Goal: Communication & Community: Answer question/provide support

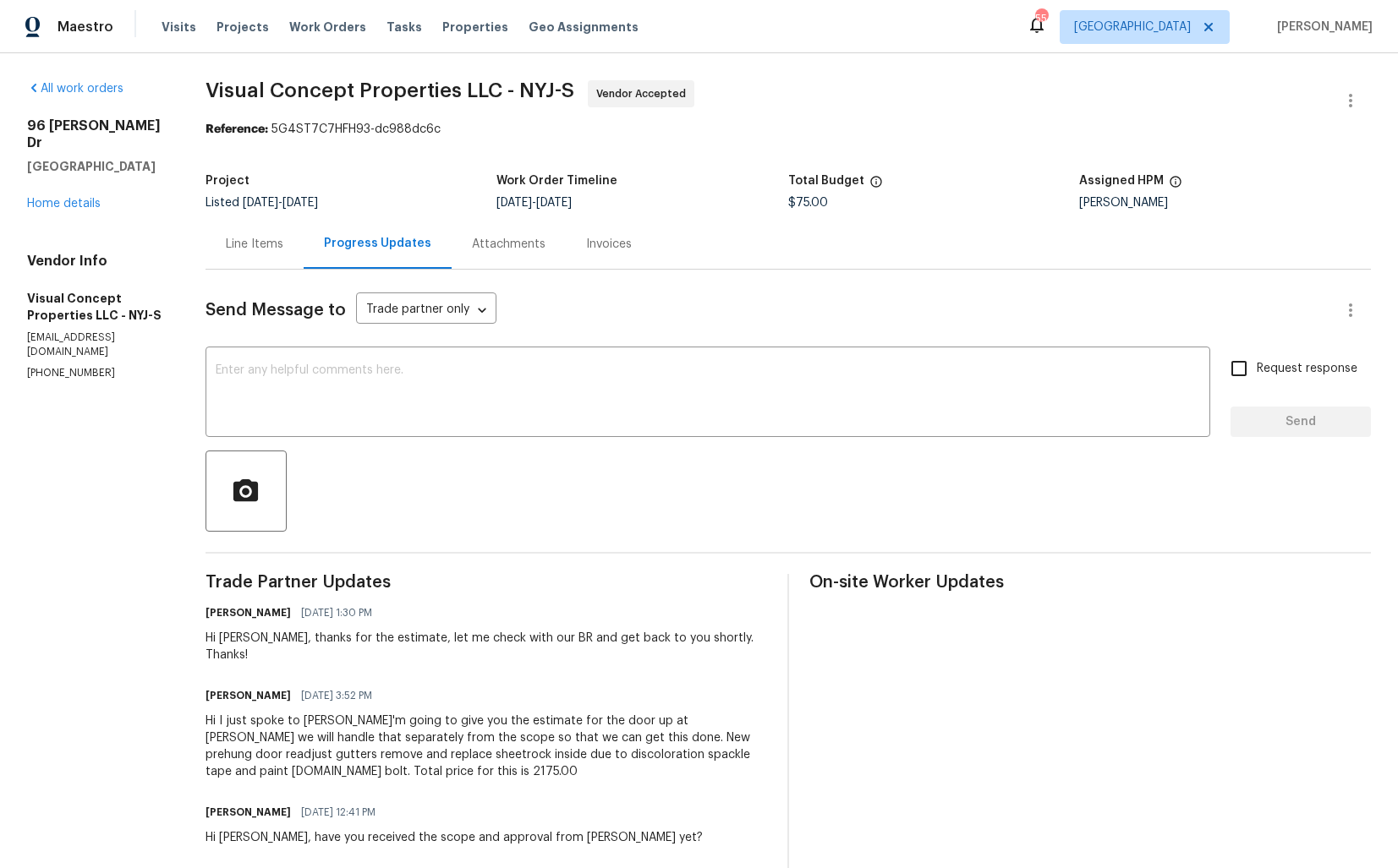
click at [272, 241] on div "Line Items" at bounding box center [255, 245] width 58 height 17
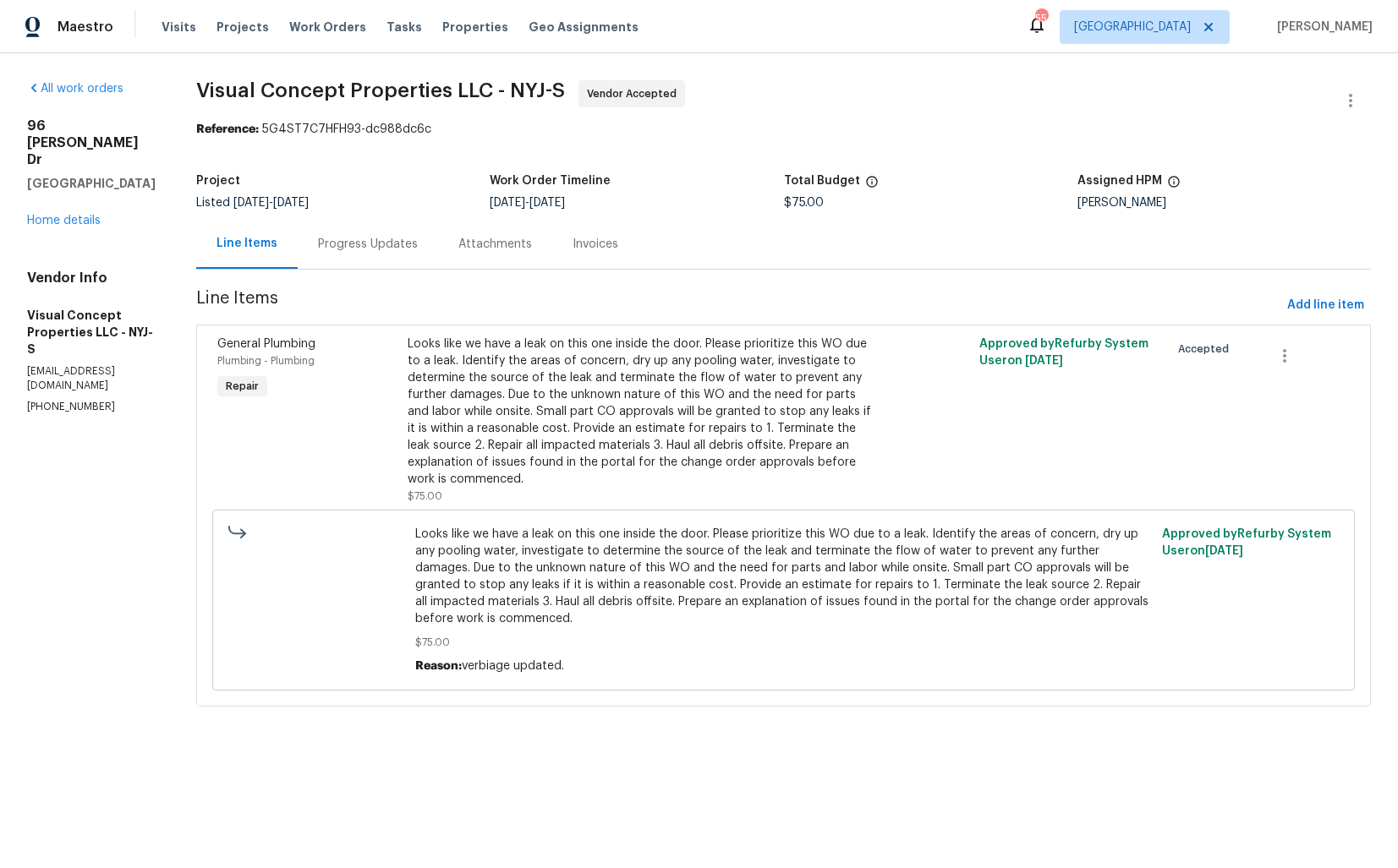
click at [593, 385] on div "Looks like we have a leak on this one inside the door. Please prioritize this W…" at bounding box center [641, 412] width 466 height 152
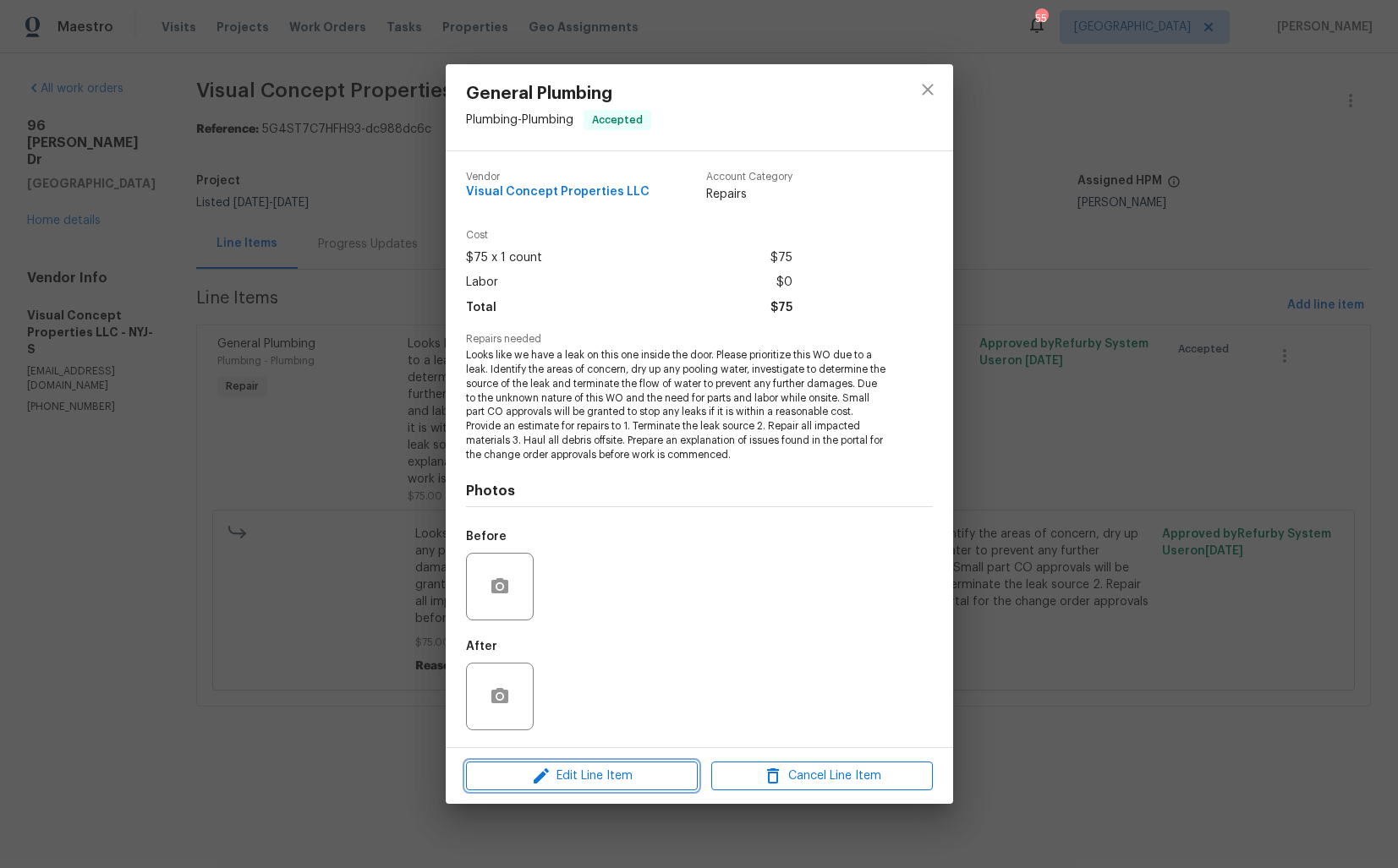
click at [590, 784] on span "Edit Line Item" at bounding box center [582, 777] width 221 height 21
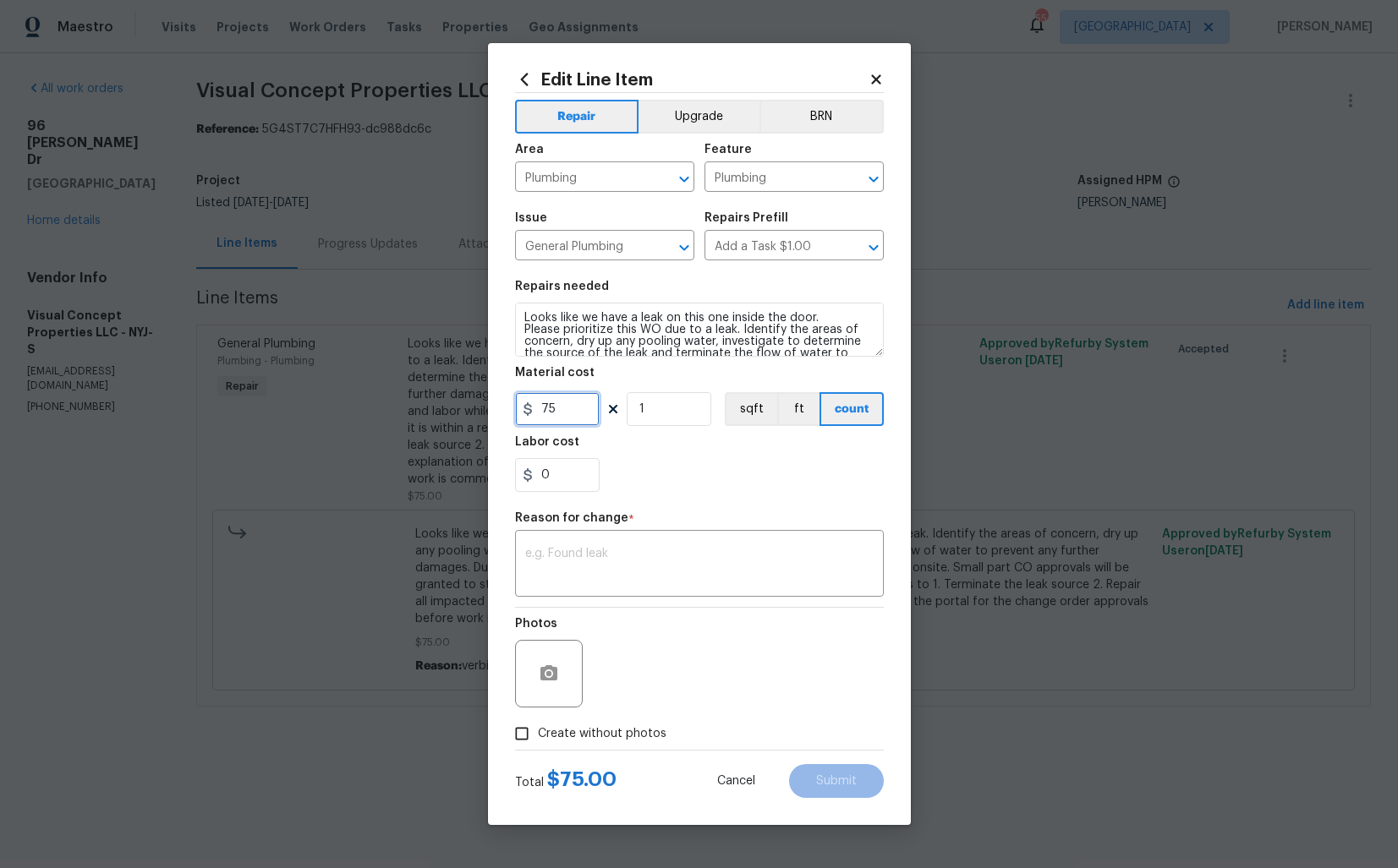
click at [543, 407] on input "75" at bounding box center [558, 409] width 85 height 34
type input "2175"
click at [615, 557] on textarea at bounding box center [699, 566] width 348 height 35
click at [660, 593] on div "x ​" at bounding box center [699, 566] width 369 height 63
paste textarea "(AM) Updated cost per BR team approval."
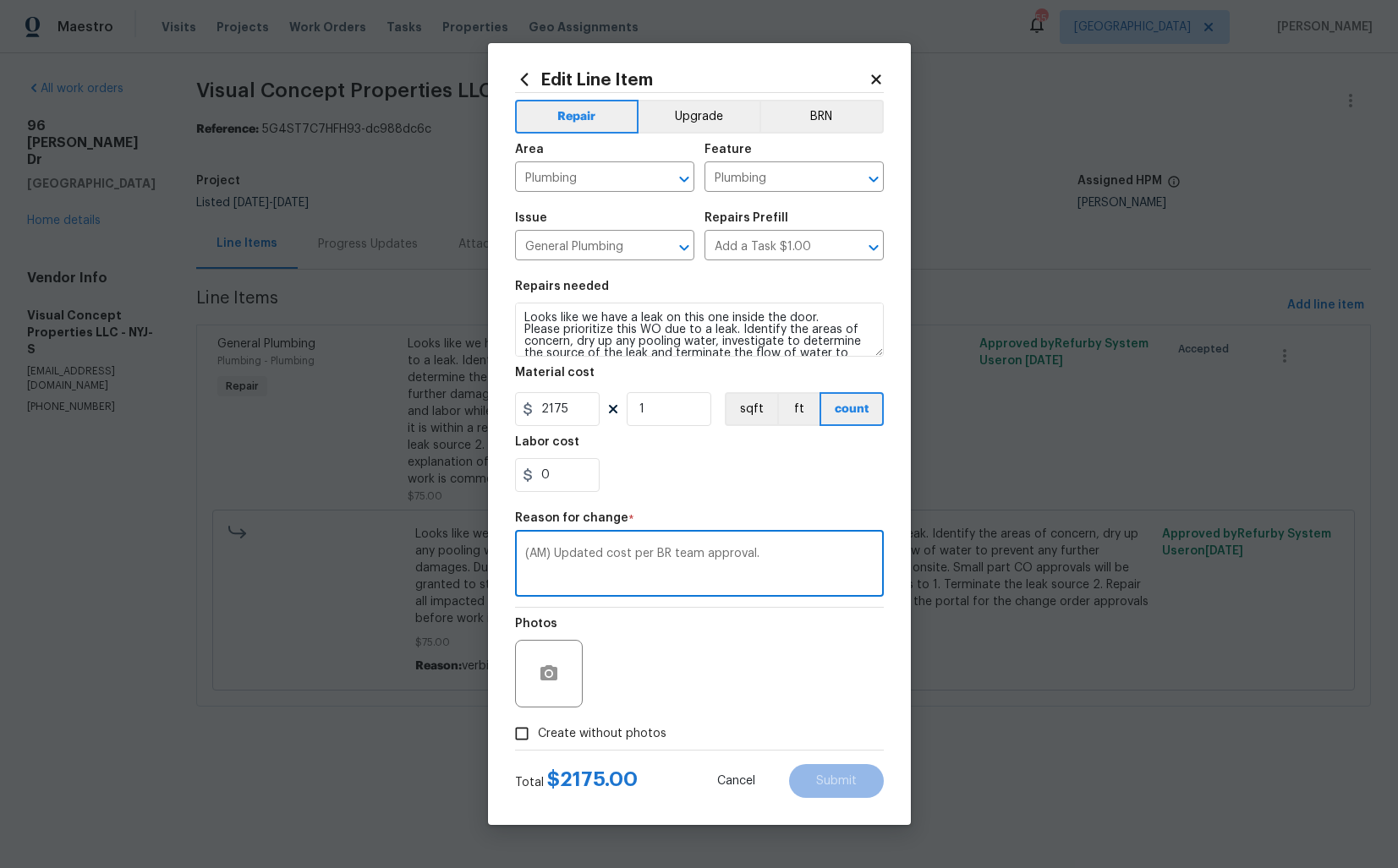
type textarea "(AM) Updated cost per BR team approval."
click at [628, 727] on span "Create without photos" at bounding box center [602, 734] width 129 height 18
click at [538, 727] on input "Create without photos" at bounding box center [522, 734] width 32 height 32
checkbox input "true"
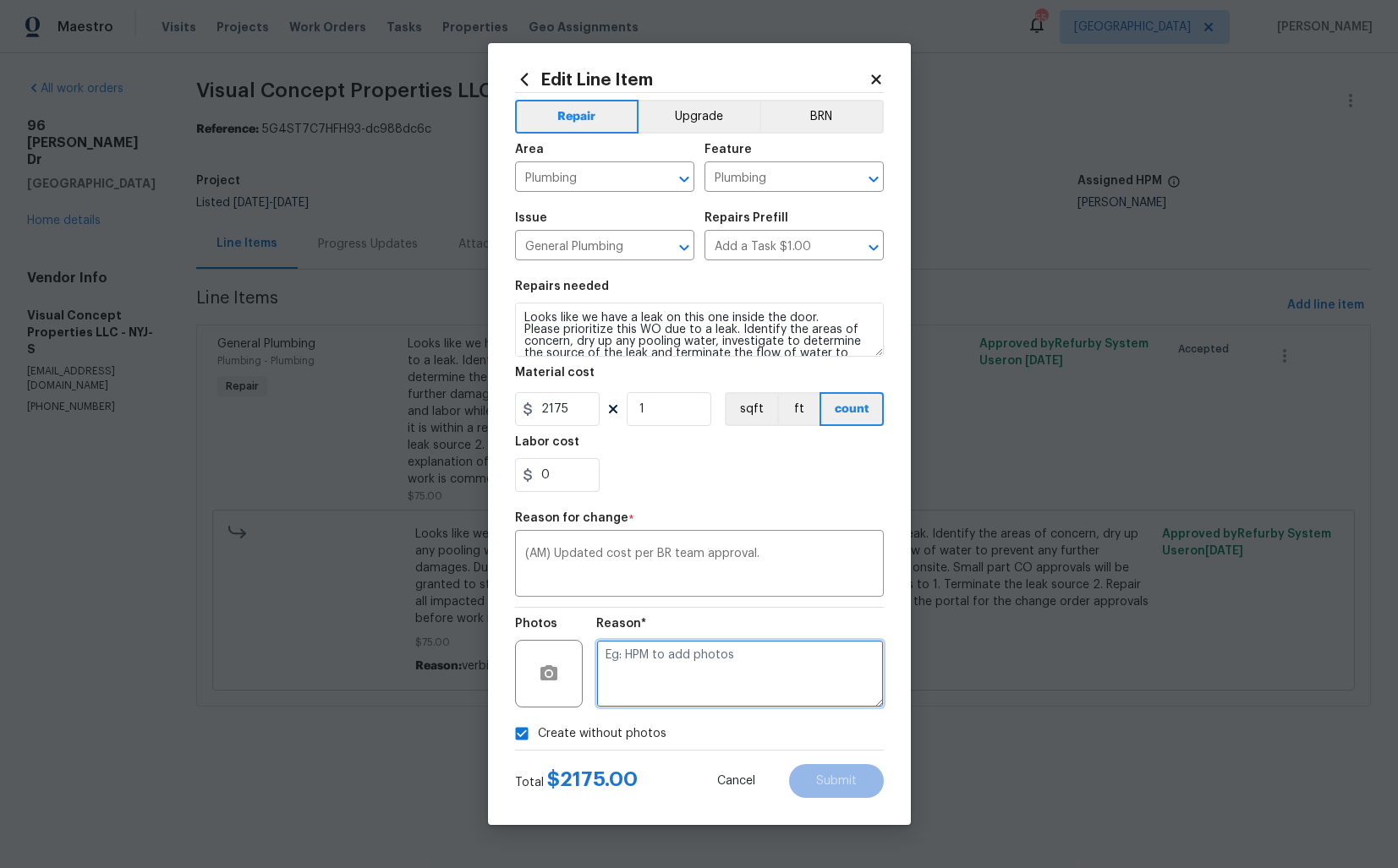
click at [734, 665] on textarea at bounding box center [741, 674] width 288 height 67
click at [816, 794] on button "Submit" at bounding box center [836, 781] width 94 height 34
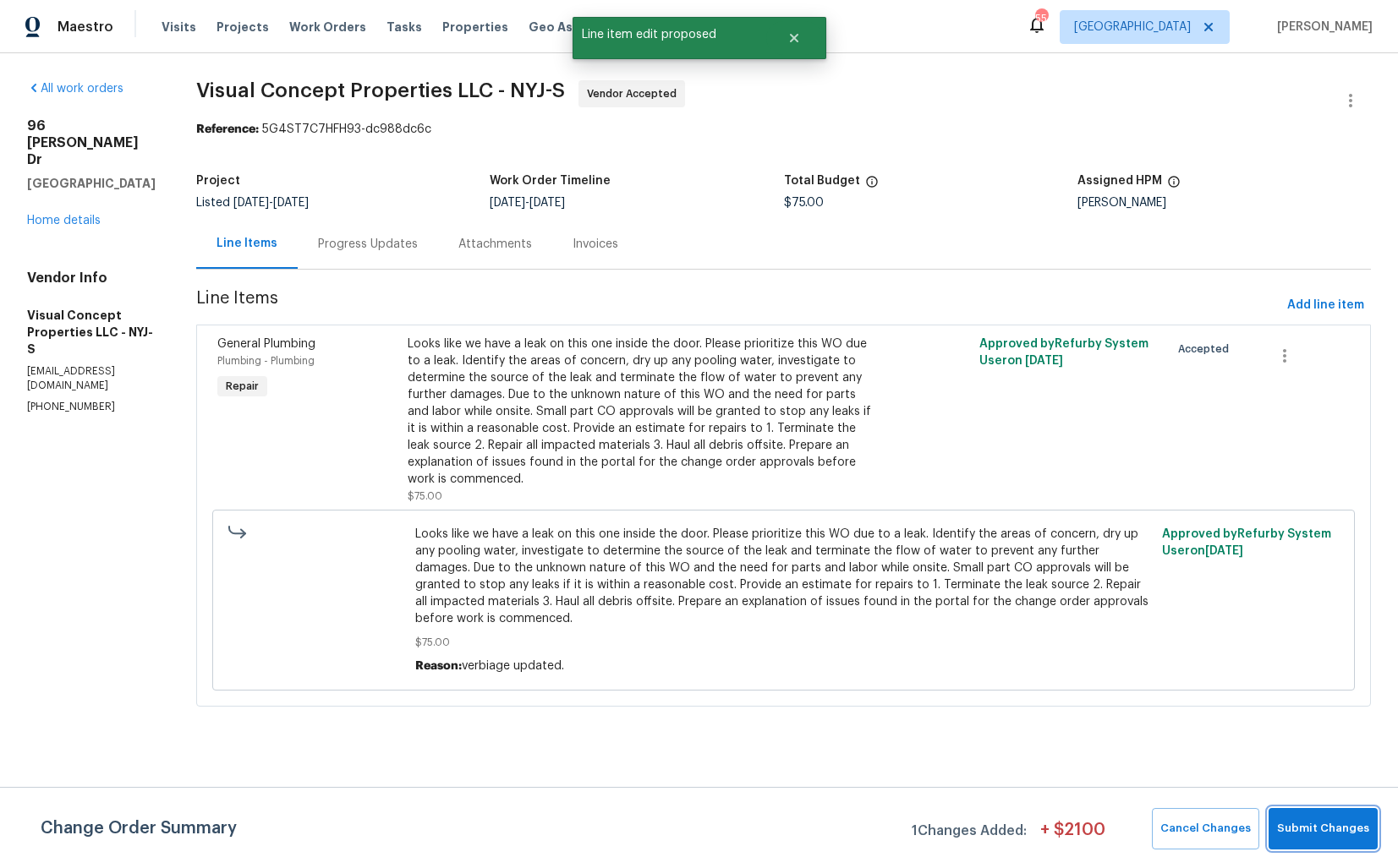
click at [1284, 828] on span "Submit Changes" at bounding box center [1323, 829] width 92 height 20
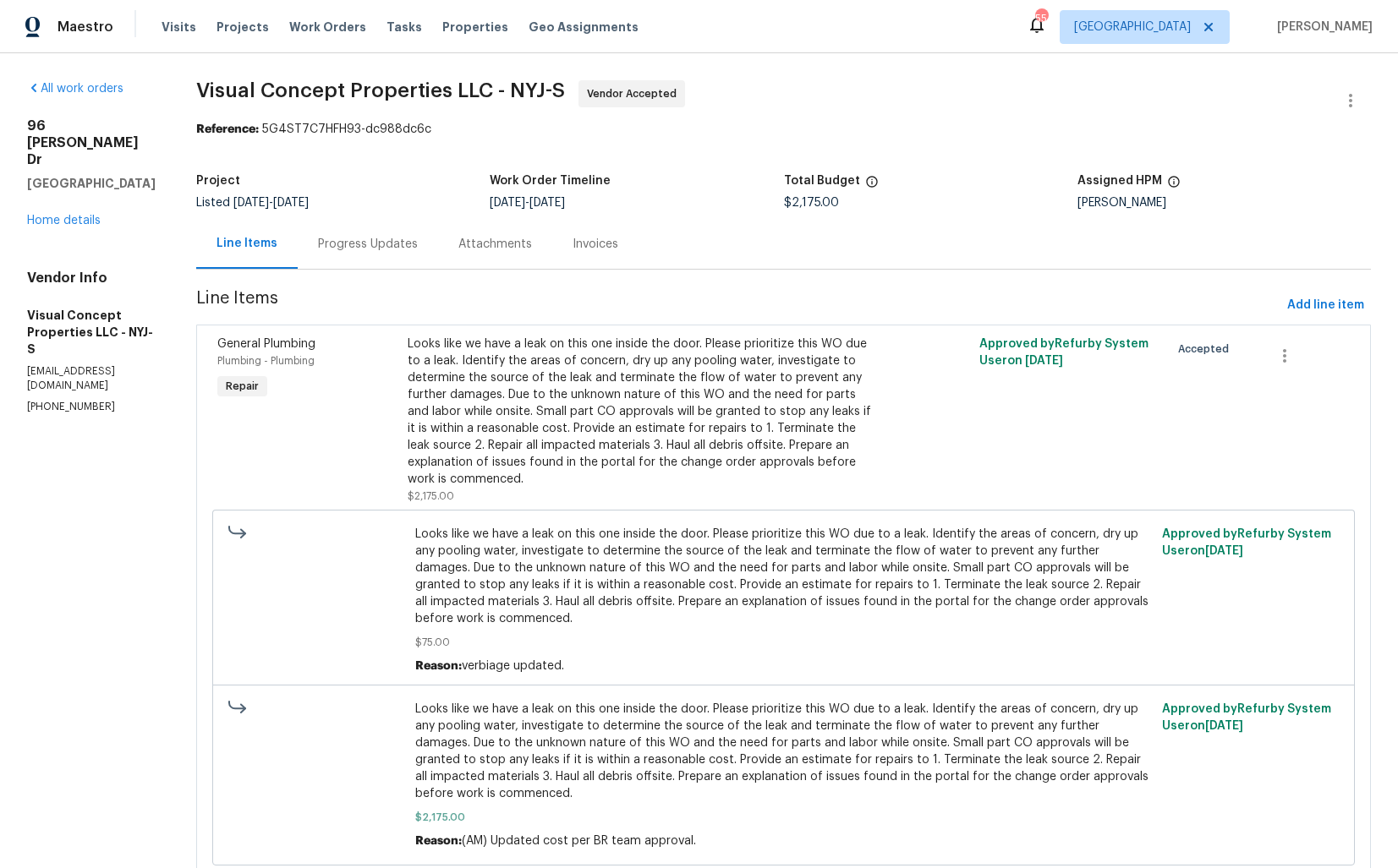
click at [379, 249] on div "Progress Updates" at bounding box center [368, 245] width 100 height 17
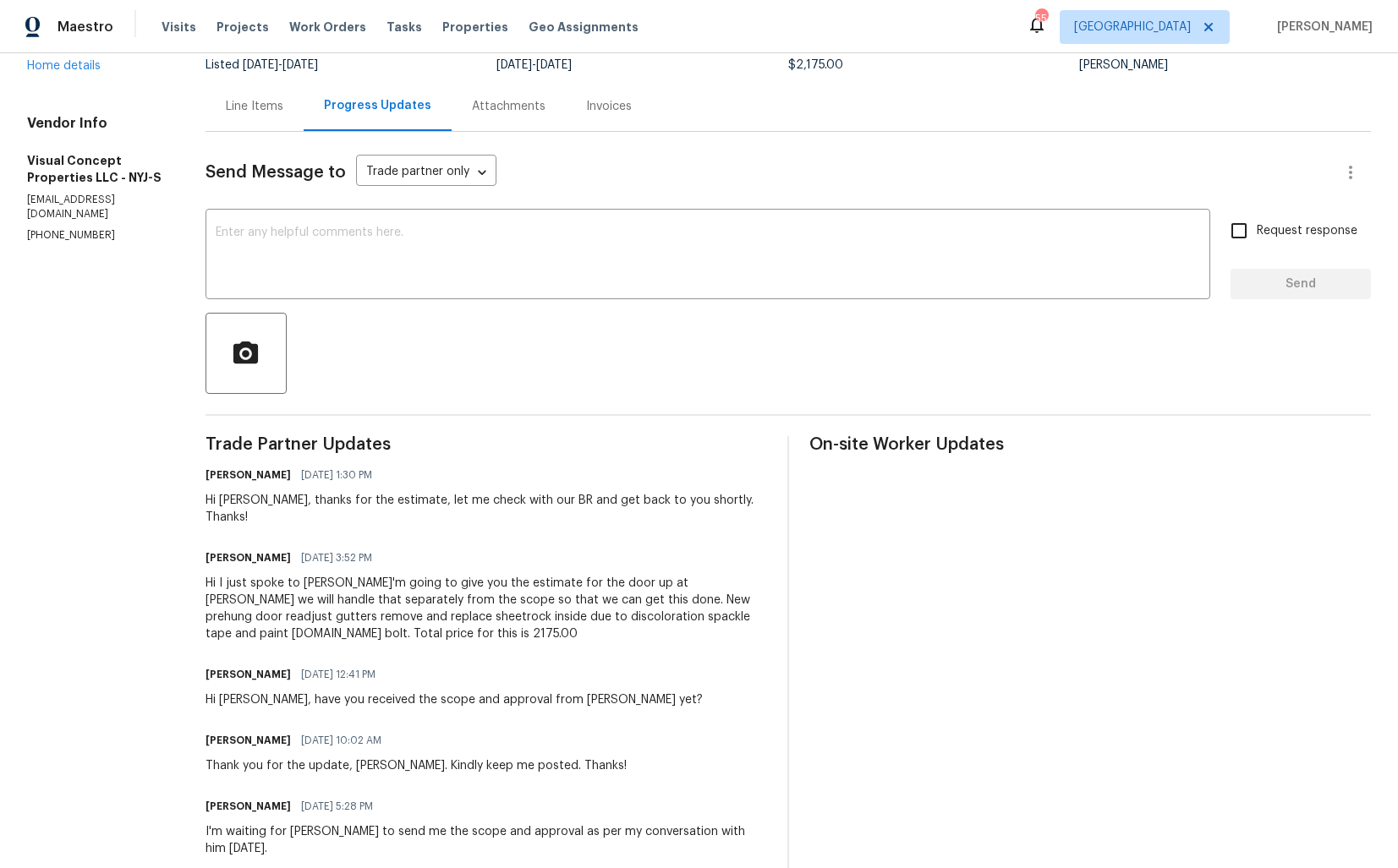
scroll to position [139, 0]
click at [242, 497] on div "Hi Robert, thanks for the estimate, let me check with our BR and get back to yo…" at bounding box center [486, 507] width 561 height 34
copy div "Robert"
click at [390, 283] on textarea at bounding box center [708, 254] width 984 height 59
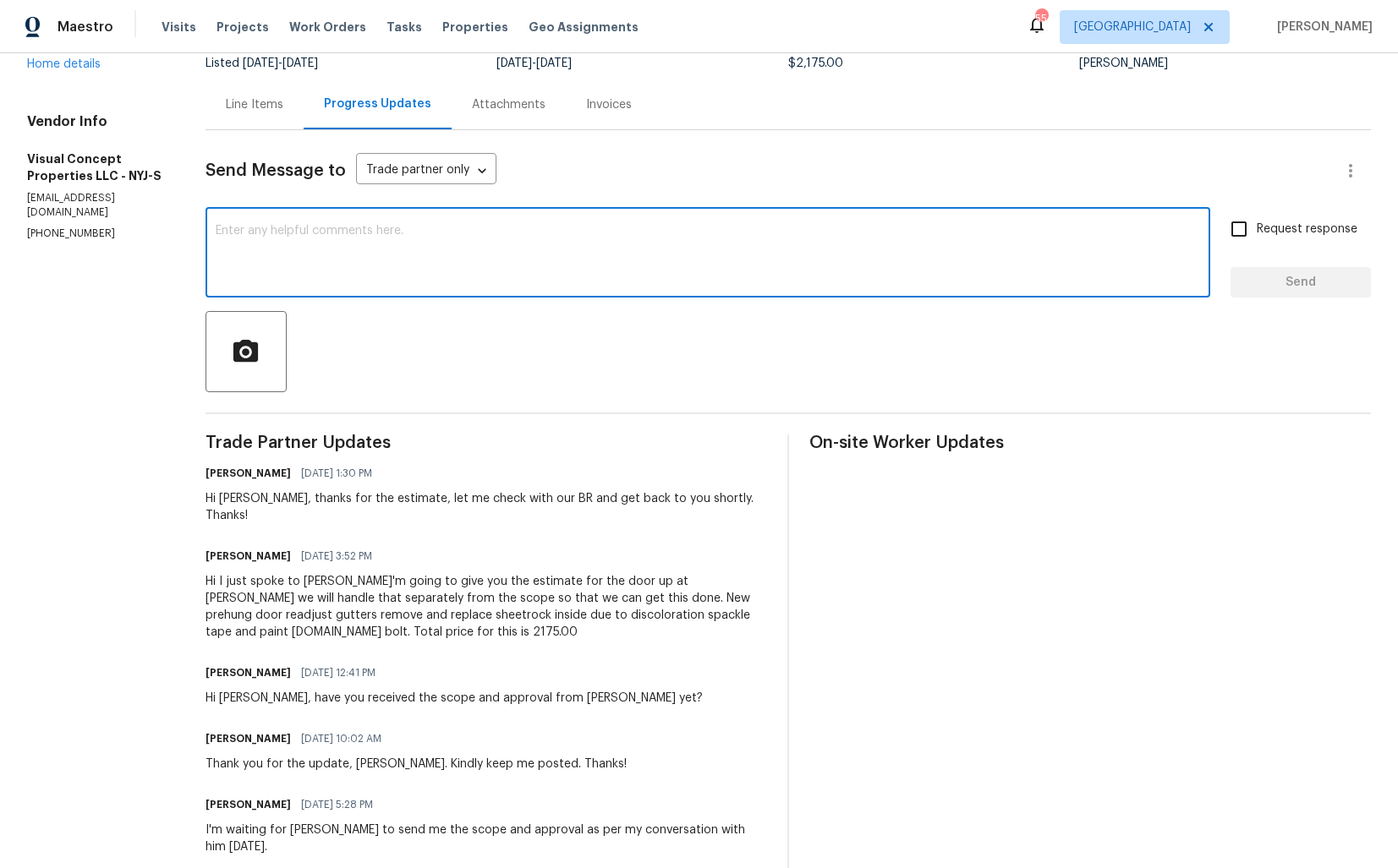
click at [558, 223] on div "x ​" at bounding box center [708, 254] width 1005 height 86
click at [248, 498] on div "Hi Robert, thanks for the estimate, let me check with our BR and get back to yo…" at bounding box center [486, 507] width 561 height 34
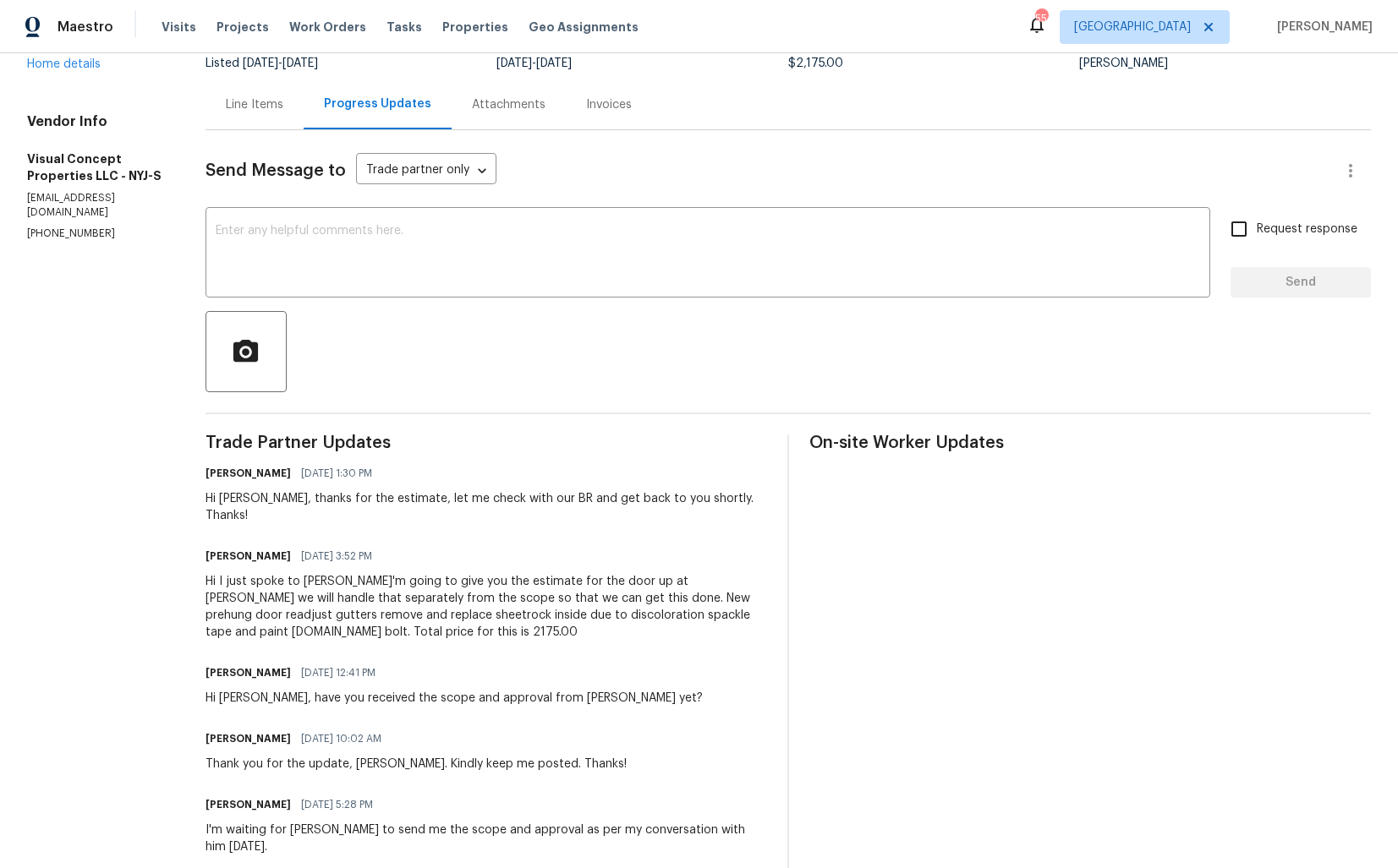
click at [248, 498] on div "Hi Robert, thanks for the estimate, let me check with our BR and get back to yo…" at bounding box center [486, 507] width 561 height 34
copy div "Robert"
click at [458, 254] on textarea at bounding box center [708, 254] width 984 height 59
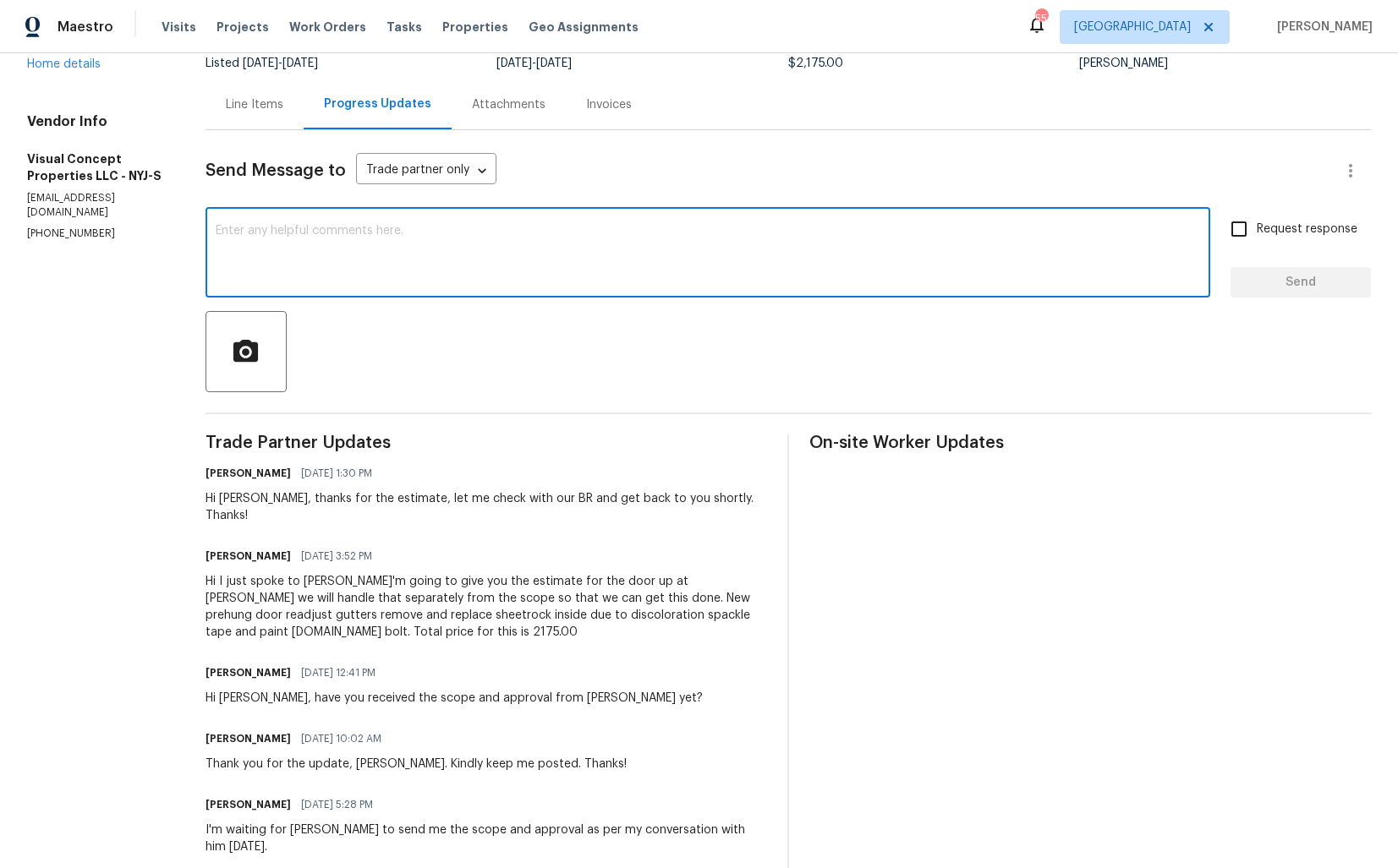
paste textarea "Robert"
type textarea "Robert"
paste textarea "Robert"
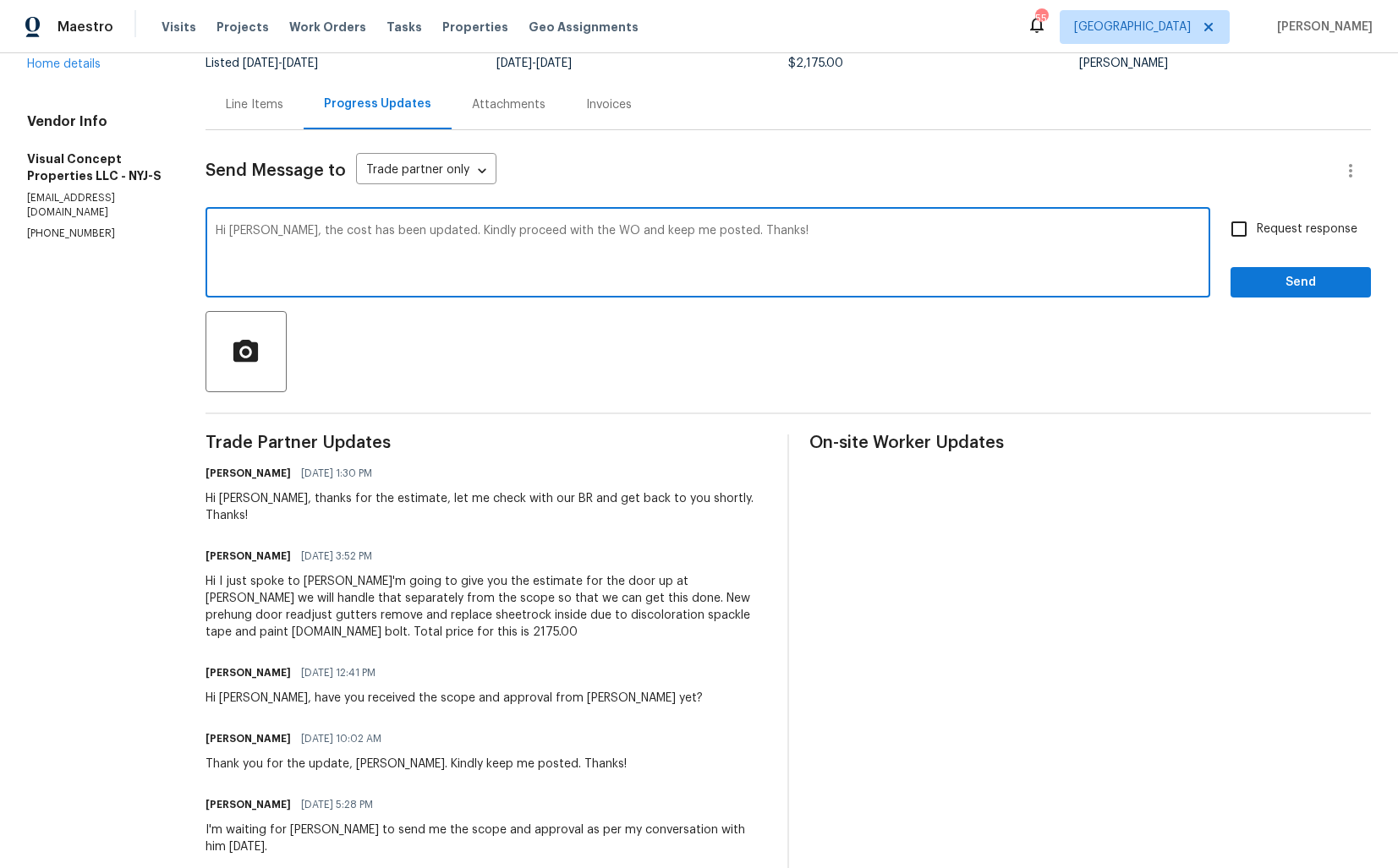
type textarea "Hi Robert, the cost has been updated. Kindly proceed with the WO and keep me po…"
click at [1254, 233] on input "Request response" at bounding box center [1239, 229] width 35 height 35
checkbox input "true"
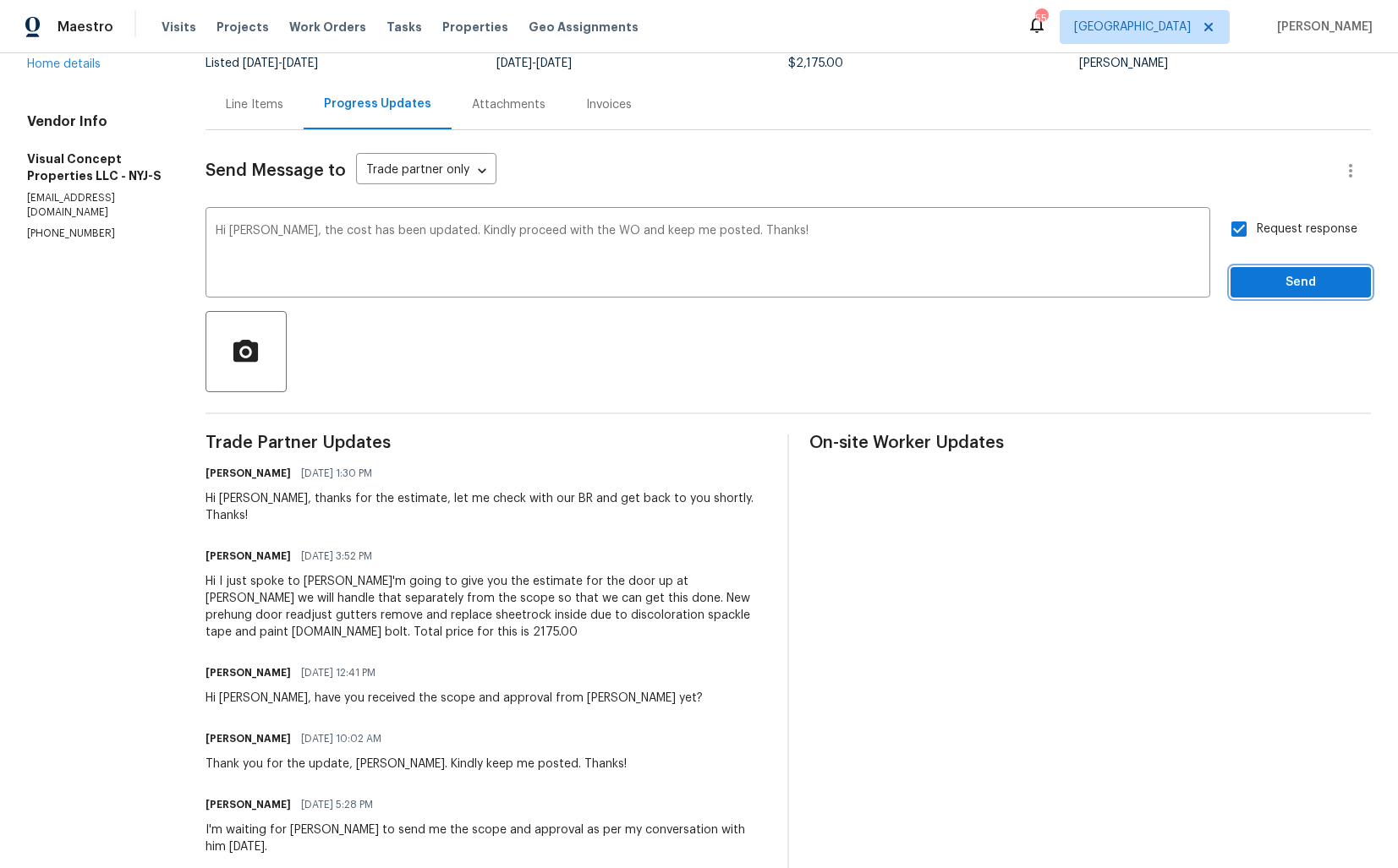
click at [1266, 279] on span "Send" at bounding box center [1301, 283] width 113 height 21
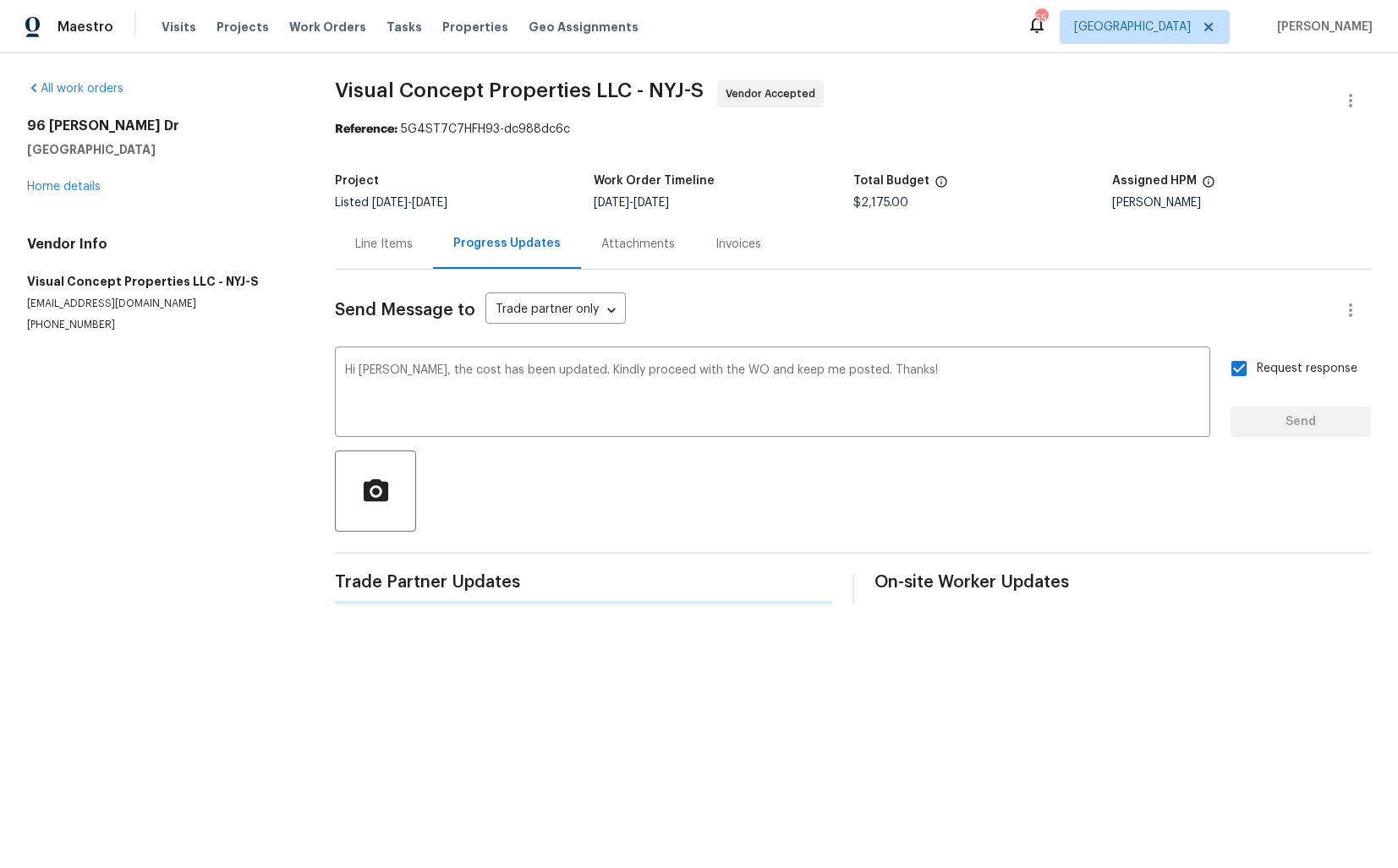
scroll to position [0, 0]
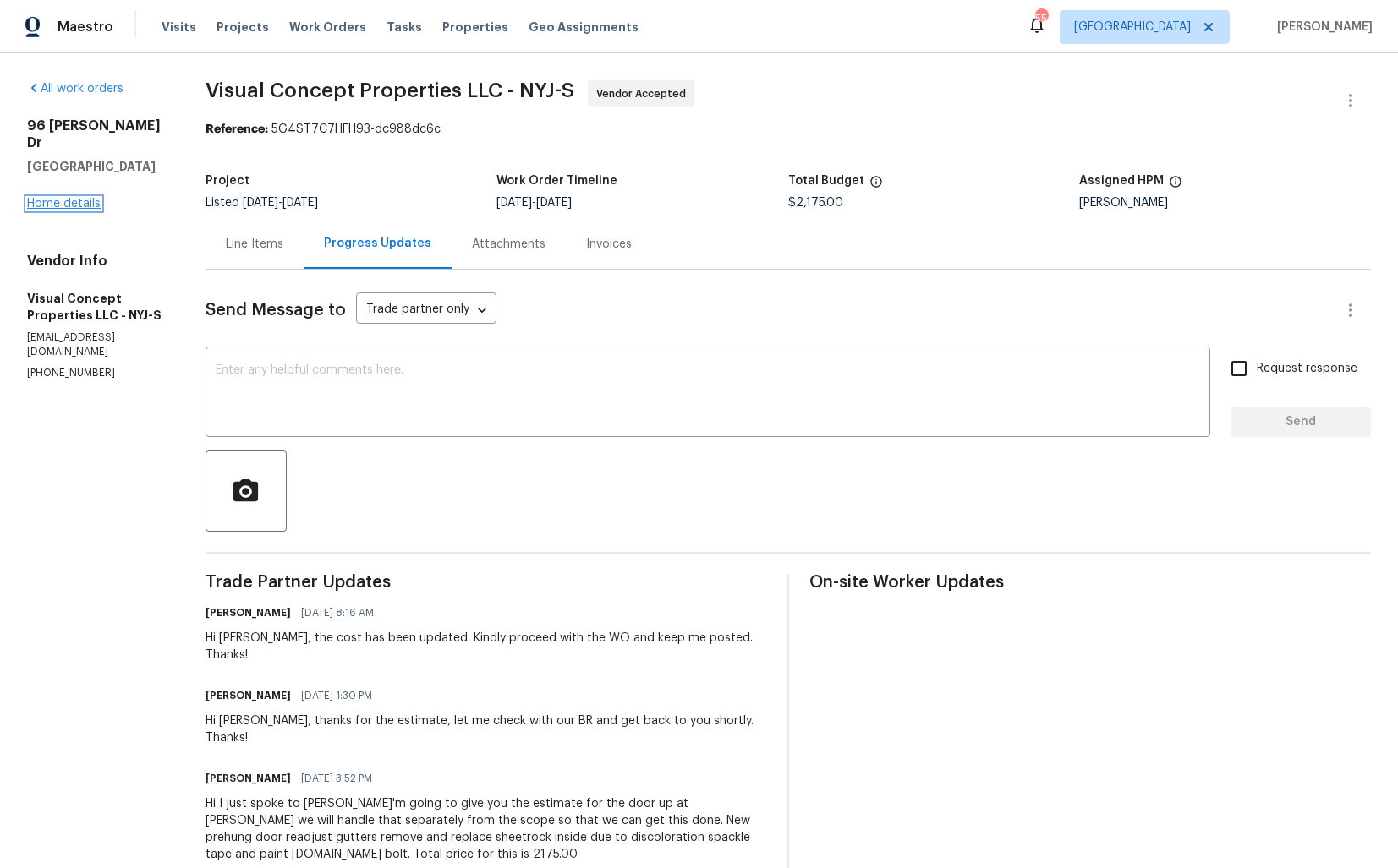
click at [77, 198] on link "Home details" at bounding box center [64, 203] width 74 height 12
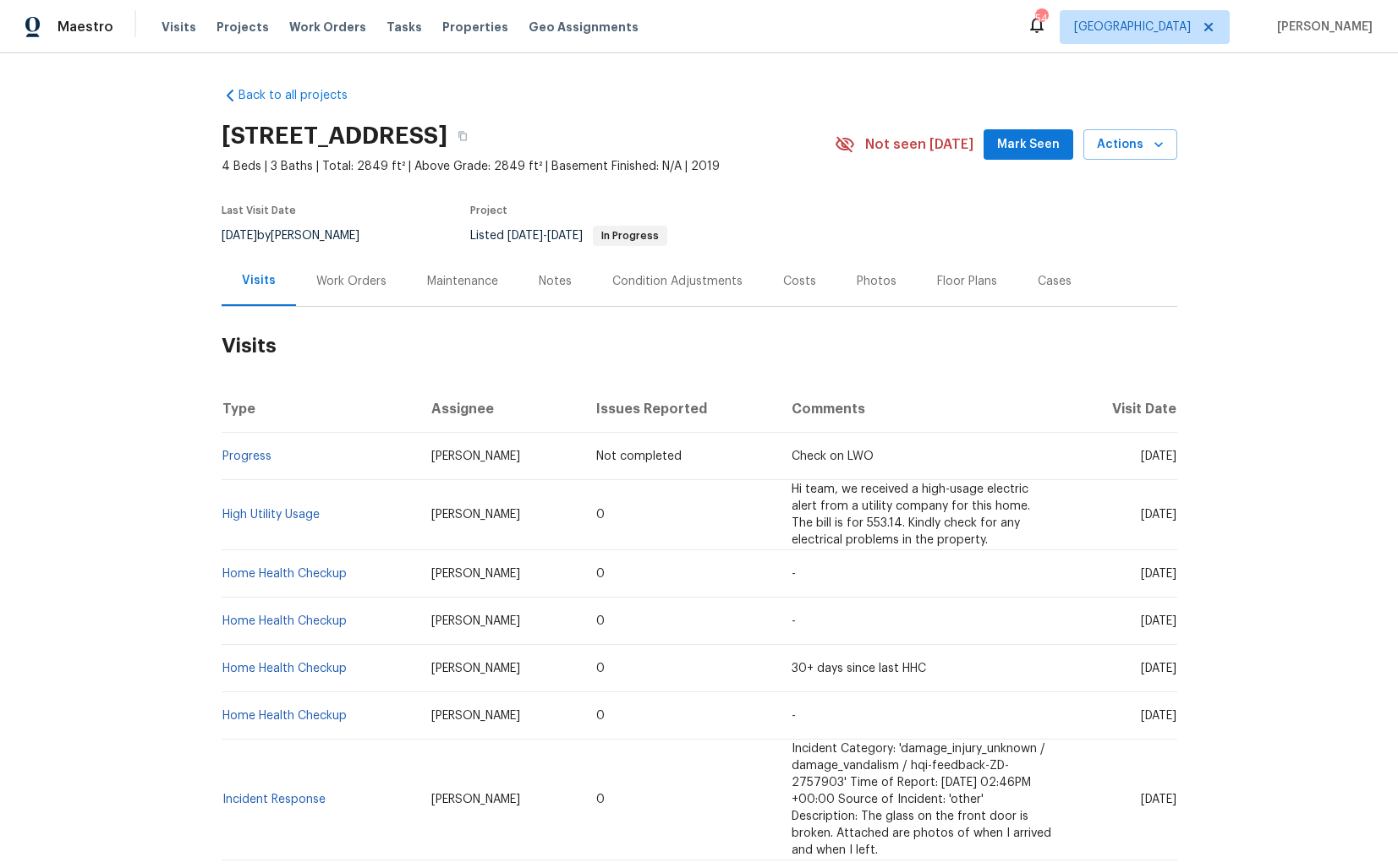
click at [348, 293] on div "Work Orders" at bounding box center [351, 280] width 111 height 49
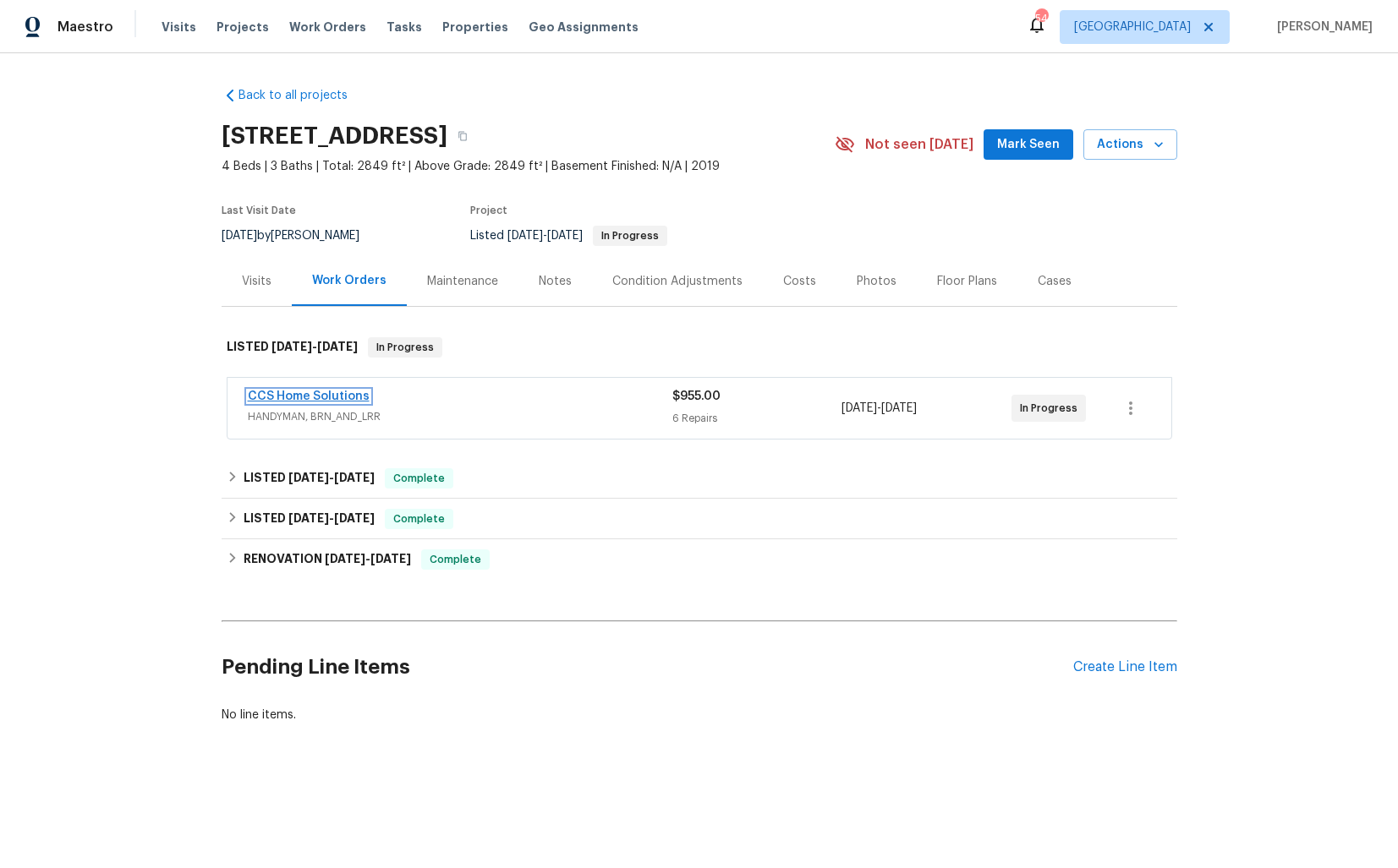
click at [294, 399] on link "CCS Home Solutions" at bounding box center [308, 397] width 121 height 12
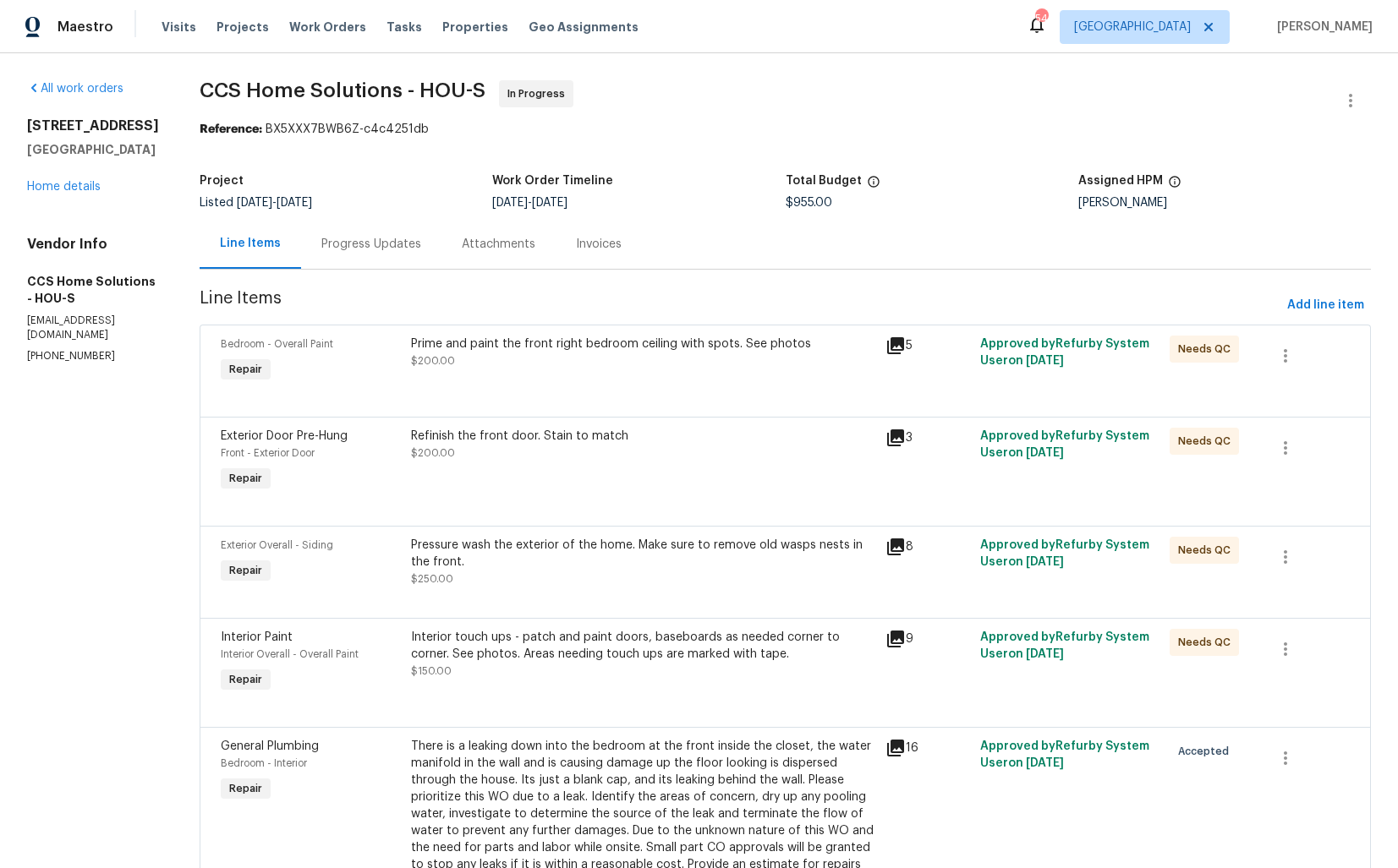
click at [345, 238] on div "Progress Updates" at bounding box center [371, 245] width 100 height 17
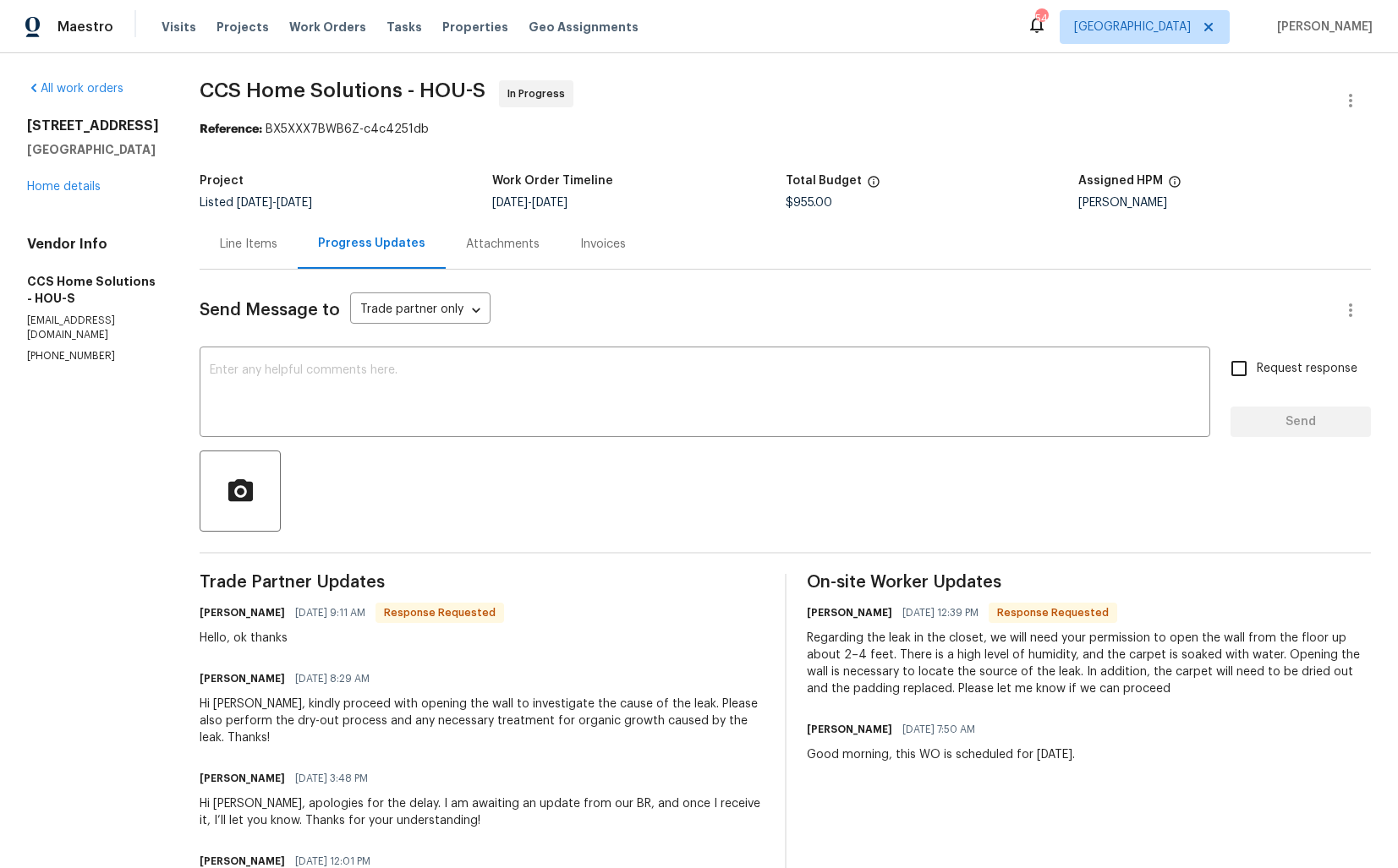
click at [247, 247] on div "Line Items" at bounding box center [249, 245] width 58 height 17
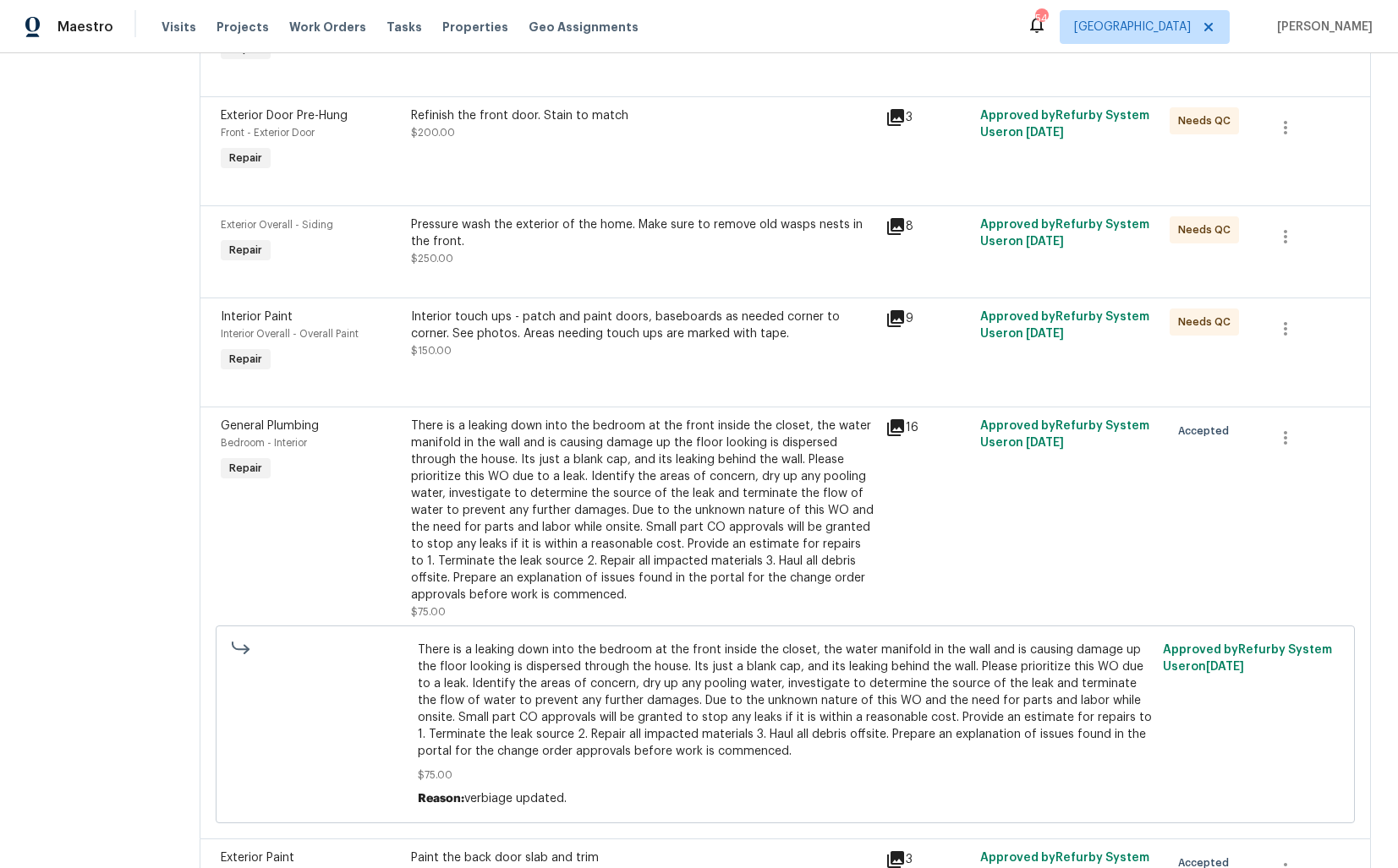
scroll to position [315, 0]
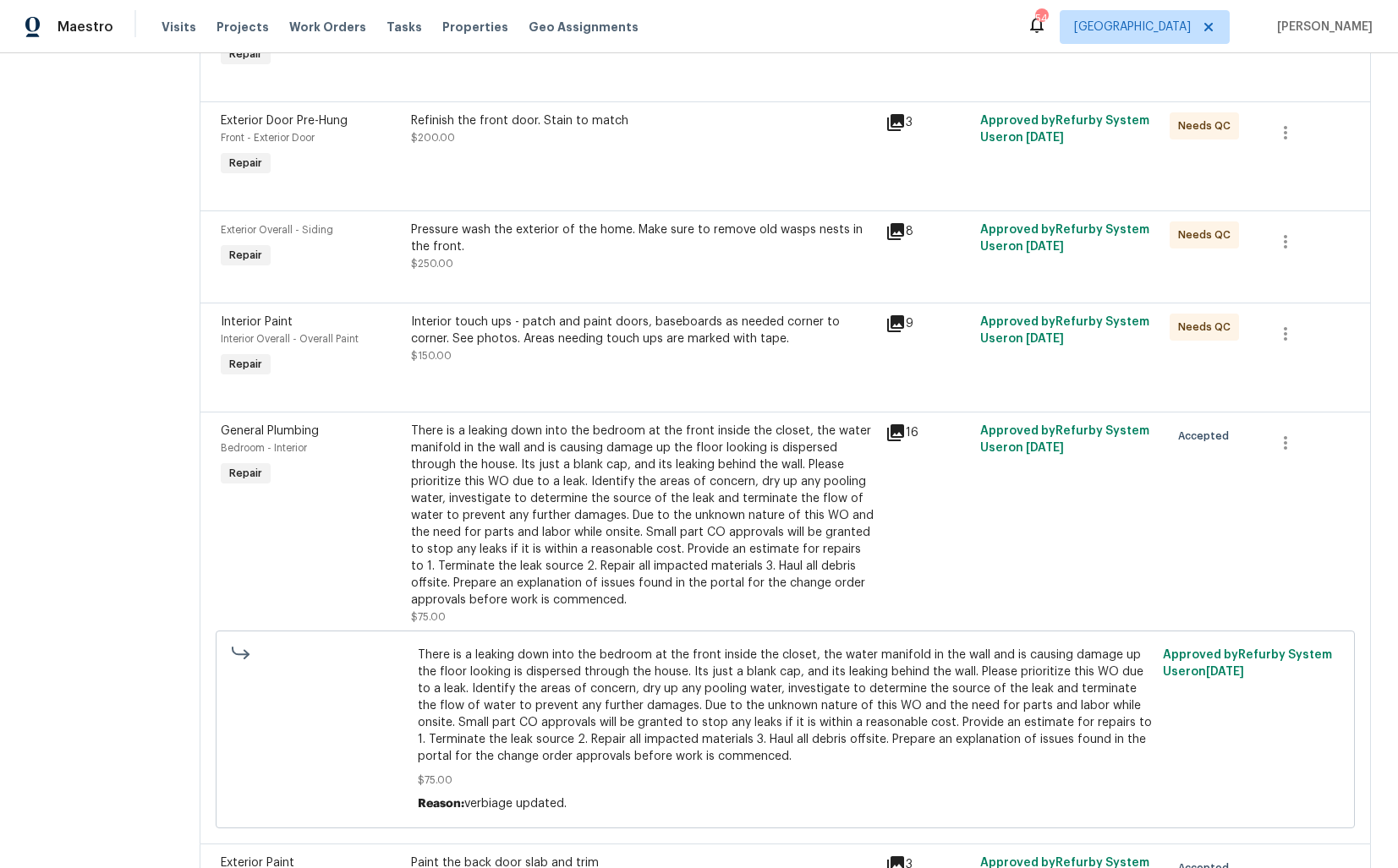
click at [539, 357] on div "Interior touch ups - patch and paint doors, baseboards as needed corner to corn…" at bounding box center [643, 339] width 464 height 50
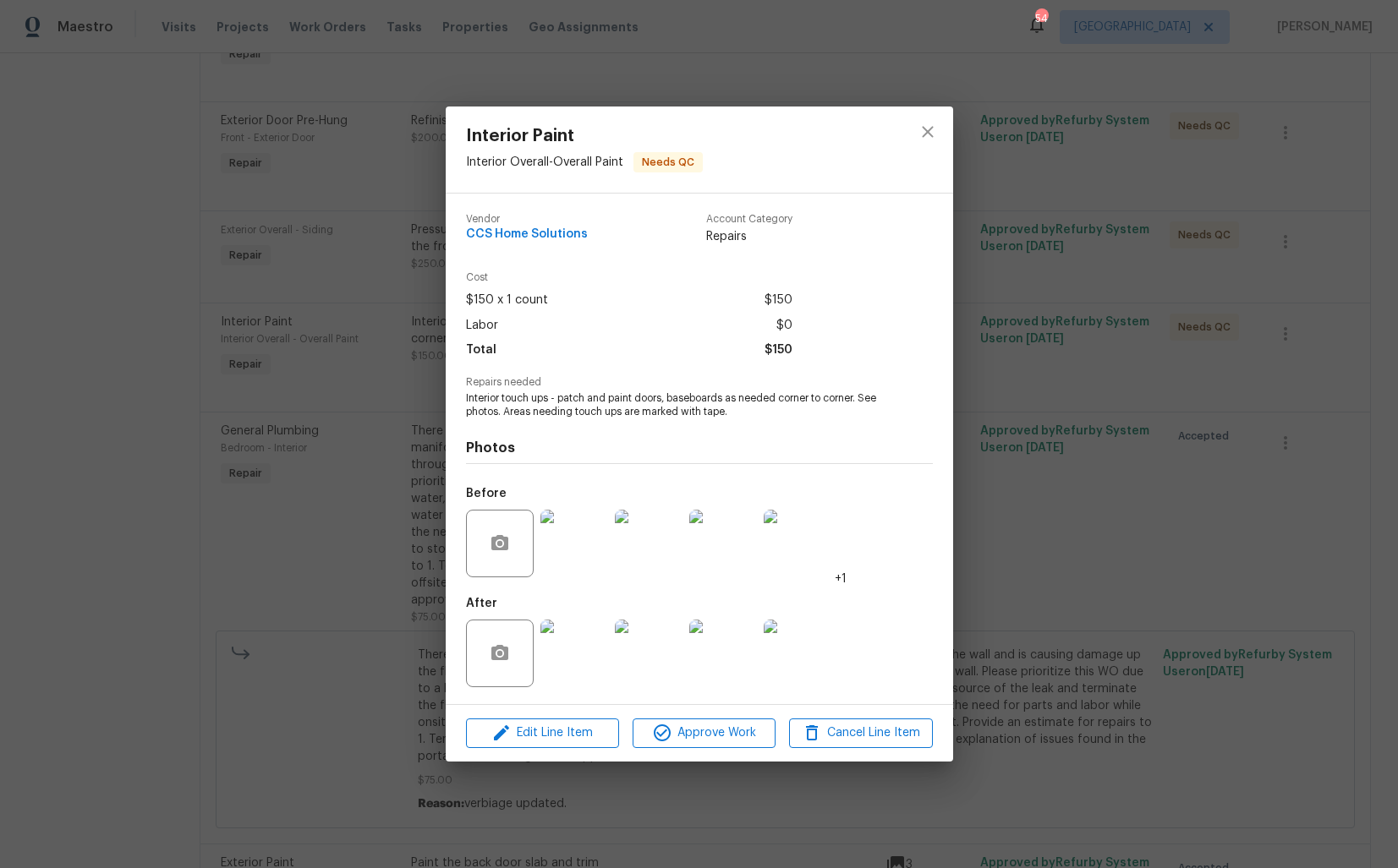
click at [564, 566] on img at bounding box center [574, 543] width 67 height 67
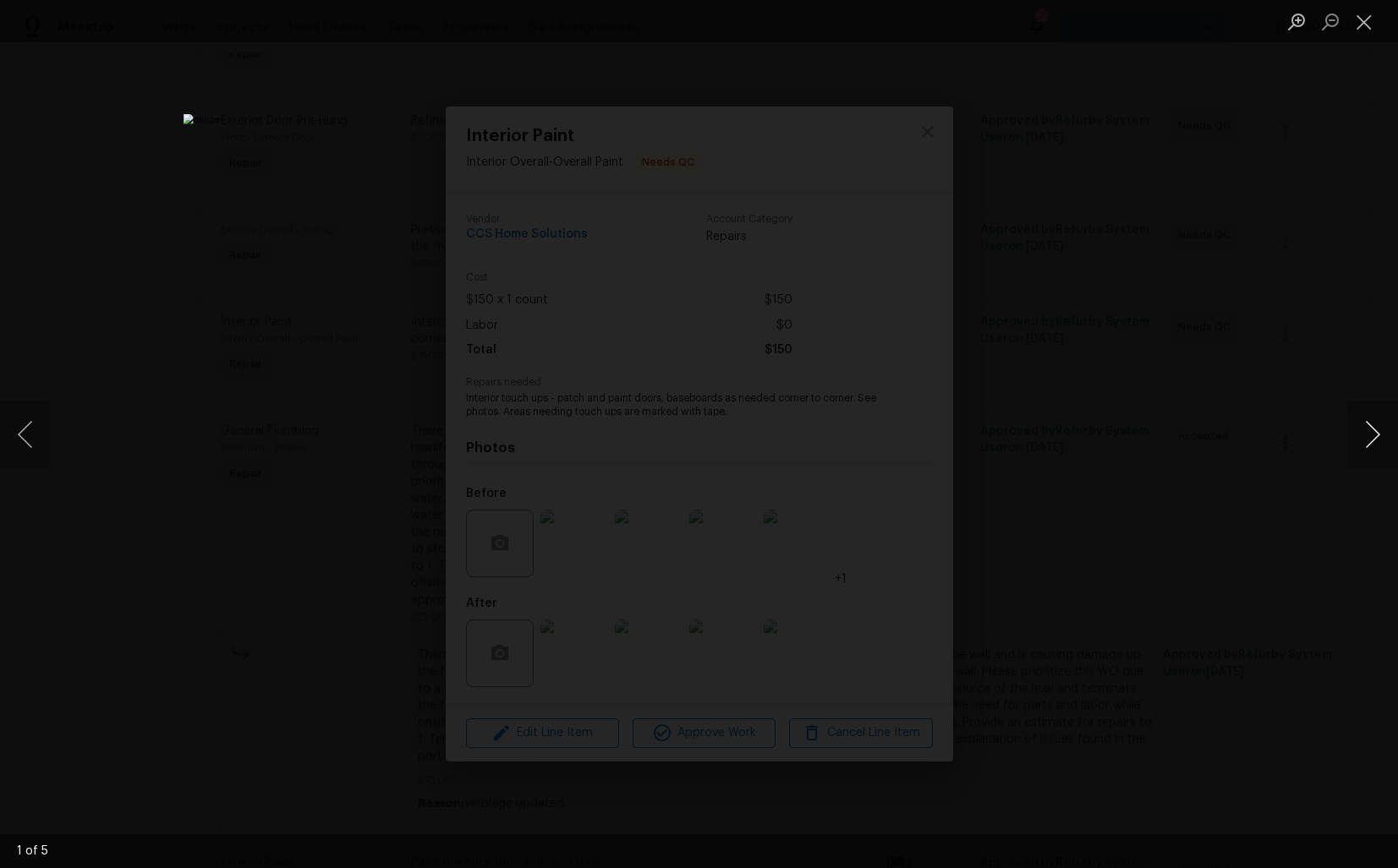
click at [1362, 448] on button "Next image" at bounding box center [1373, 434] width 50 height 67
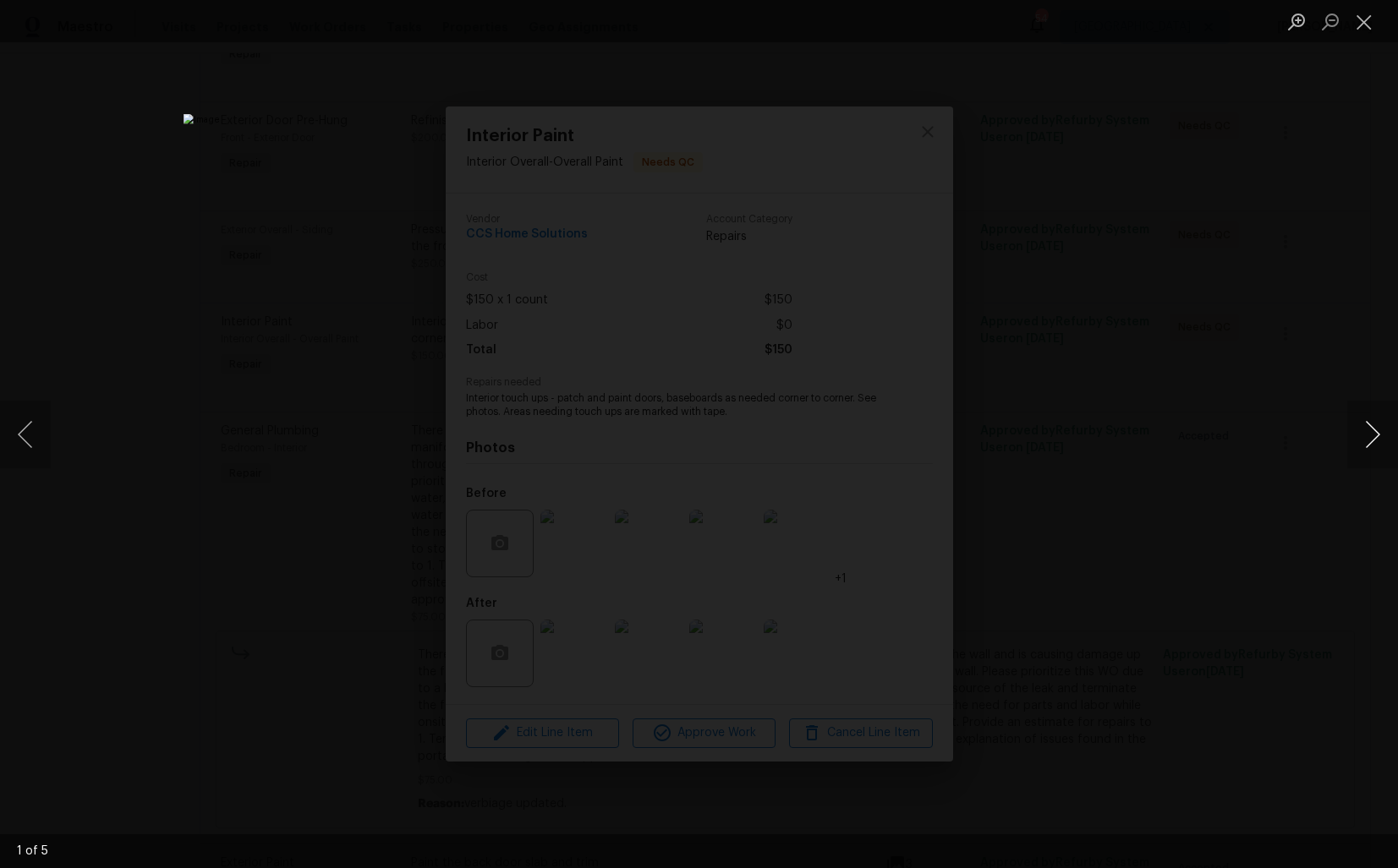
click at [1362, 448] on button "Next image" at bounding box center [1373, 434] width 50 height 67
click at [1228, 399] on div "Lightbox" at bounding box center [699, 434] width 1398 height 868
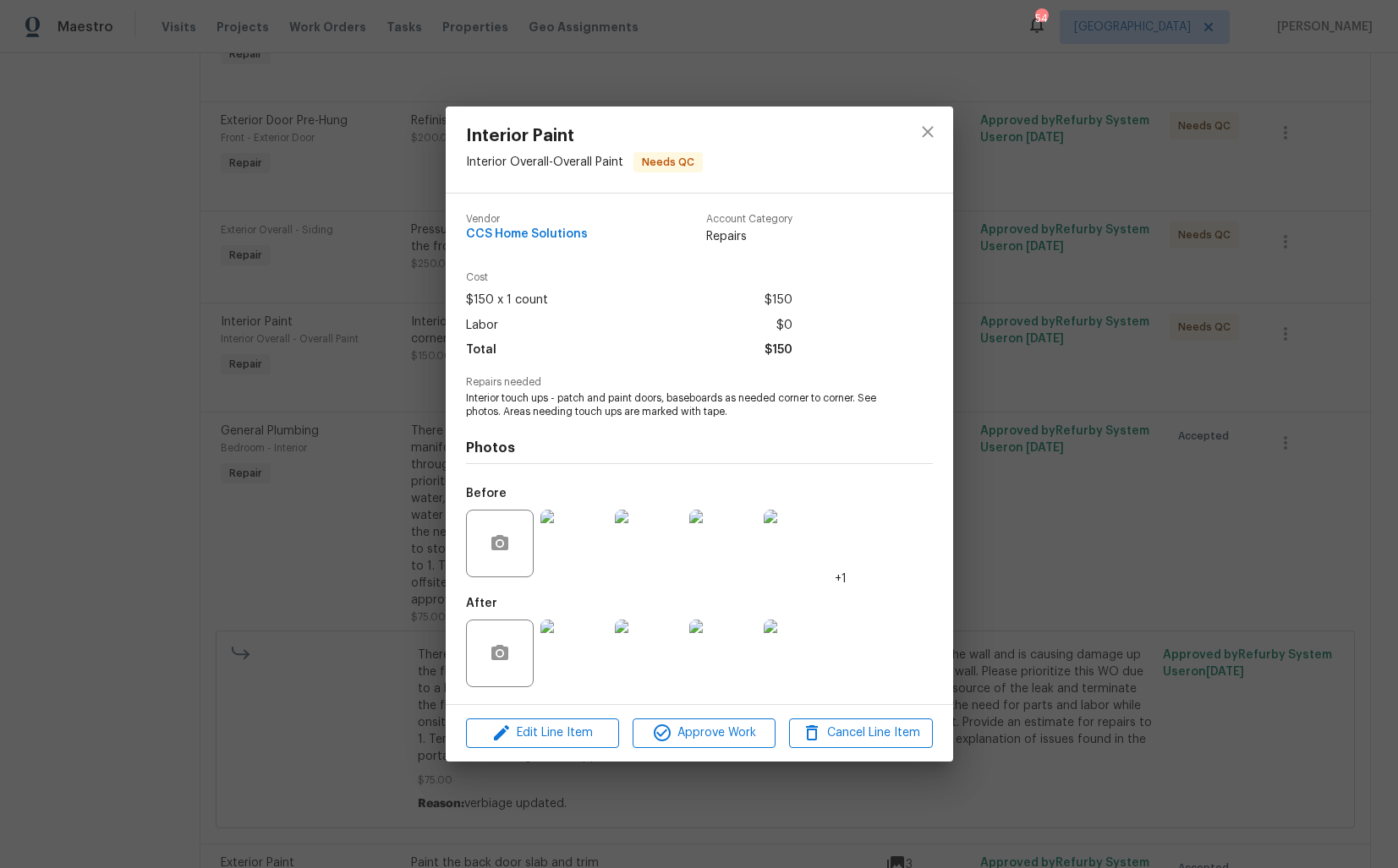
click at [597, 642] on img at bounding box center [574, 653] width 67 height 67
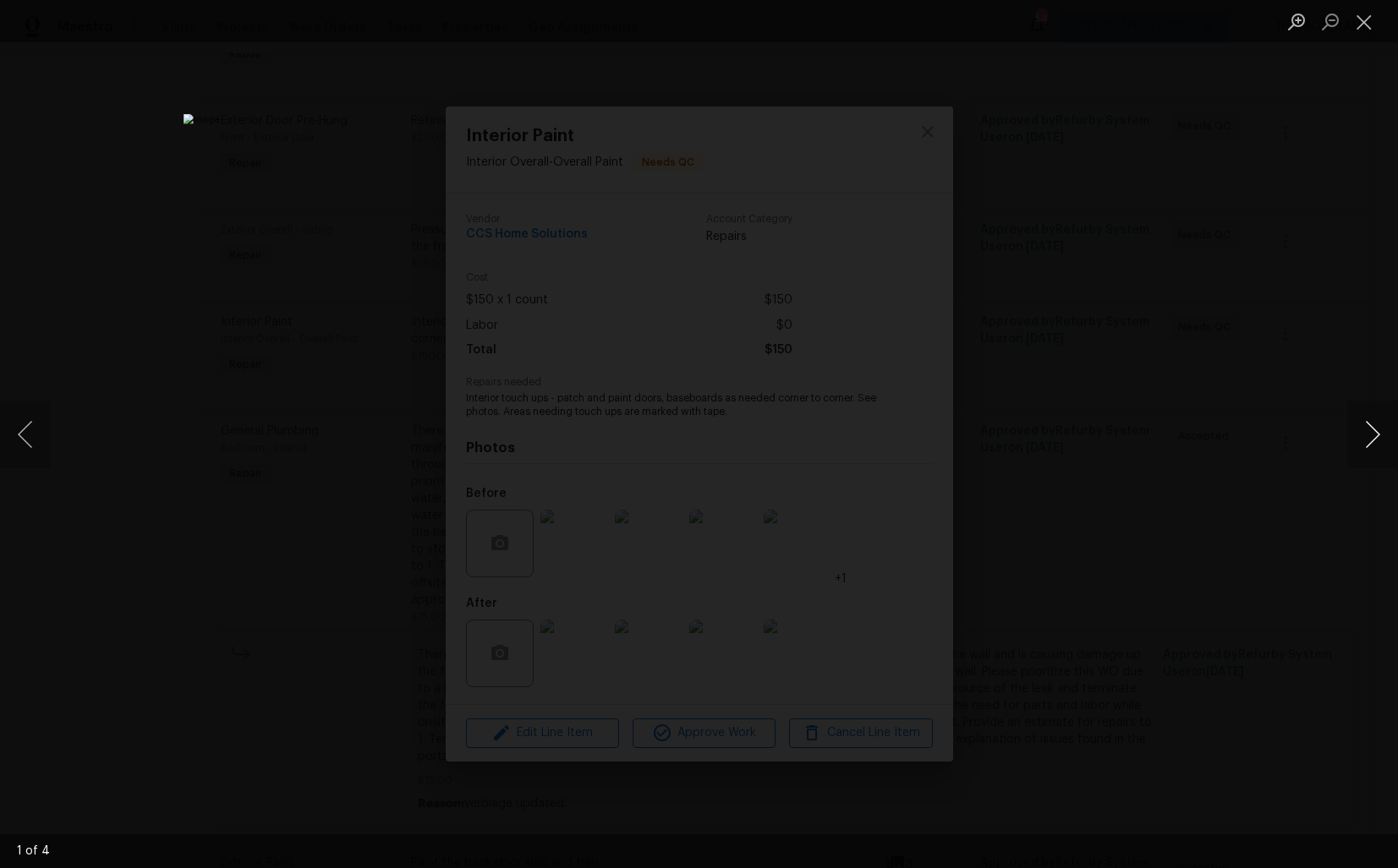
click at [1357, 446] on button "Next image" at bounding box center [1373, 434] width 50 height 67
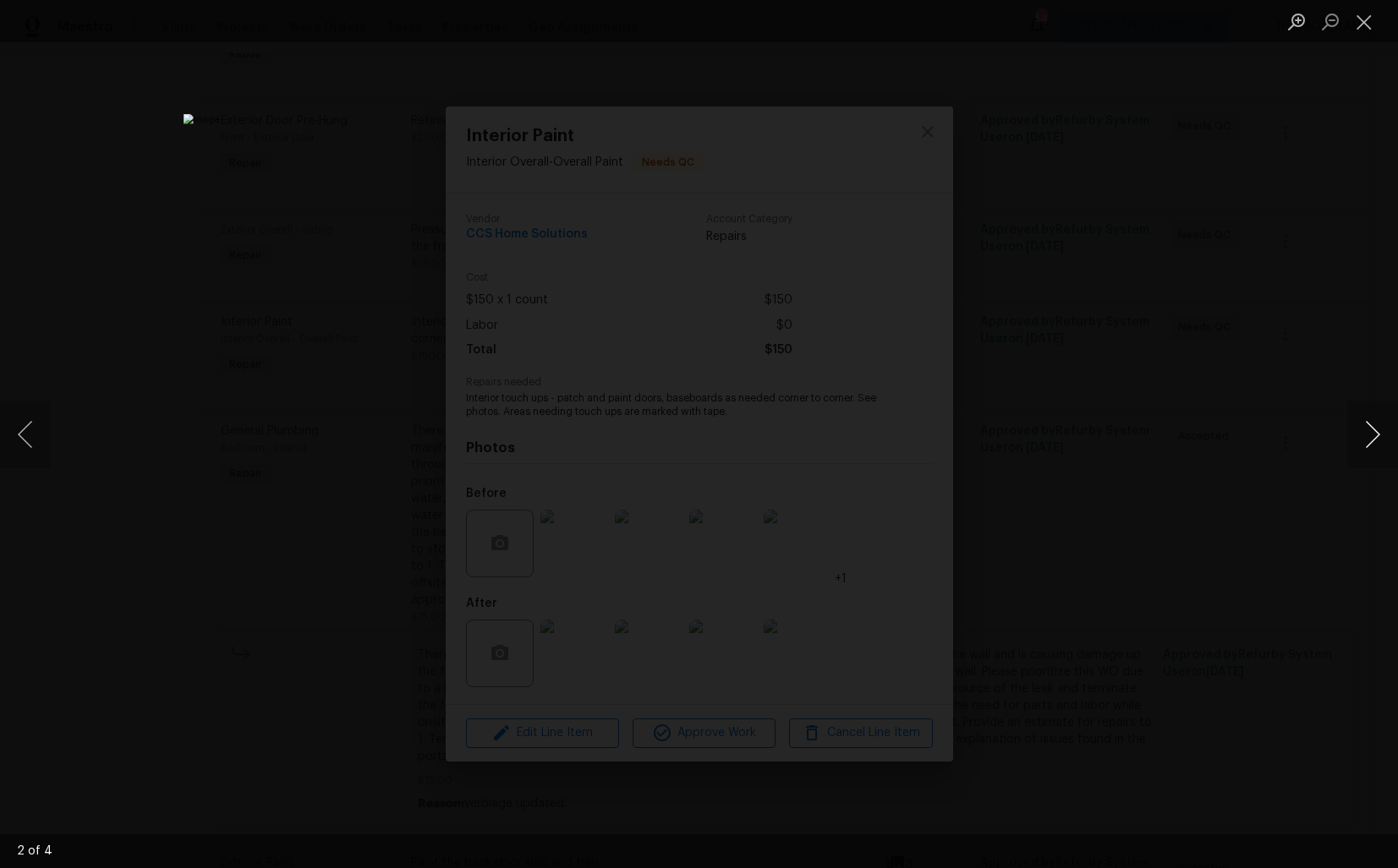
click at [1357, 446] on button "Next image" at bounding box center [1373, 434] width 50 height 67
click at [1191, 483] on div "Lightbox" at bounding box center [699, 434] width 1398 height 868
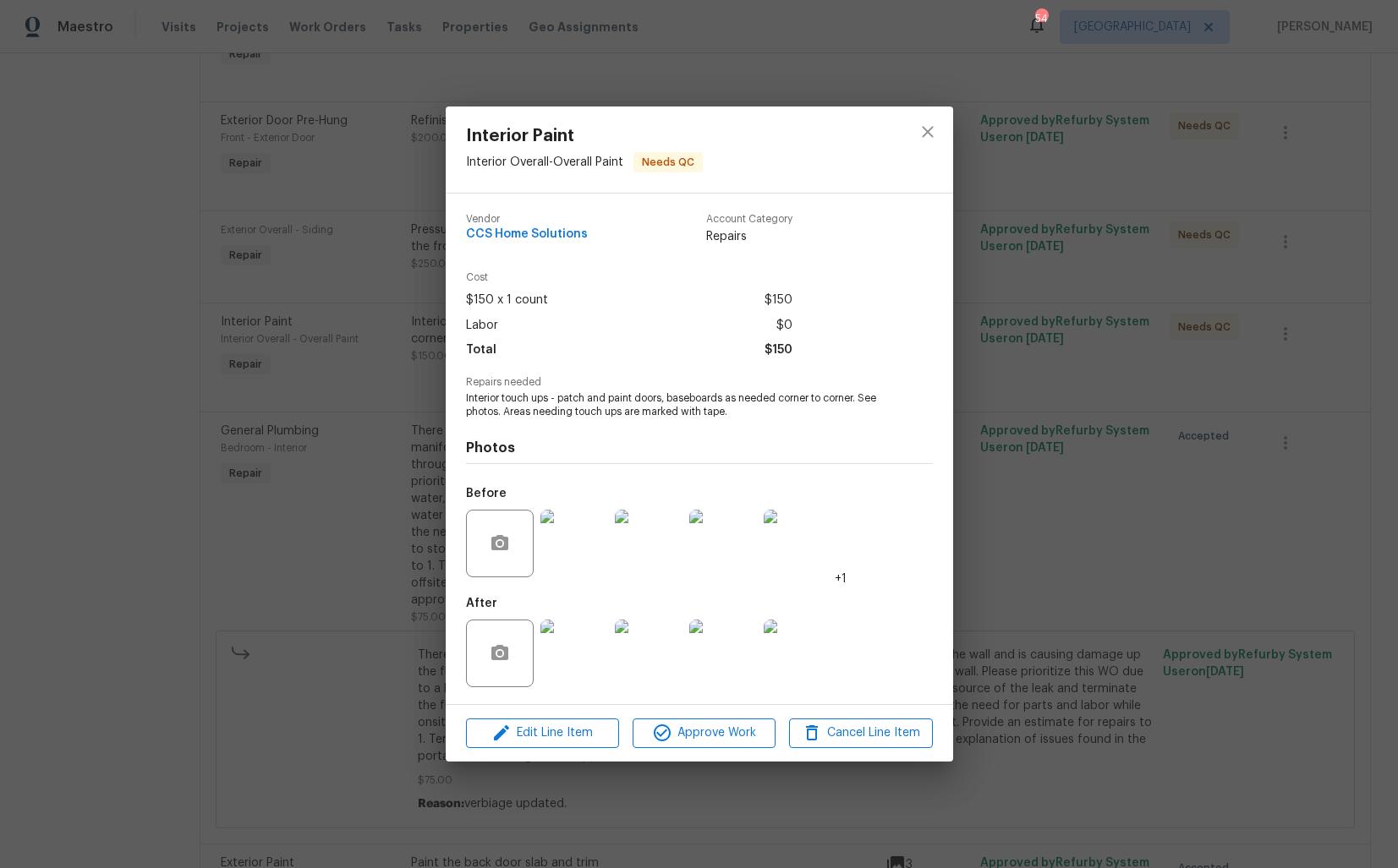
click at [1092, 472] on div "Interior Paint Interior Overall - Overall Paint Needs QC Vendor CCS Home Soluti…" at bounding box center [699, 434] width 1398 height 868
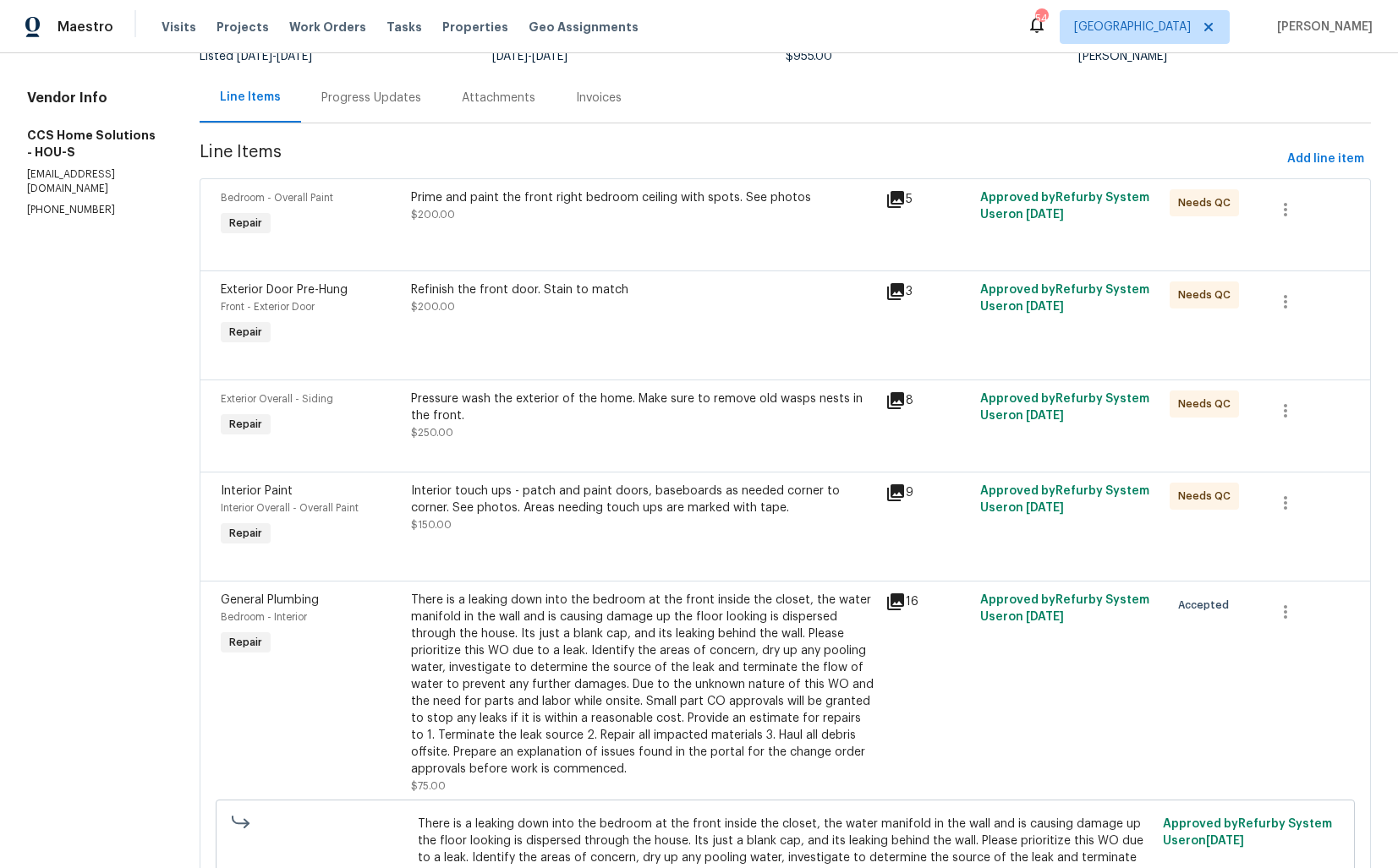
scroll to position [125, 0]
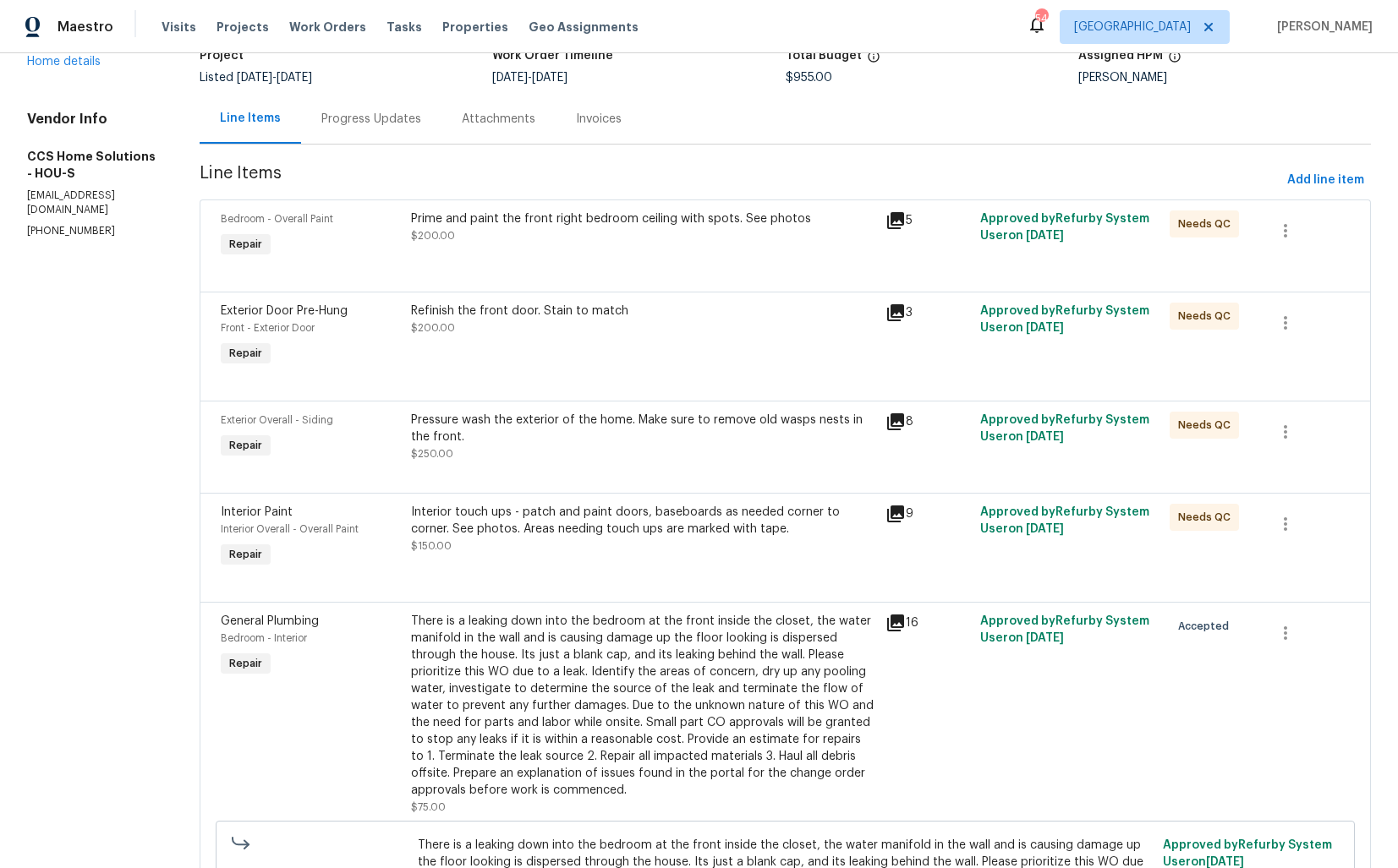
click at [540, 434] on div "Pressure wash the exterior of the home. Make sure to remove old wasps nests in …" at bounding box center [643, 428] width 464 height 34
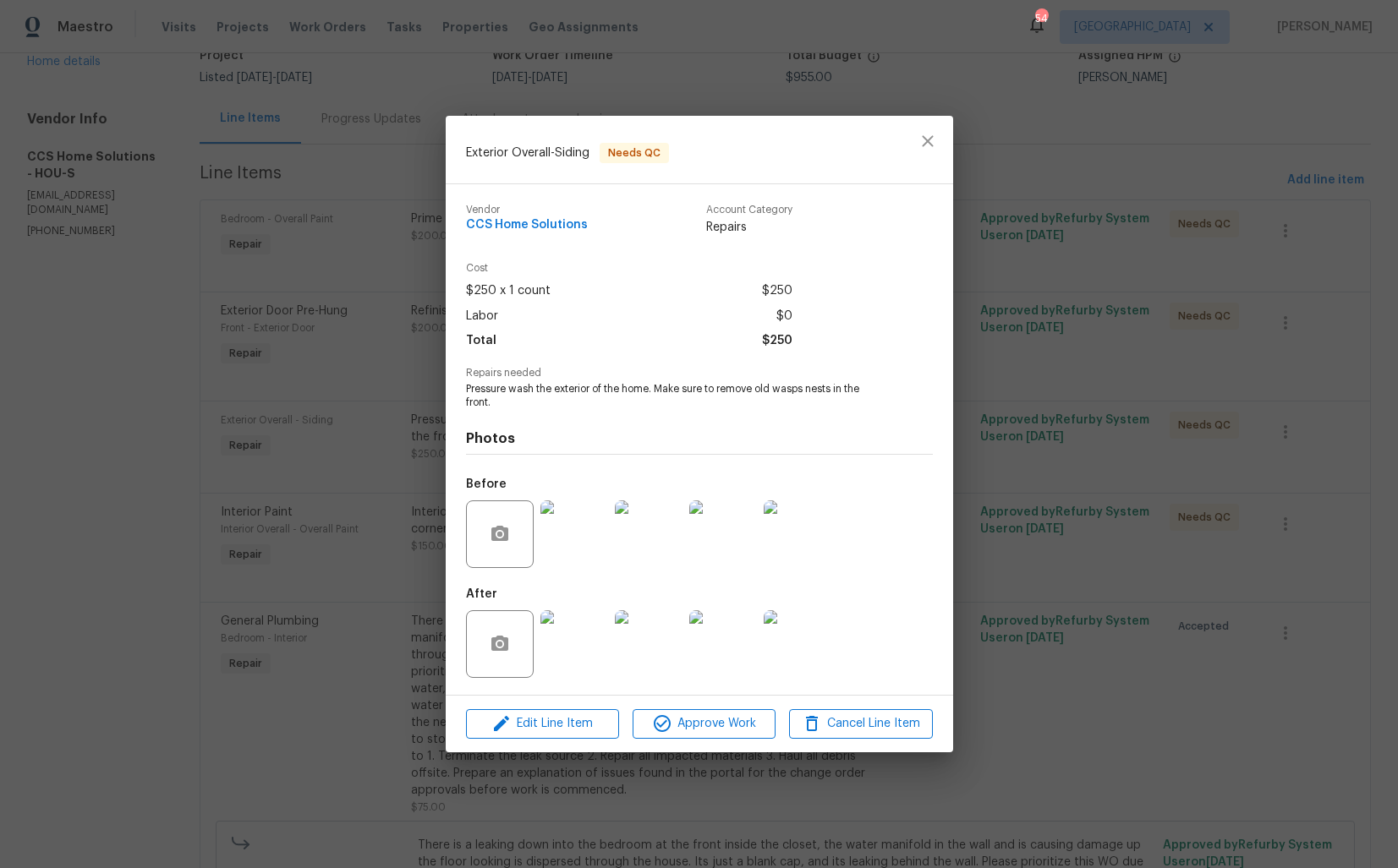
click at [580, 530] on img at bounding box center [574, 534] width 67 height 67
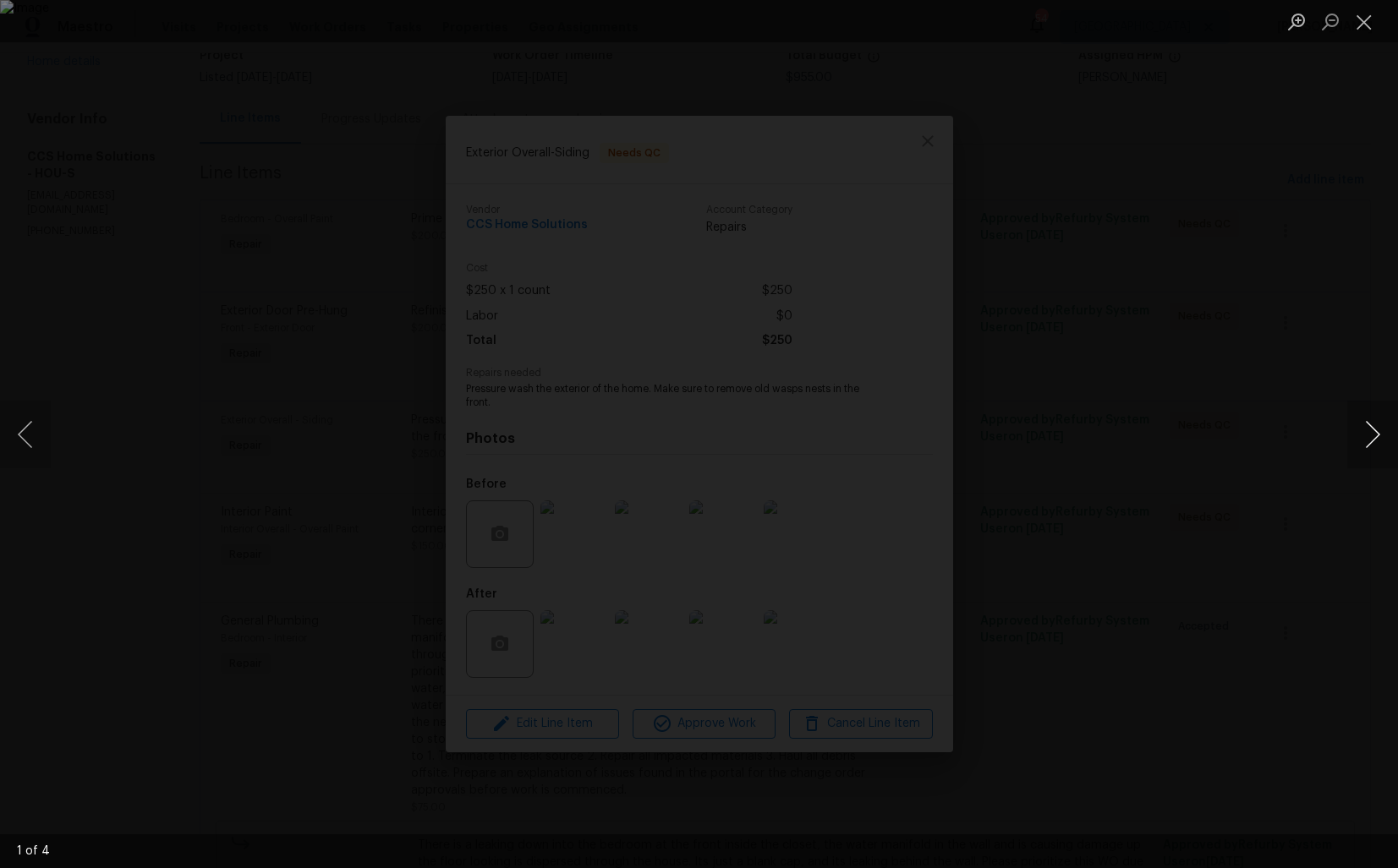
click at [1368, 441] on button "Next image" at bounding box center [1373, 434] width 50 height 67
click at [1207, 471] on div "Lightbox" at bounding box center [699, 434] width 1398 height 868
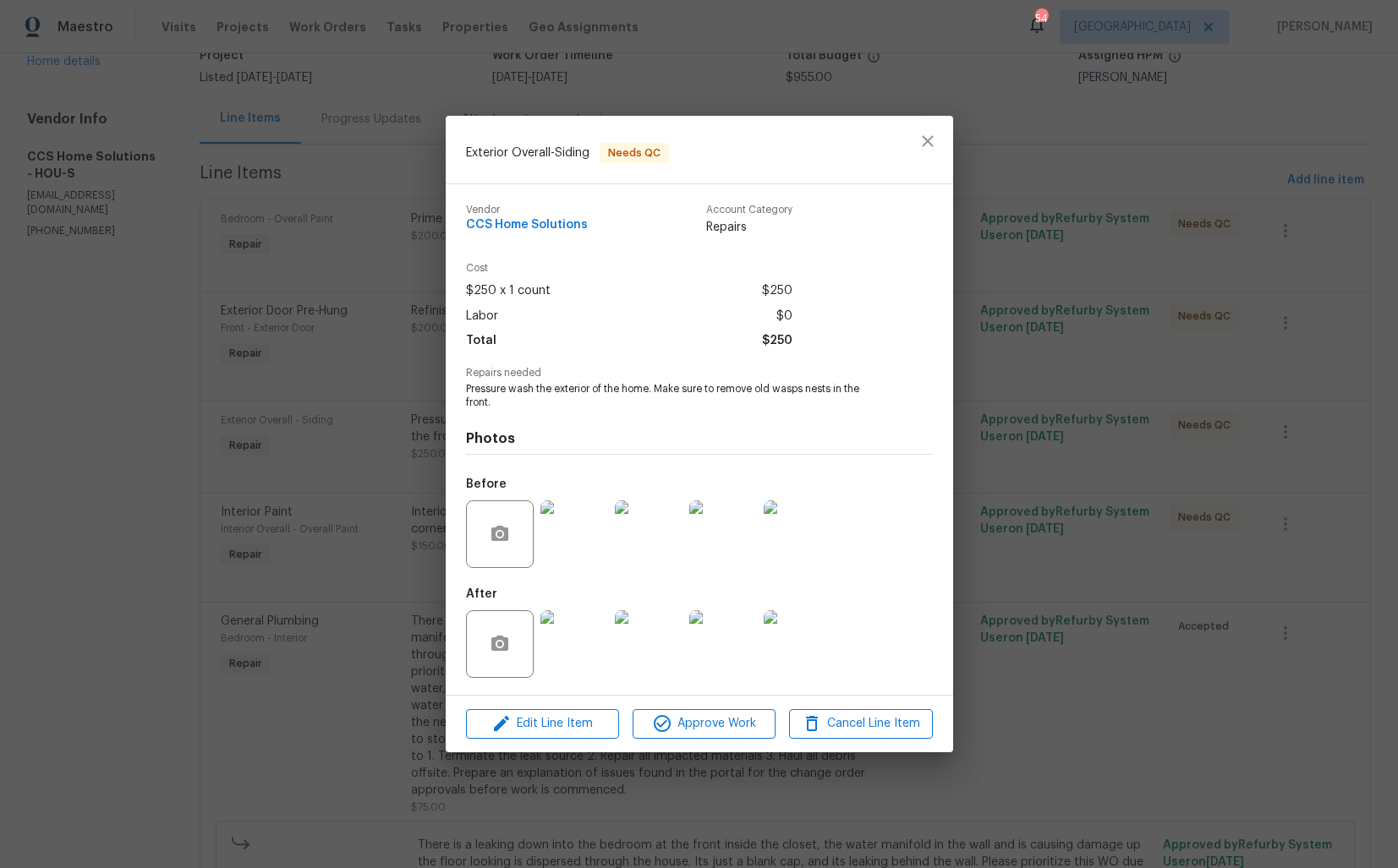
click at [574, 645] on img at bounding box center [574, 644] width 67 height 67
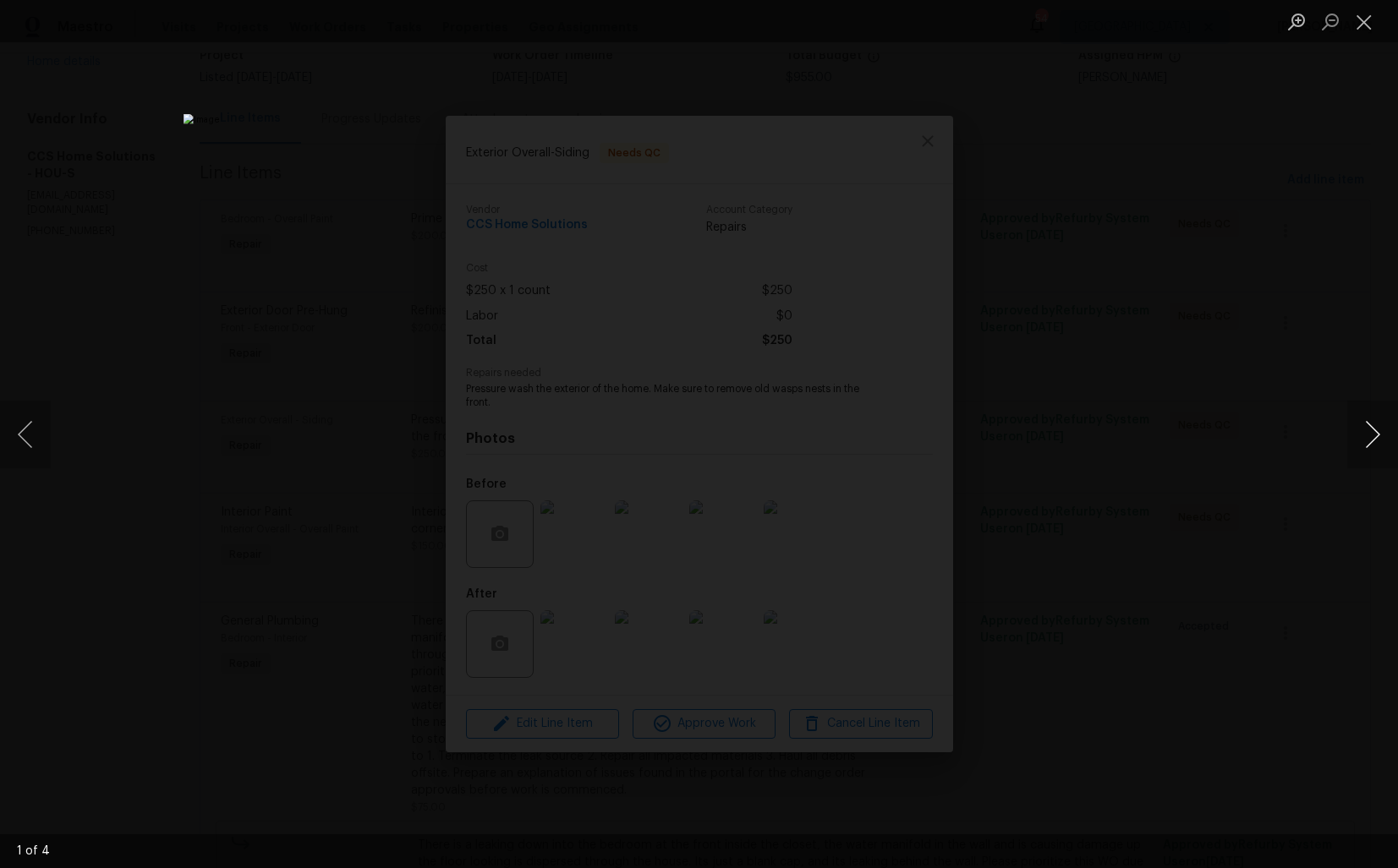
click at [1360, 440] on button "Next image" at bounding box center [1373, 434] width 50 height 67
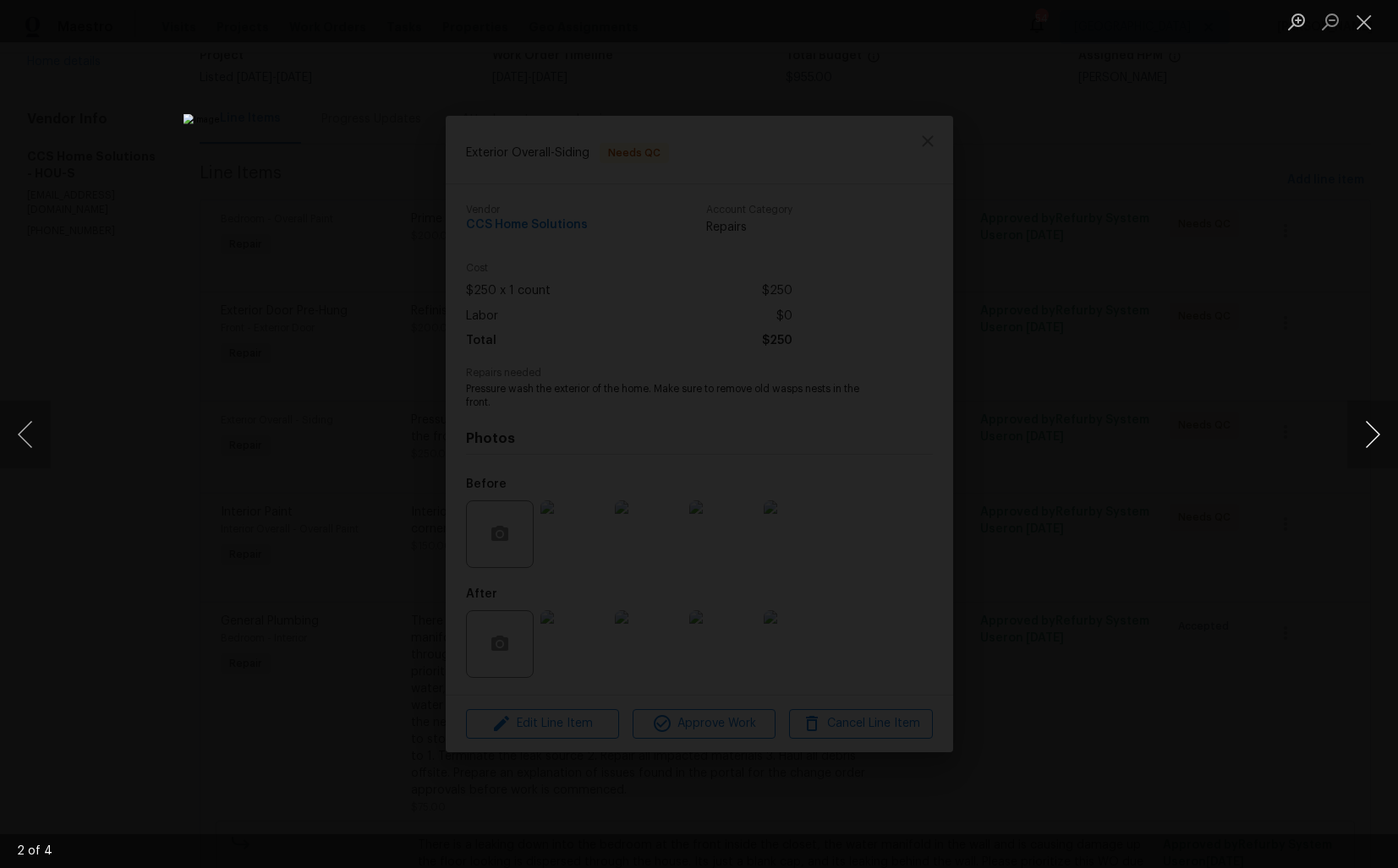
click at [1360, 440] on button "Next image" at bounding box center [1373, 434] width 50 height 67
click at [1262, 405] on div "Lightbox" at bounding box center [699, 434] width 1398 height 868
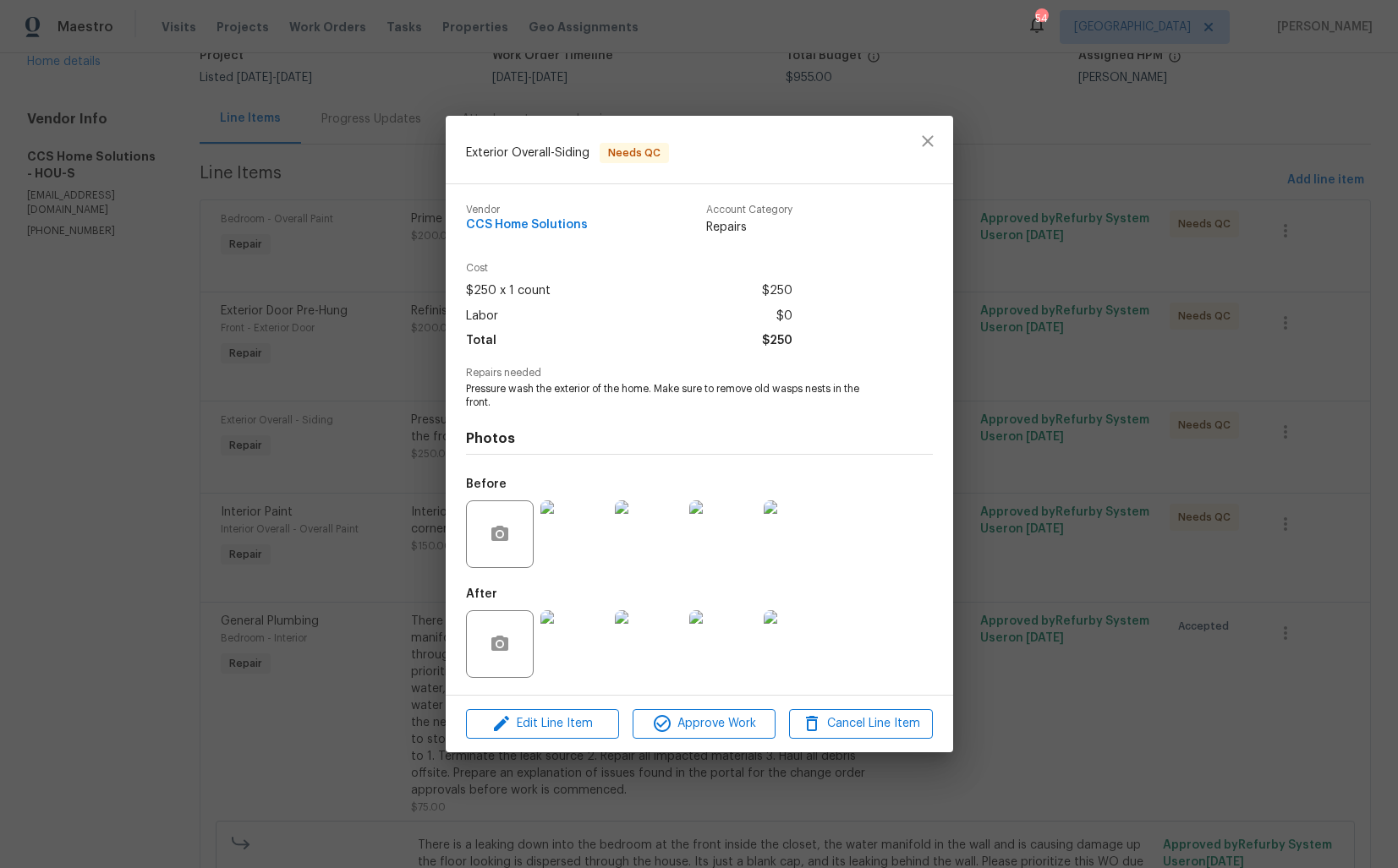
click at [1066, 409] on div "Exterior Overall - Siding Needs QC Vendor CCS Home Solutions Account Category R…" at bounding box center [699, 434] width 1398 height 868
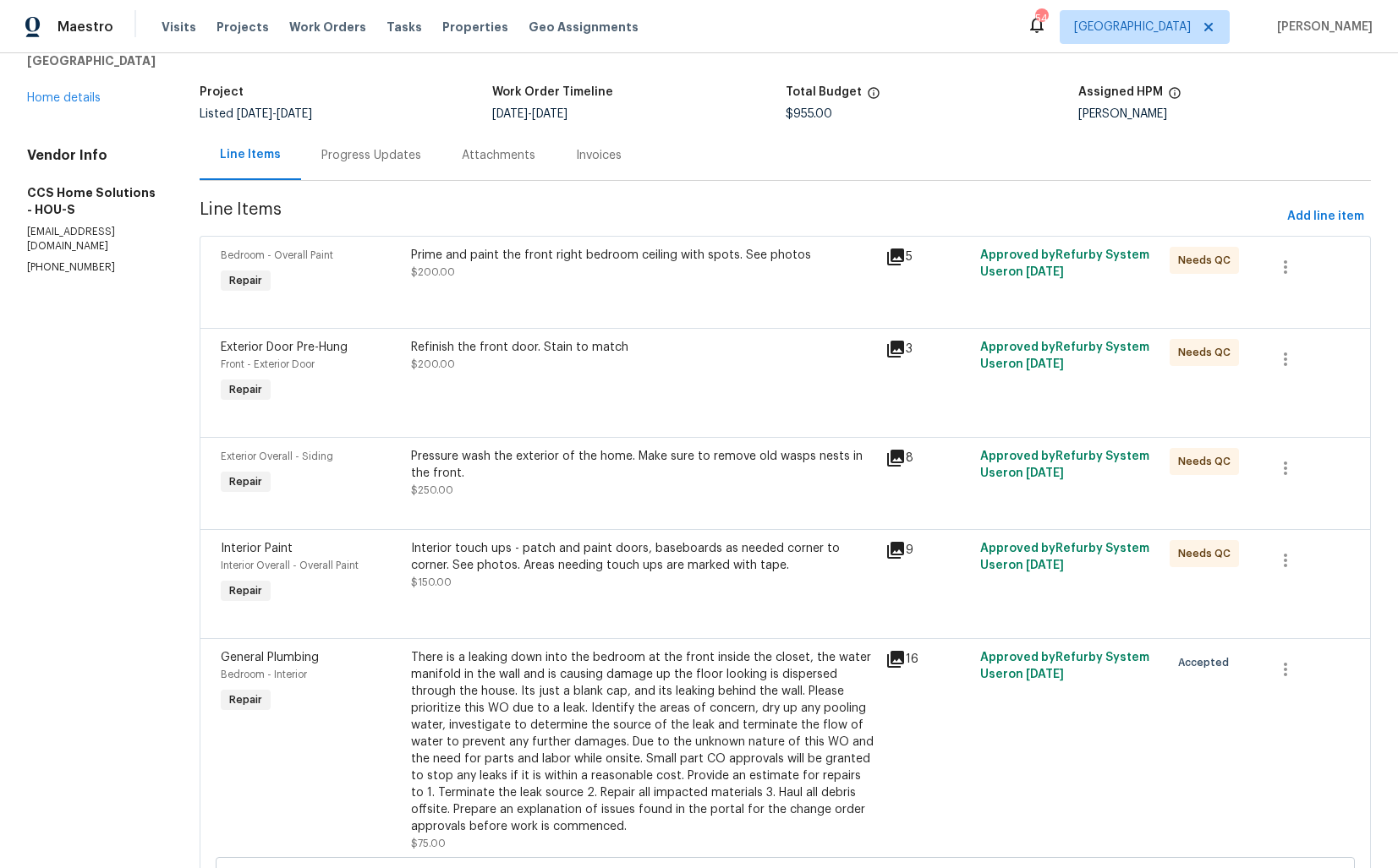
scroll to position [78, 0]
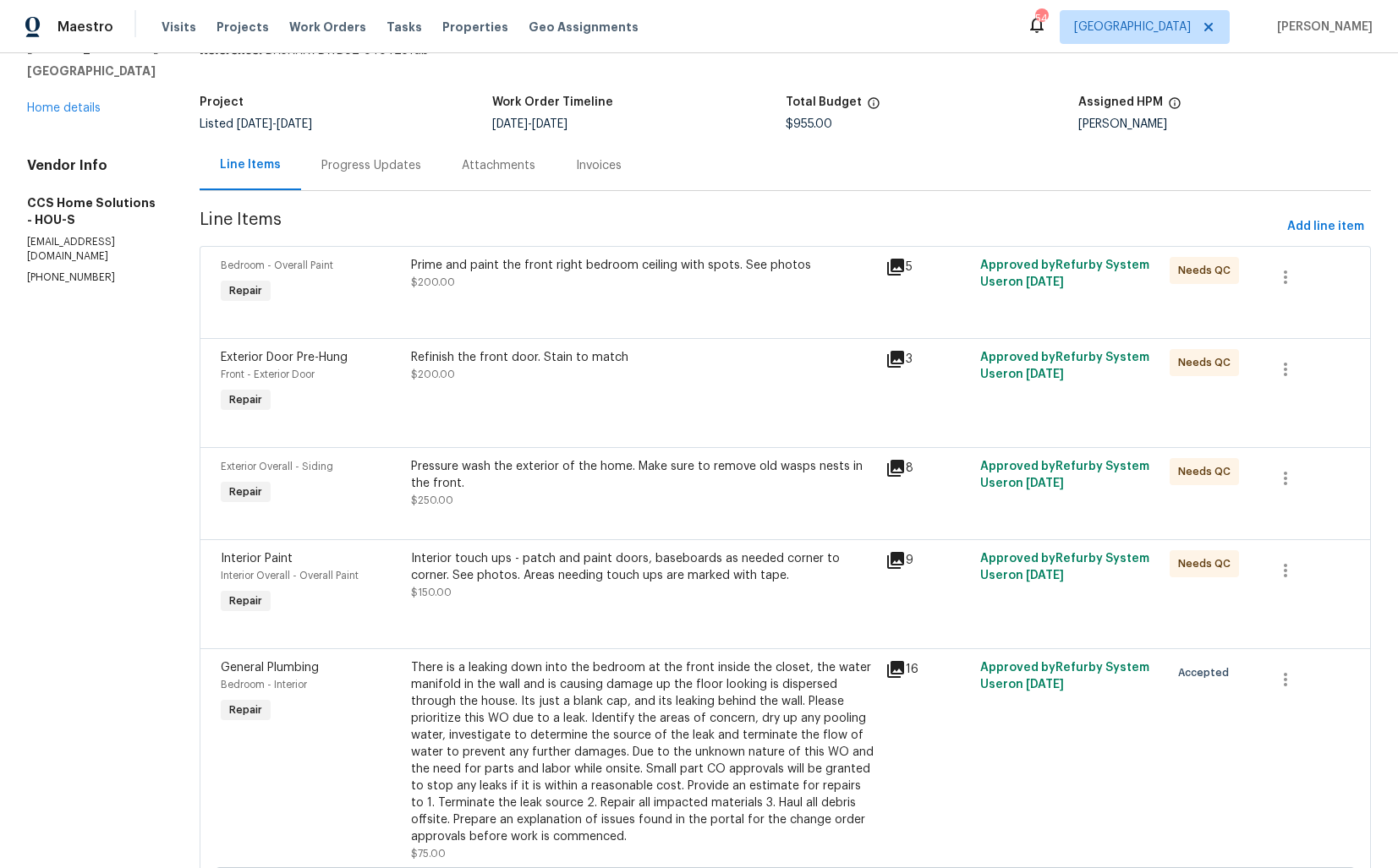
click at [467, 385] on div "Refinish the front door. Stain to match $200.00" at bounding box center [643, 383] width 474 height 77
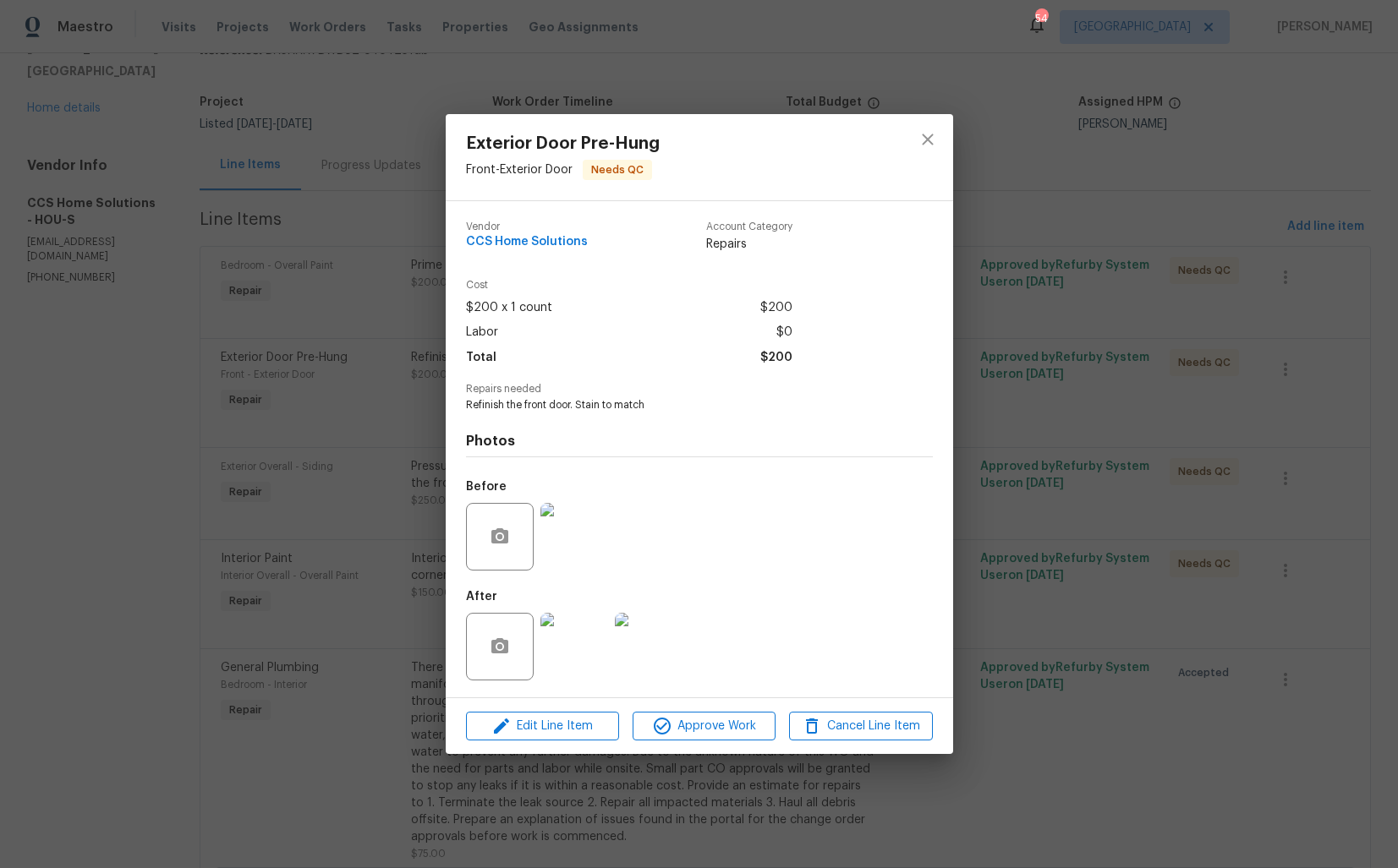
click at [586, 538] on img at bounding box center [574, 537] width 67 height 67
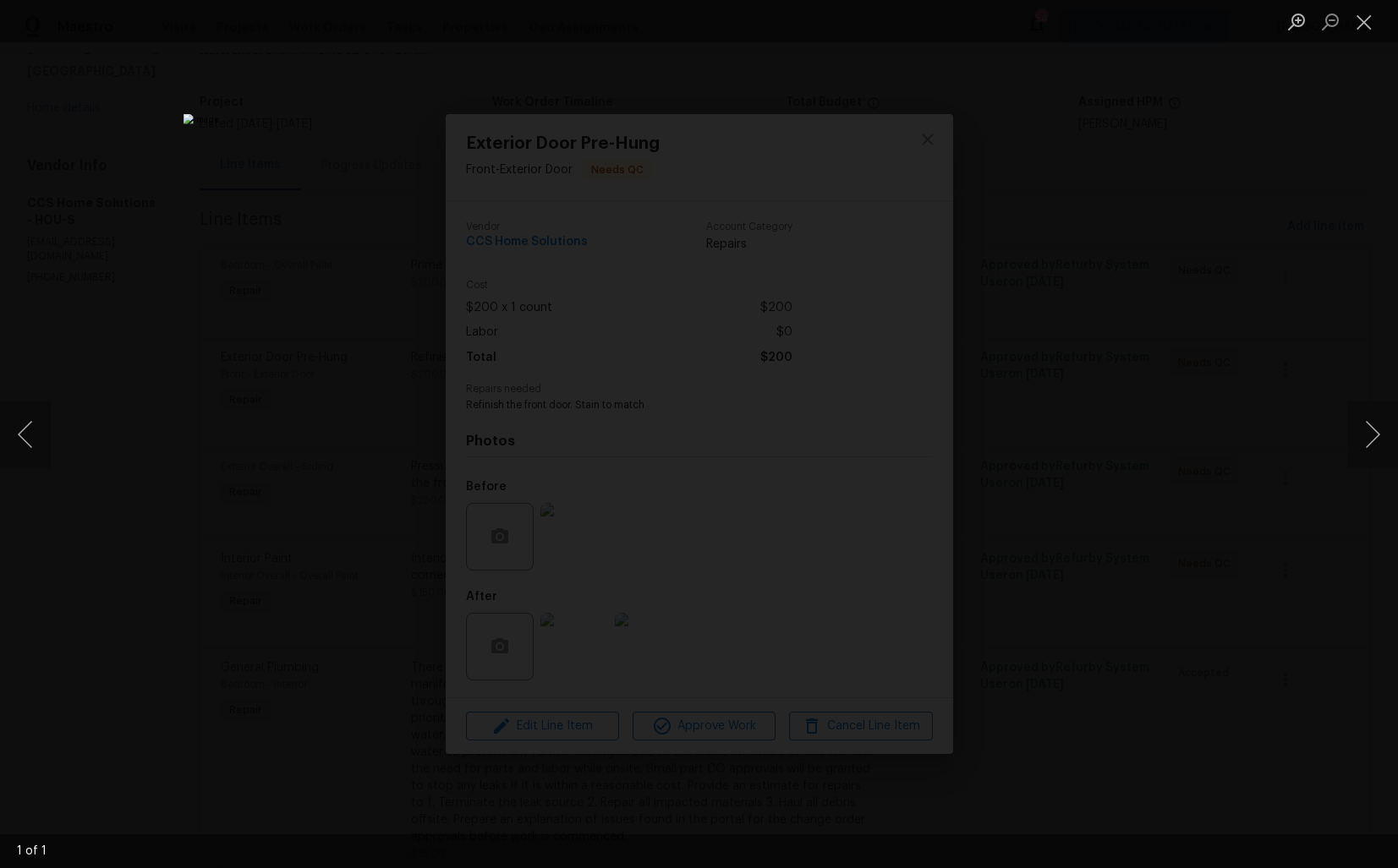
click at [1095, 445] on div "Lightbox" at bounding box center [699, 434] width 1398 height 868
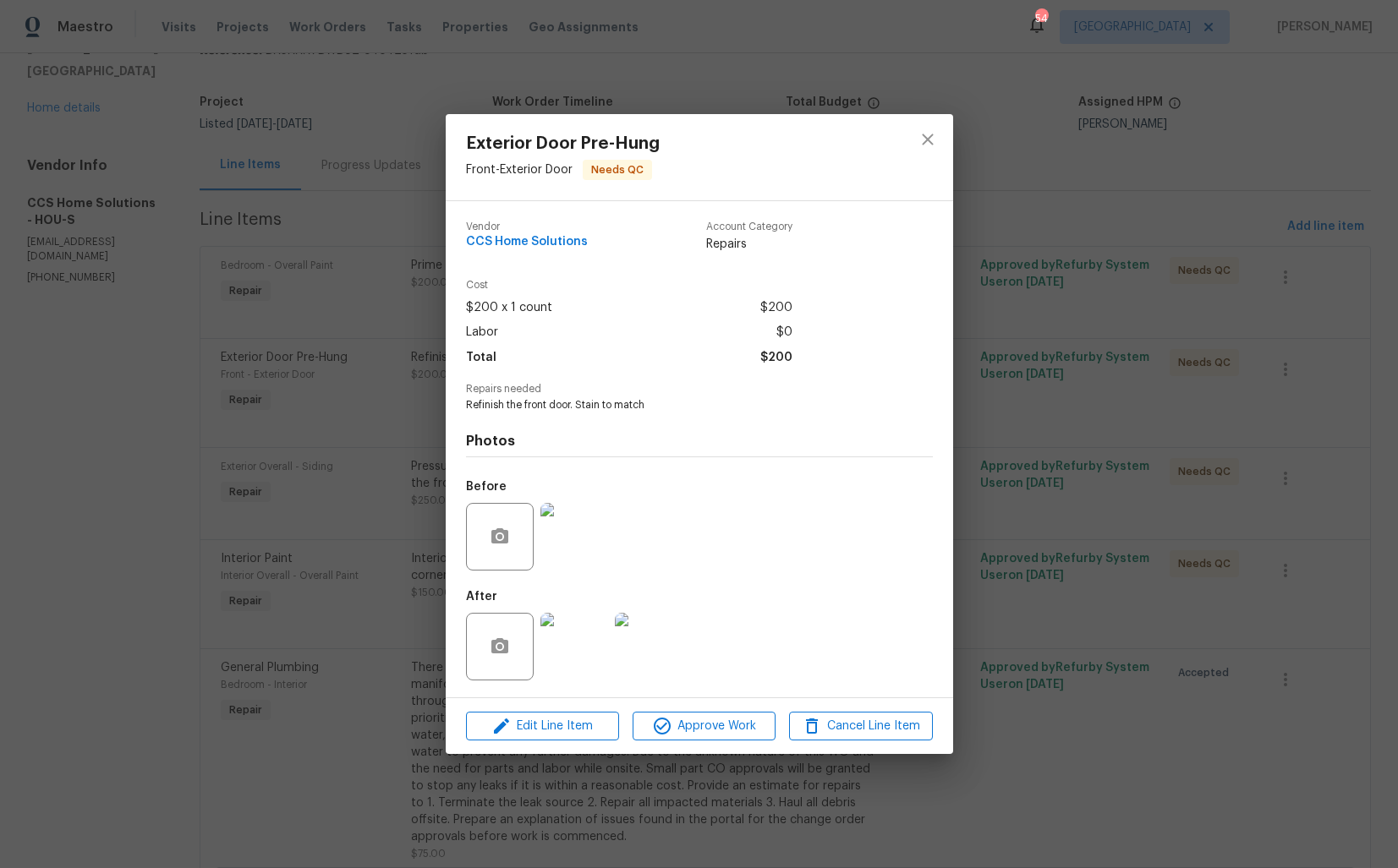
click at [571, 647] on img at bounding box center [574, 647] width 67 height 67
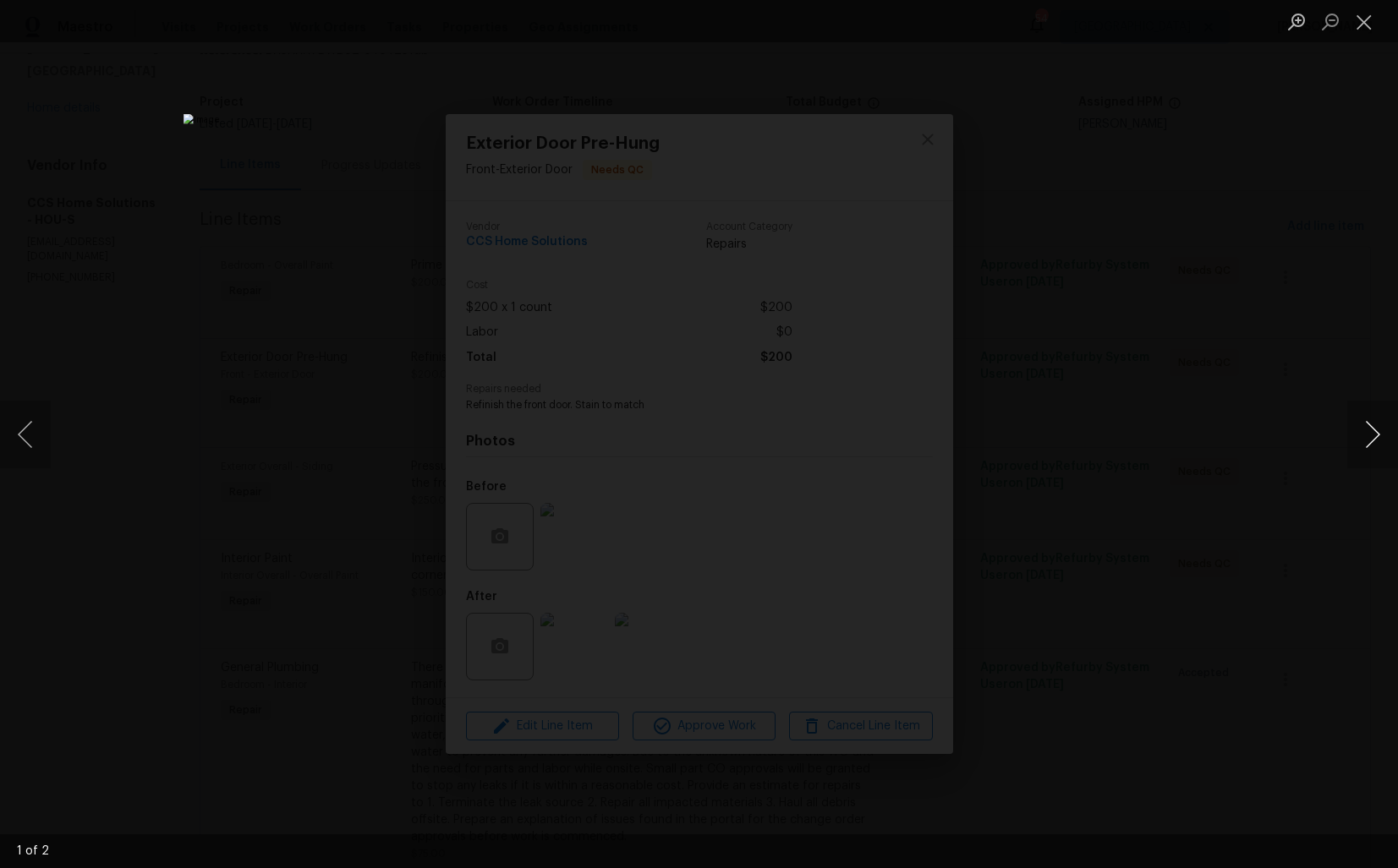
click at [1377, 437] on button "Next image" at bounding box center [1373, 434] width 50 height 67
click at [1193, 545] on div "Lightbox" at bounding box center [699, 434] width 1398 height 868
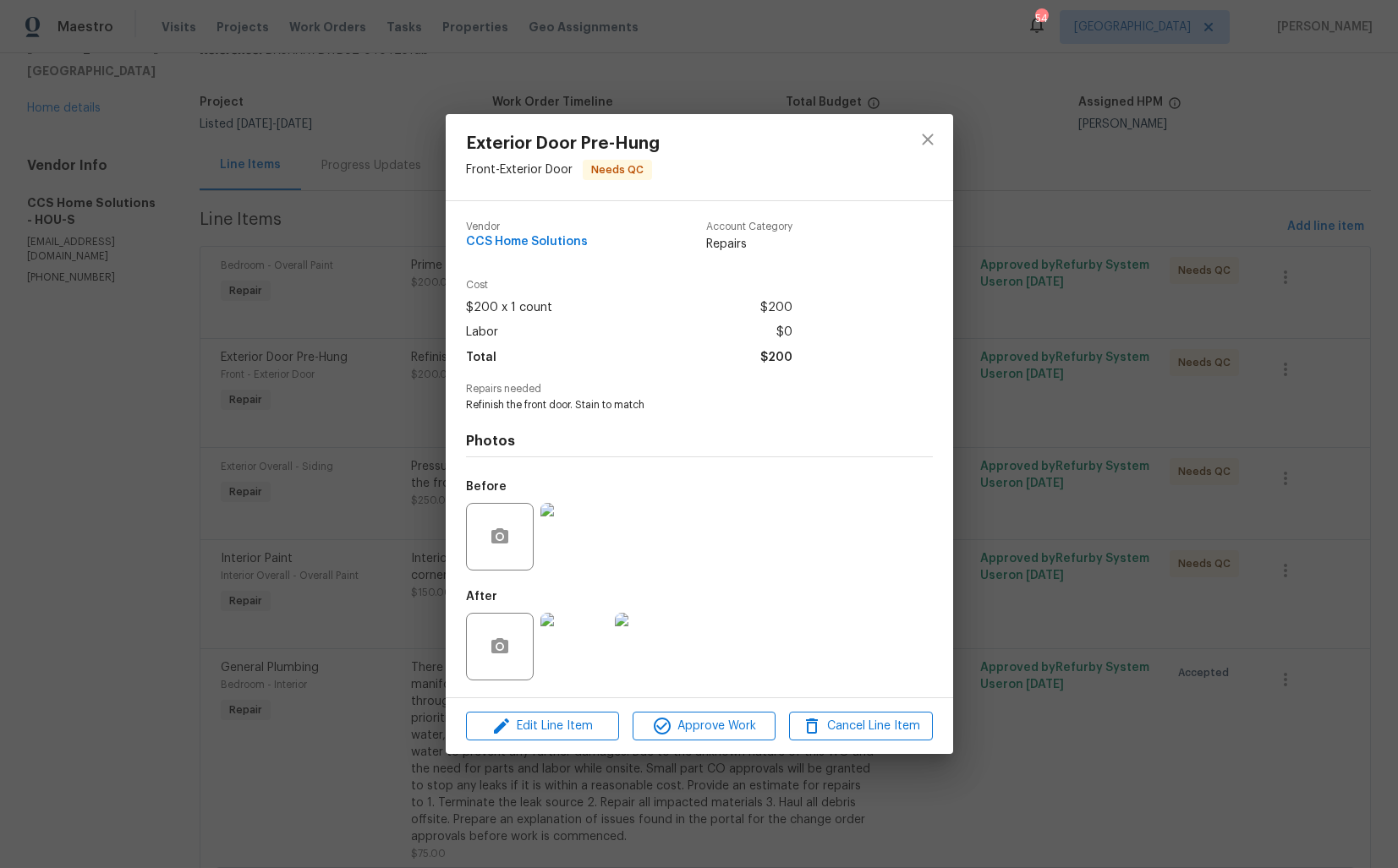
click at [1075, 496] on div "Exterior Door Pre-Hung Front - Exterior Door Needs QC Vendor CCS Home Solutions…" at bounding box center [699, 434] width 1398 height 868
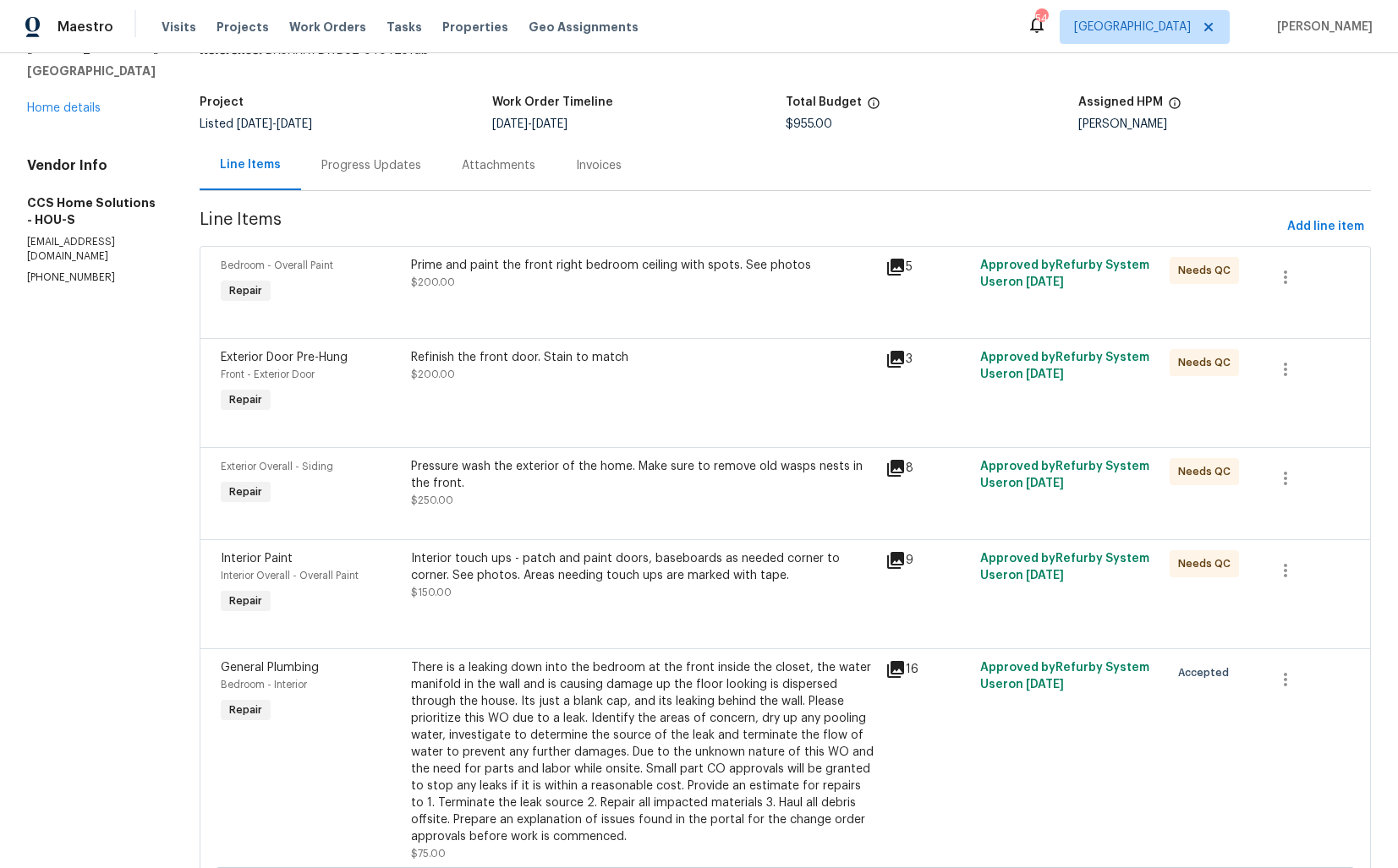
click at [504, 281] on div "Prime and paint the front right bedroom ceiling with spots. See photos $200.00" at bounding box center [643, 273] width 464 height 34
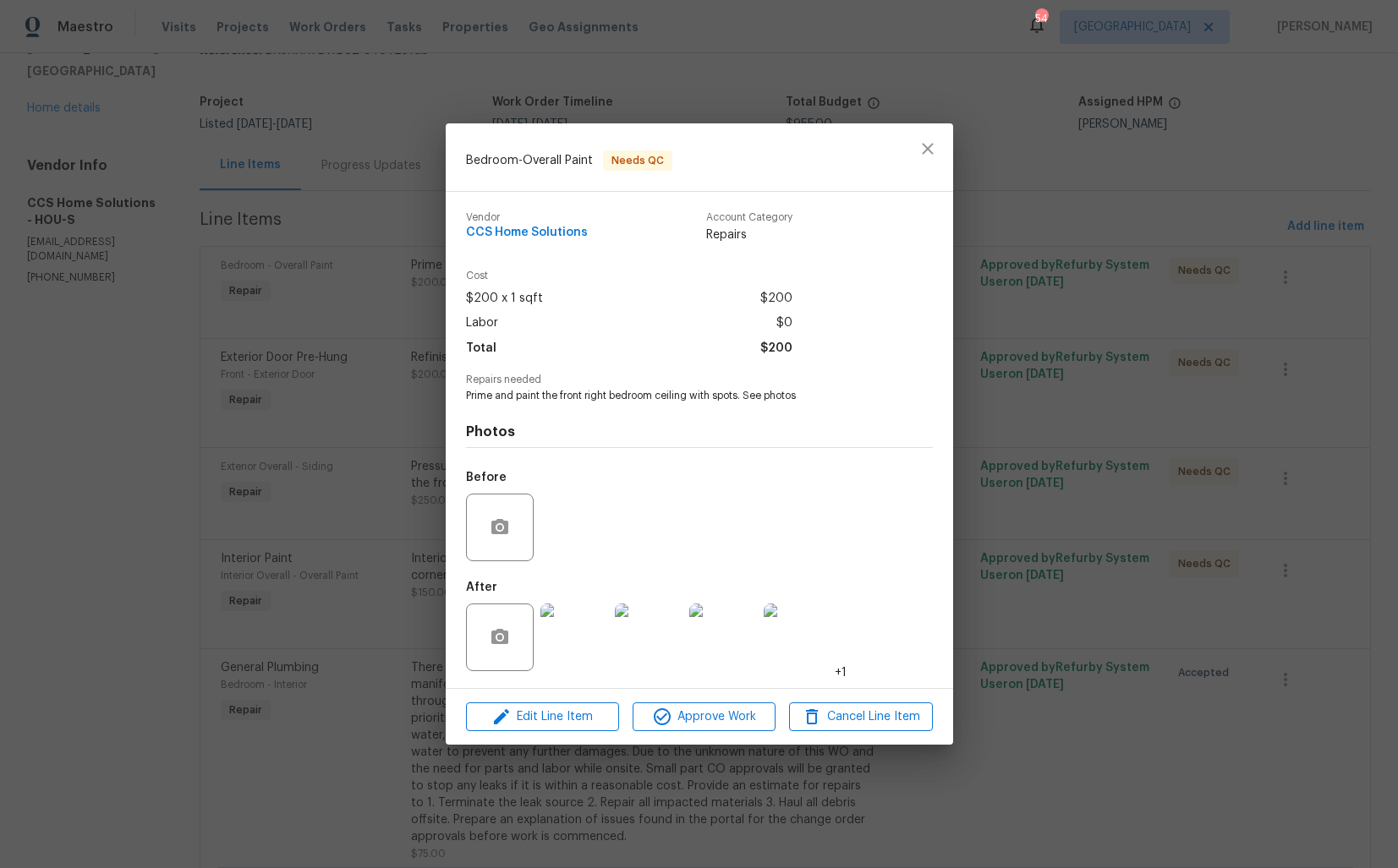
click at [586, 627] on img at bounding box center [574, 637] width 67 height 67
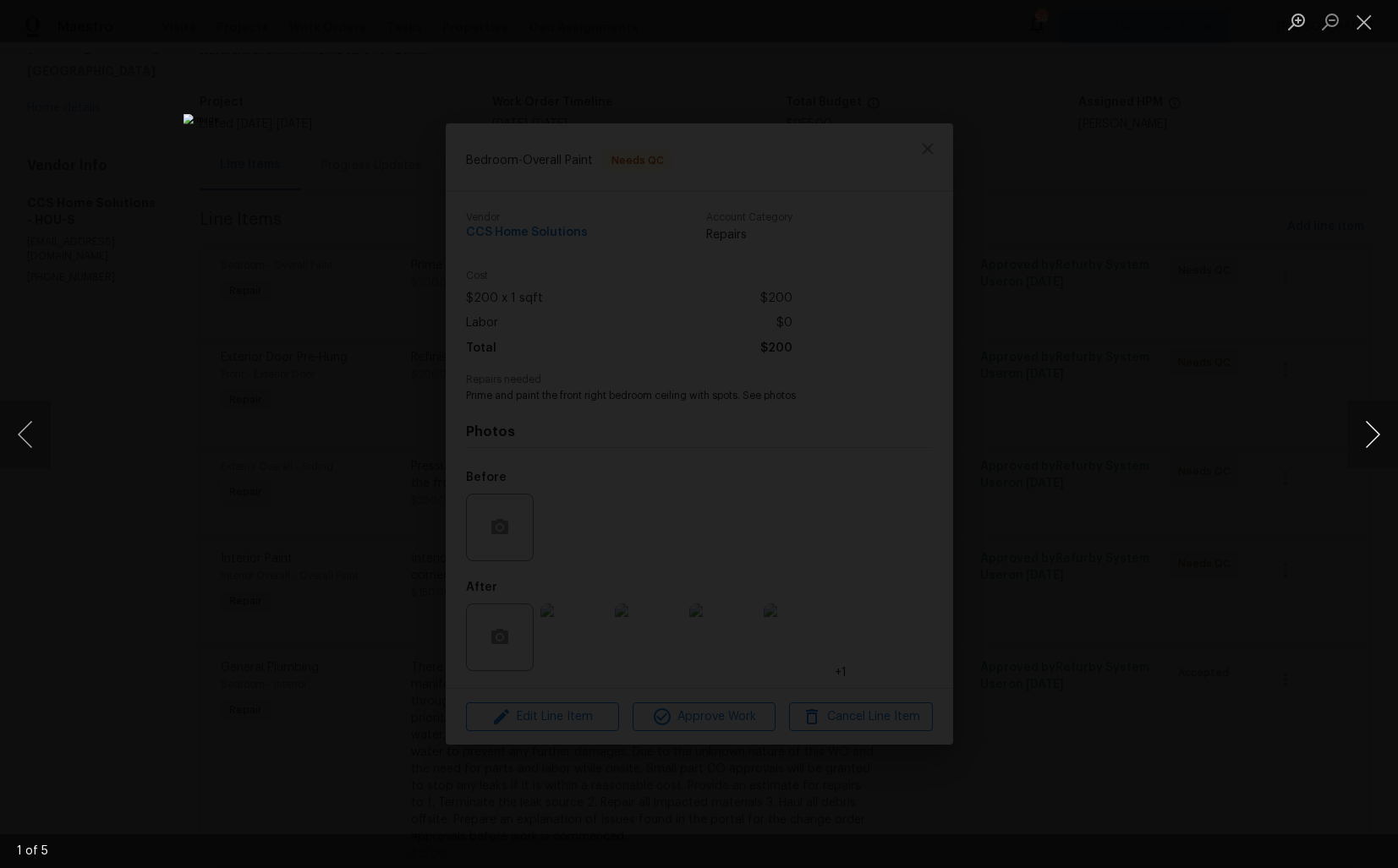
click at [1364, 446] on button "Next image" at bounding box center [1373, 434] width 50 height 67
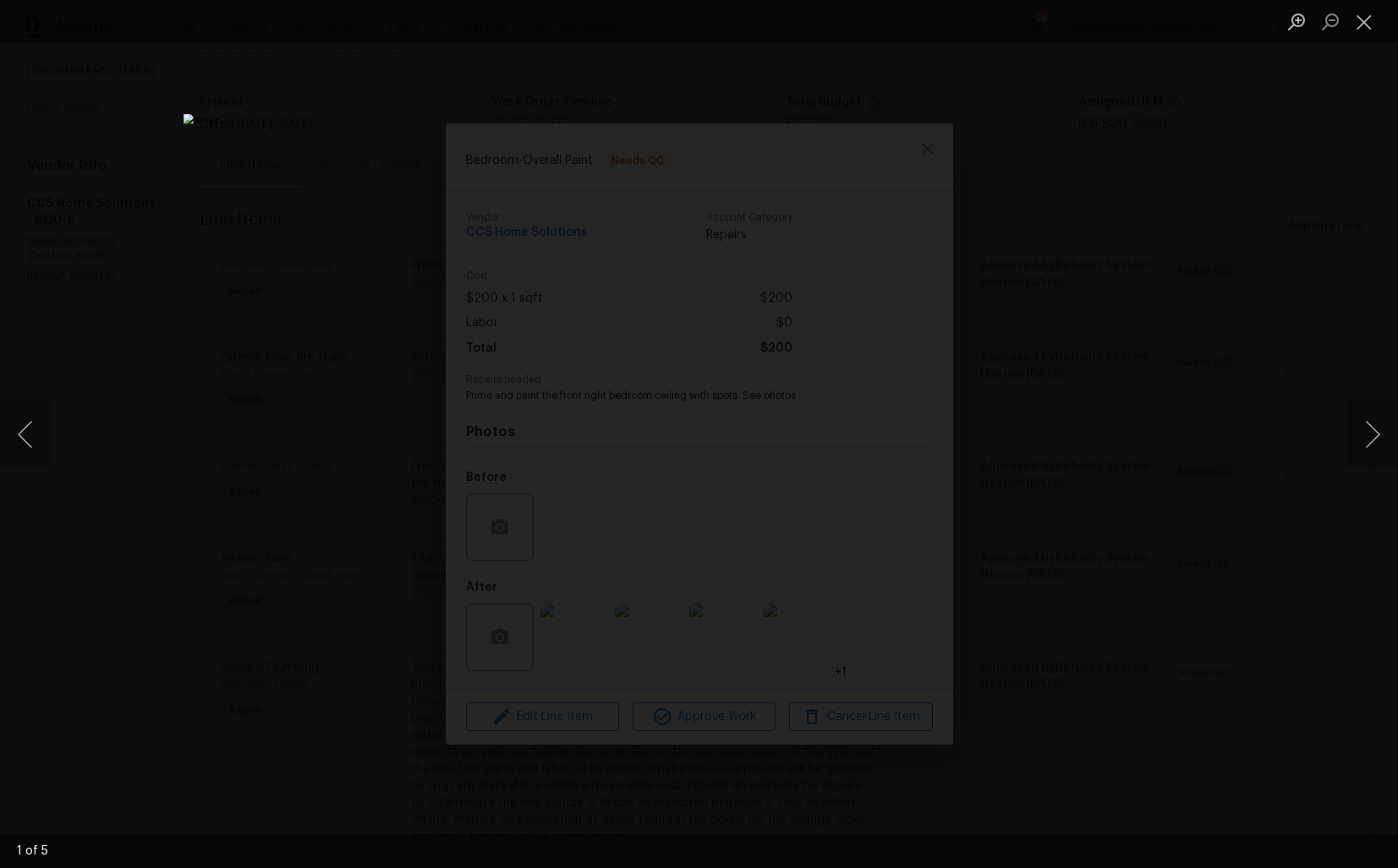
click at [1187, 449] on div "Lightbox" at bounding box center [699, 434] width 1398 height 868
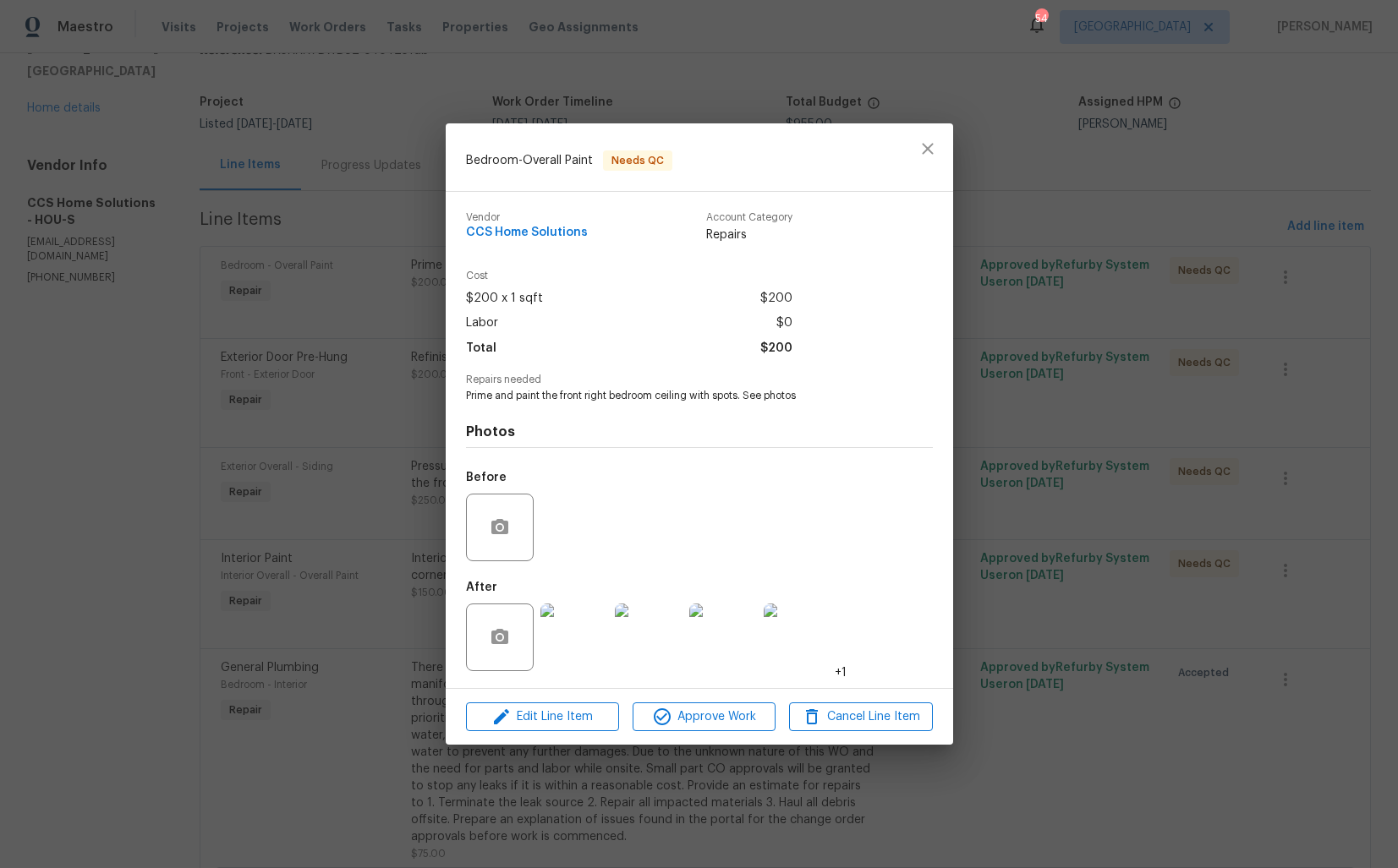
click at [1078, 461] on div "Bedroom - Overall Paint Needs QC Vendor CCS Home Solutions Account Category Rep…" at bounding box center [699, 434] width 1398 height 868
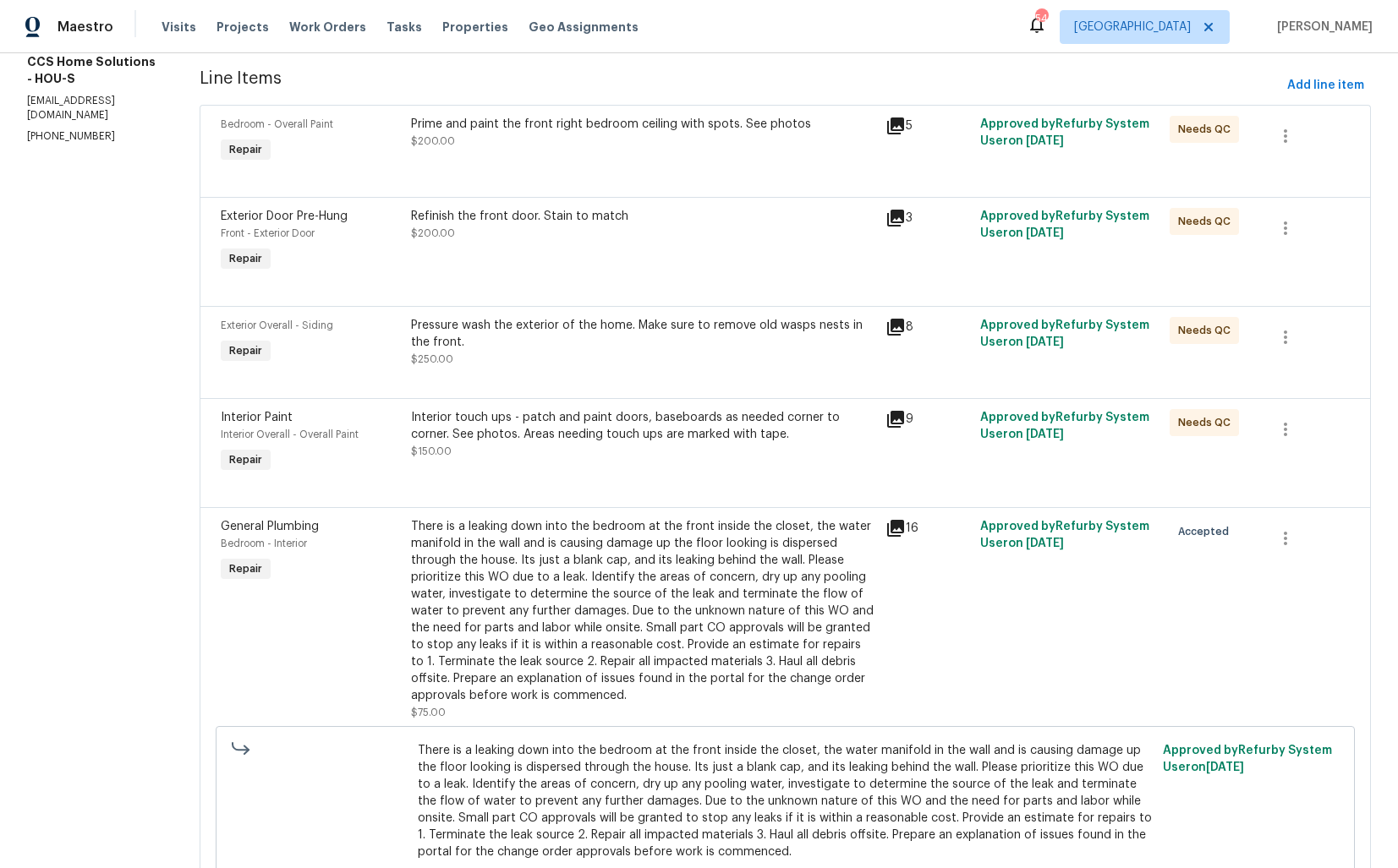
scroll to position [450, 0]
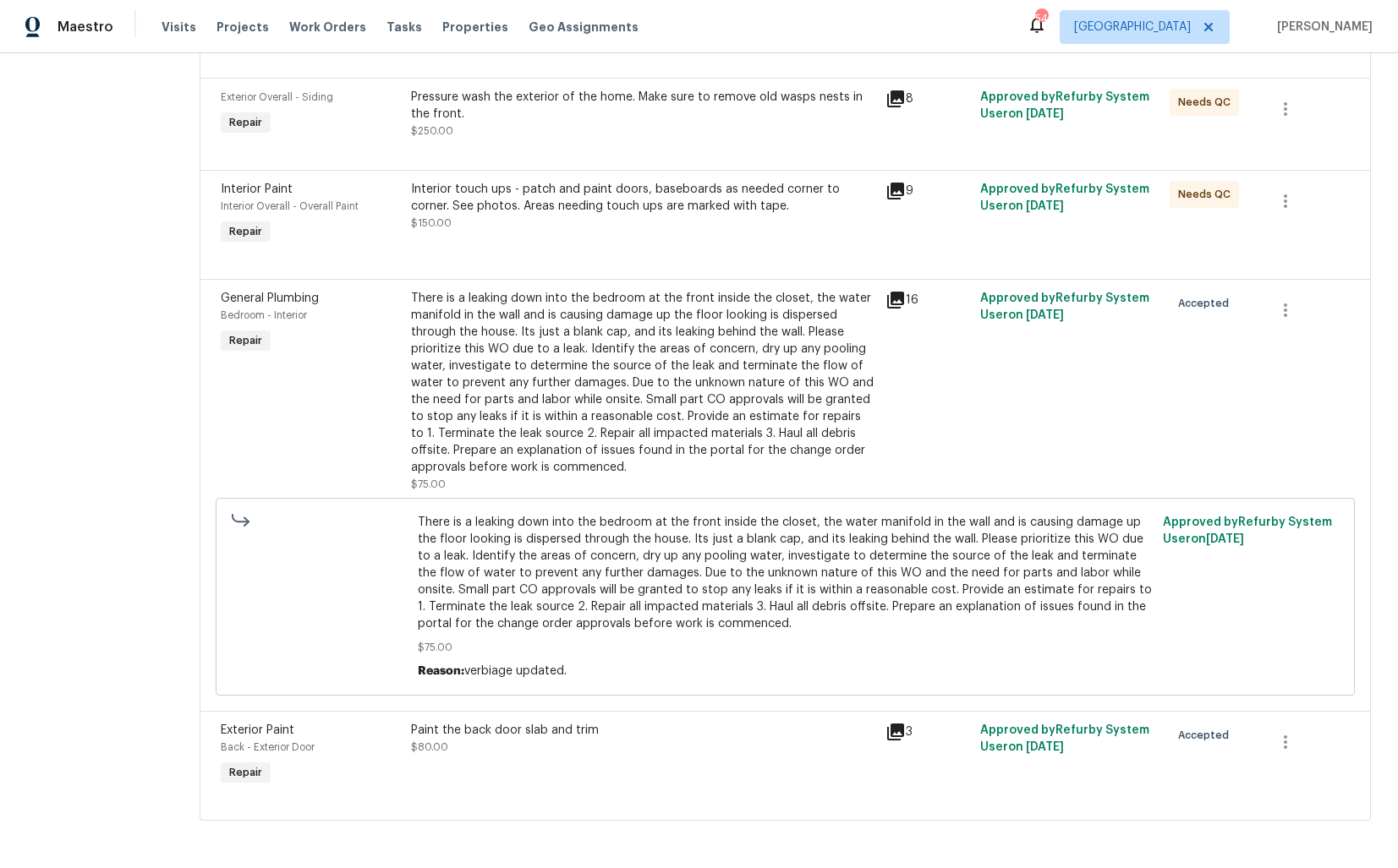
click at [599, 407] on div "There is a leaking down into the bedroom at the front inside the closet, the wa…" at bounding box center [643, 383] width 464 height 186
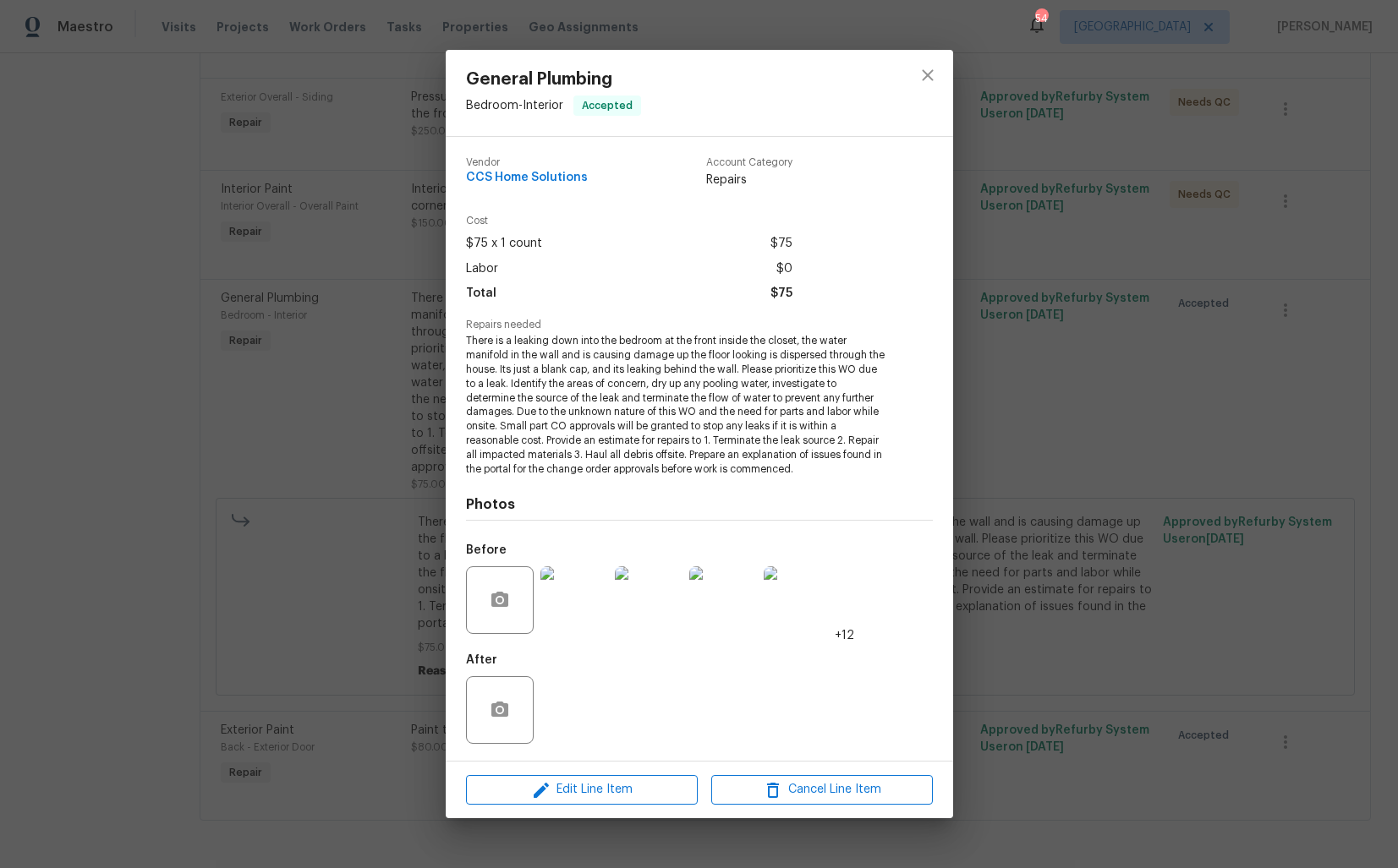
click at [575, 611] on img at bounding box center [574, 600] width 67 height 67
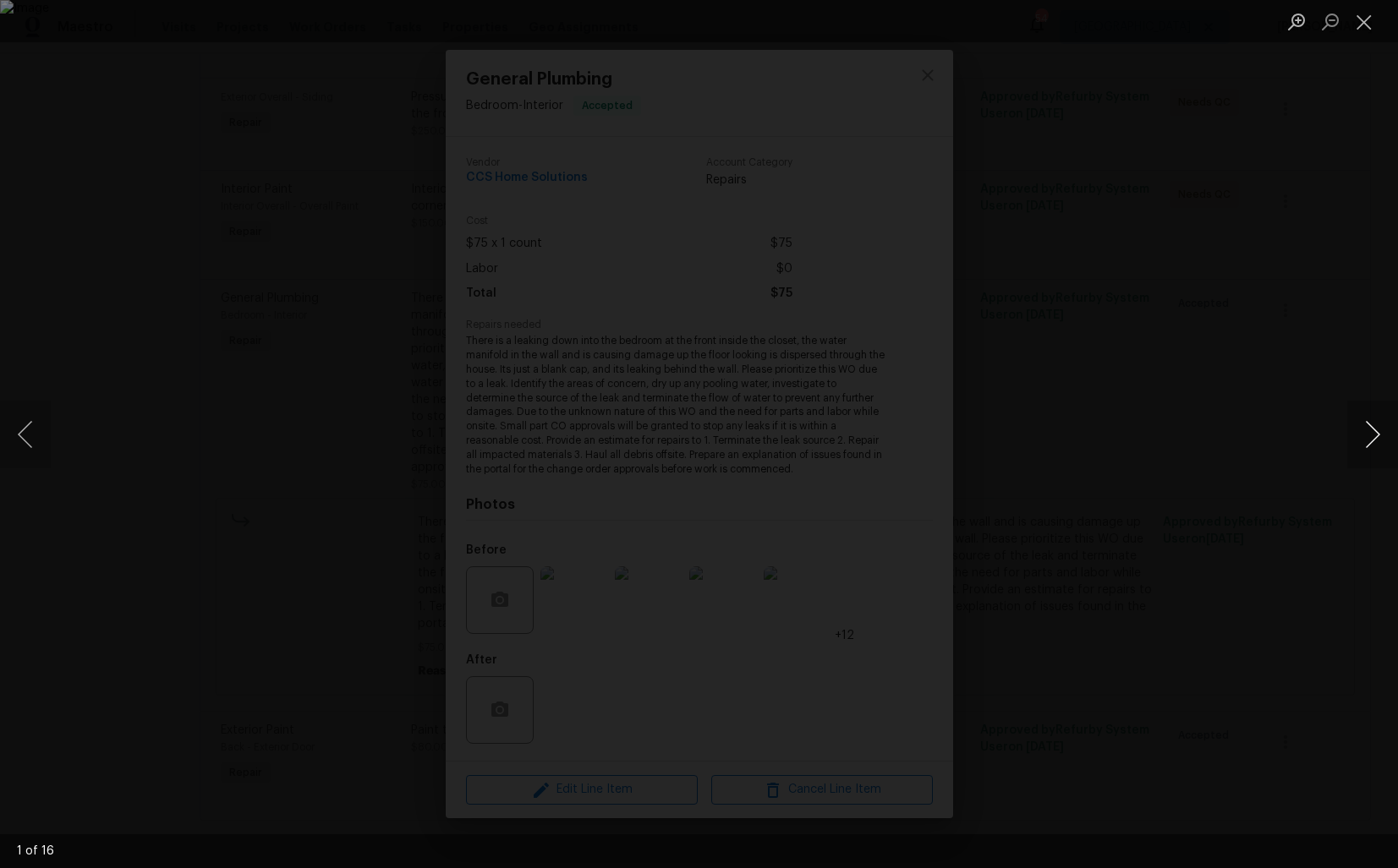
click at [1371, 442] on button "Next image" at bounding box center [1373, 434] width 50 height 67
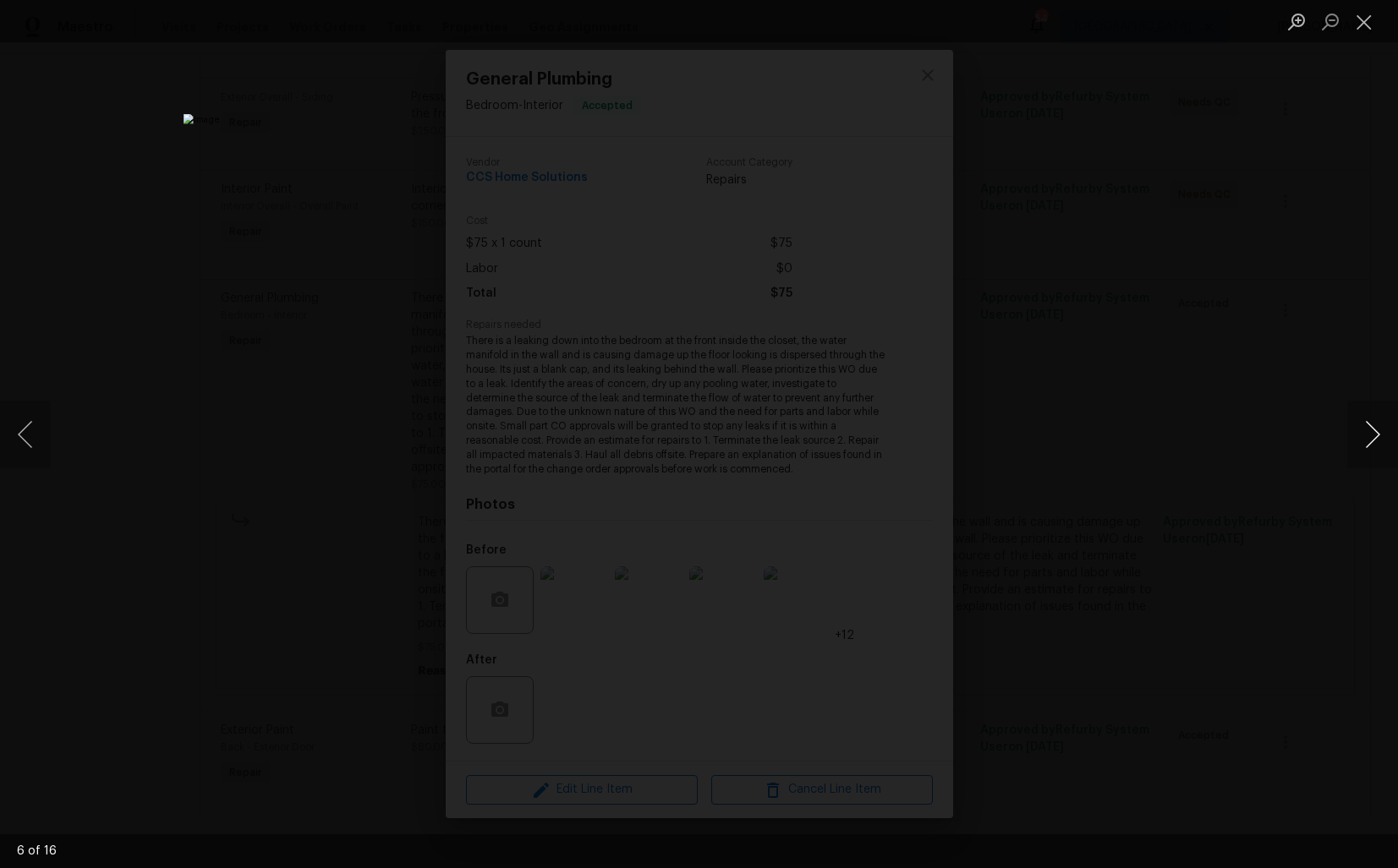
click at [1371, 442] on button "Next image" at bounding box center [1373, 434] width 50 height 67
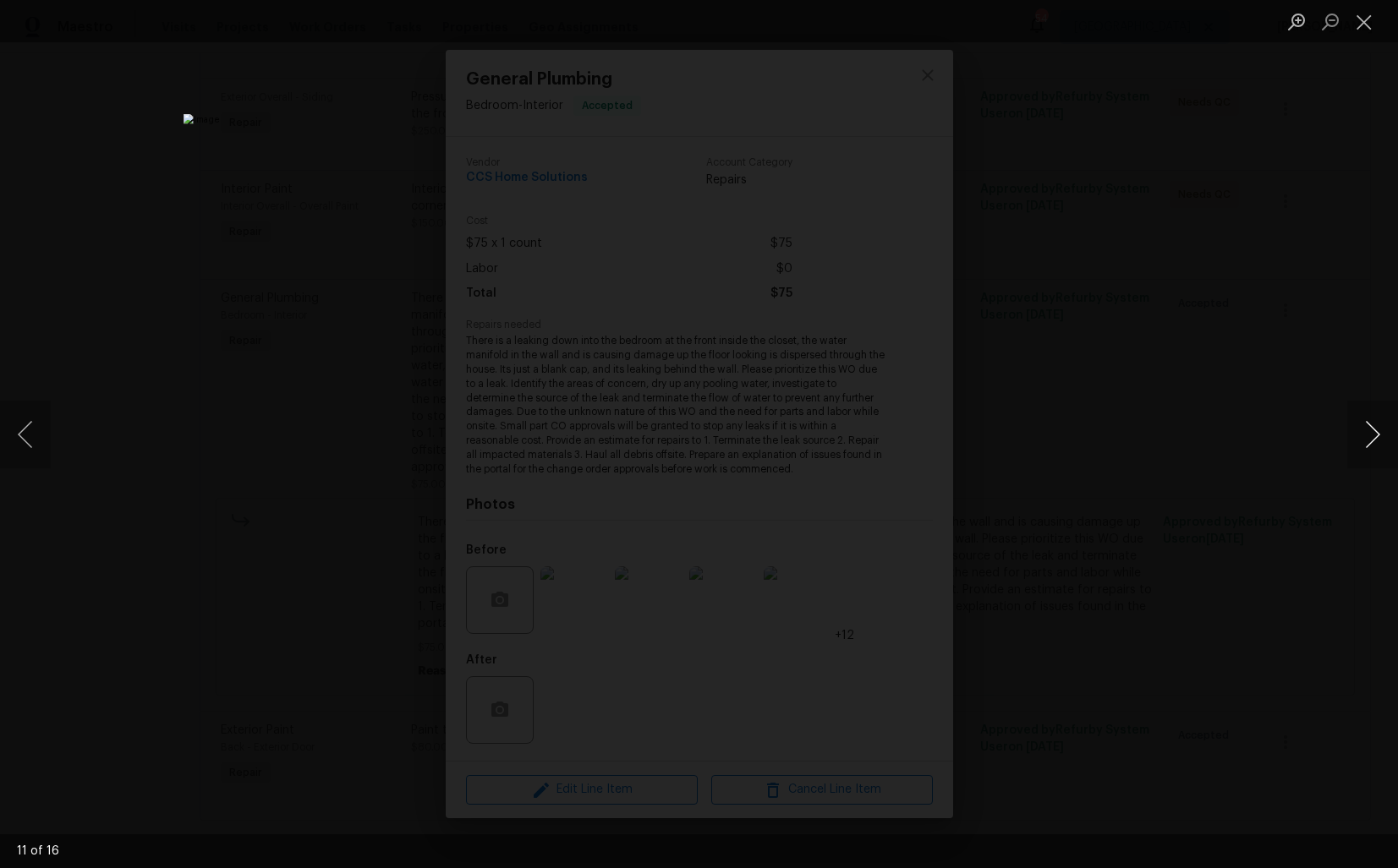
click at [1371, 442] on button "Next image" at bounding box center [1373, 434] width 50 height 67
click at [1205, 419] on div "Lightbox" at bounding box center [699, 434] width 1398 height 868
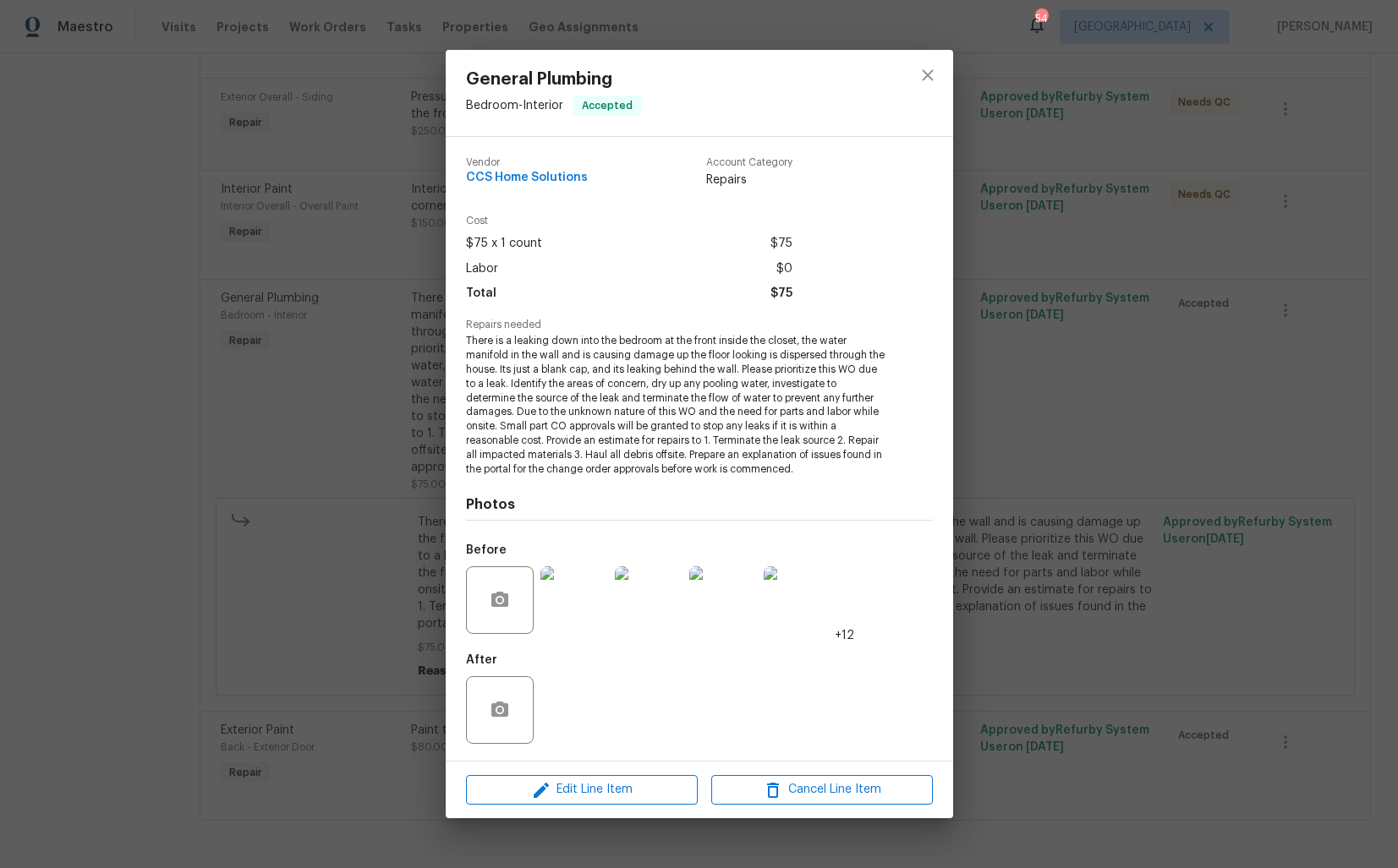
click at [1098, 391] on div "General Plumbing Bedroom - Interior Accepted Vendor CCS Home Solutions Account …" at bounding box center [699, 434] width 1398 height 868
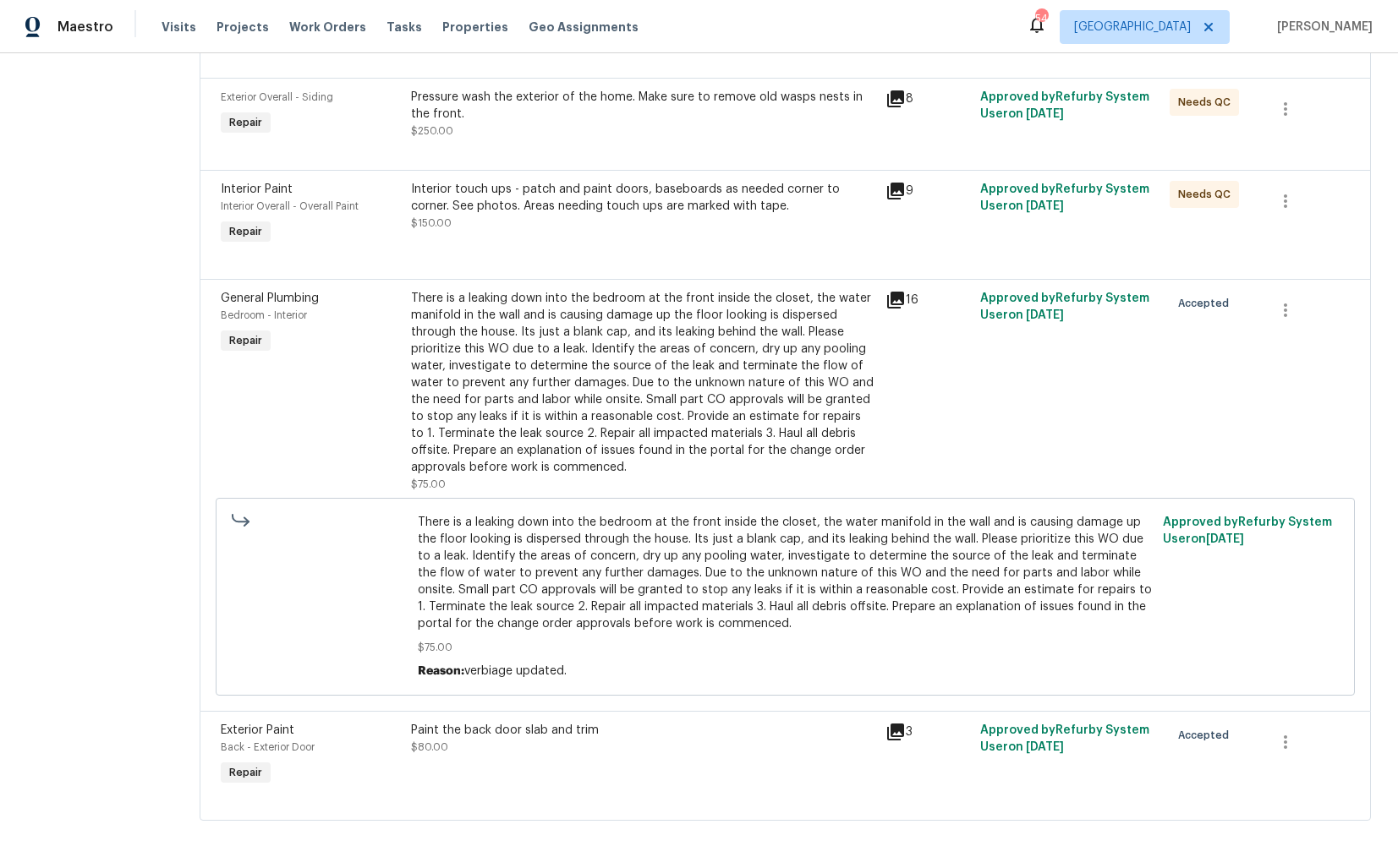
click at [533, 752] on div "Paint the back door slab and trim $80.00" at bounding box center [643, 739] width 464 height 34
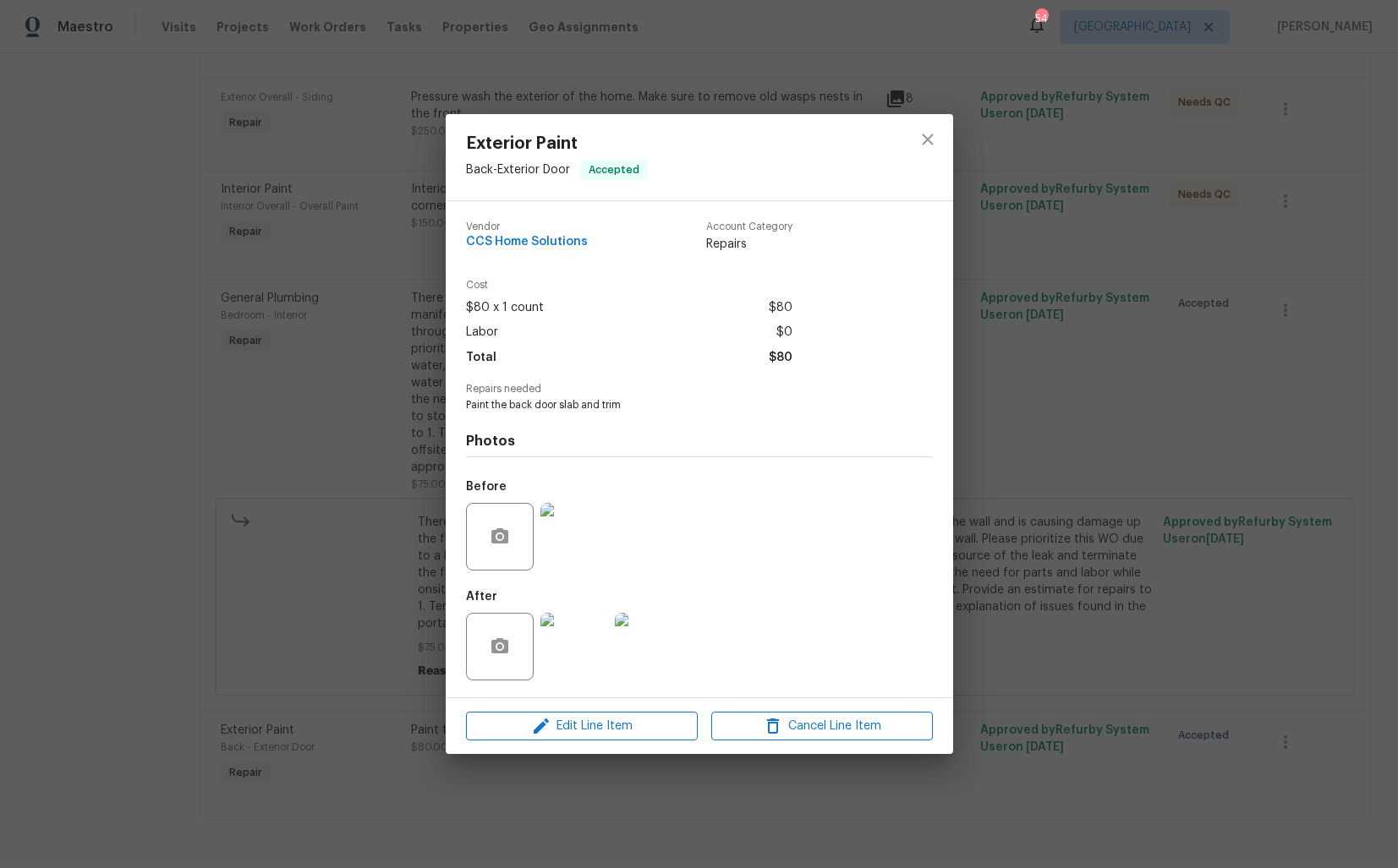
click at [572, 524] on img at bounding box center [574, 537] width 67 height 67
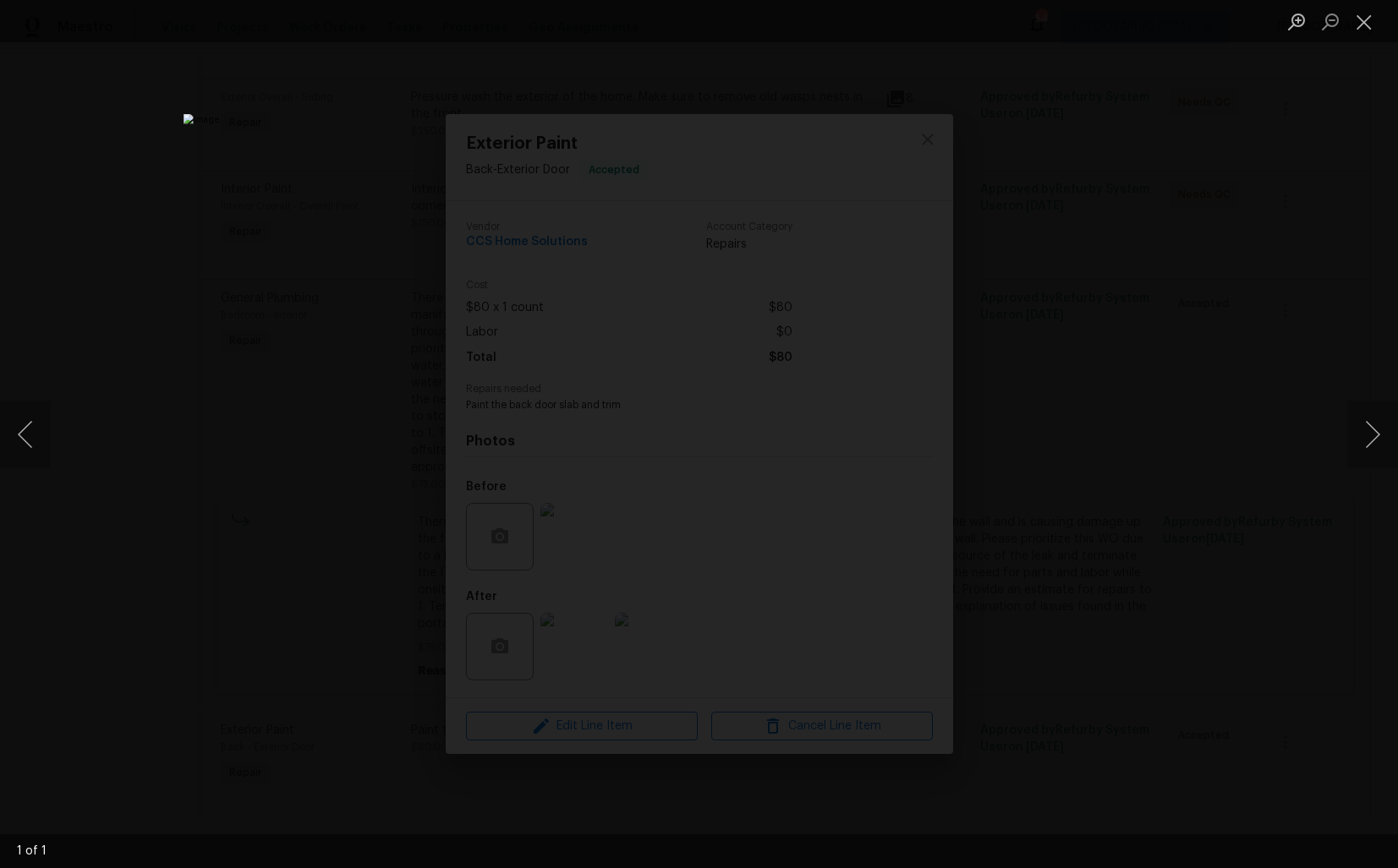
click at [1222, 457] on div "Lightbox" at bounding box center [699, 434] width 1398 height 868
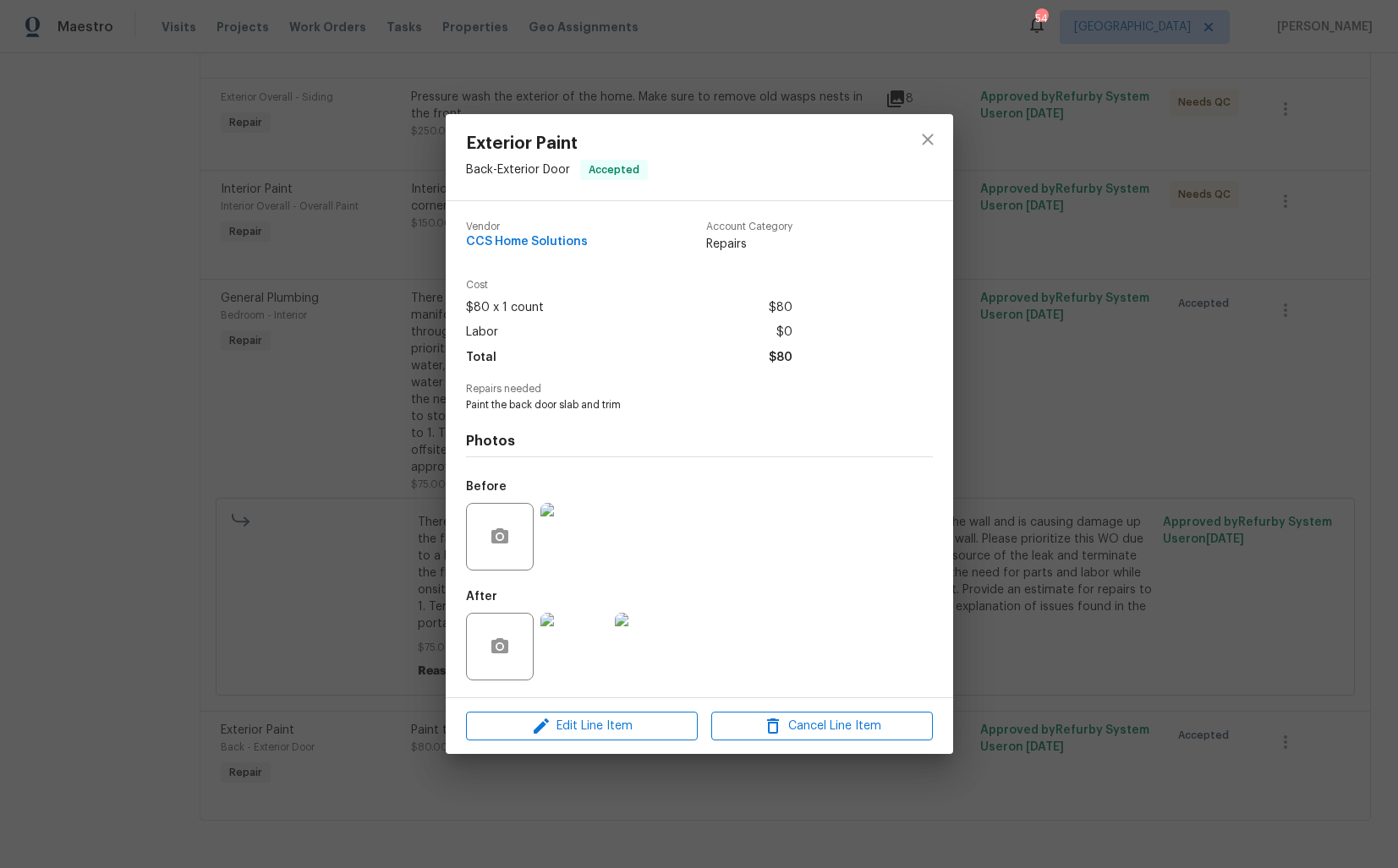
click at [553, 540] on img at bounding box center [574, 537] width 67 height 67
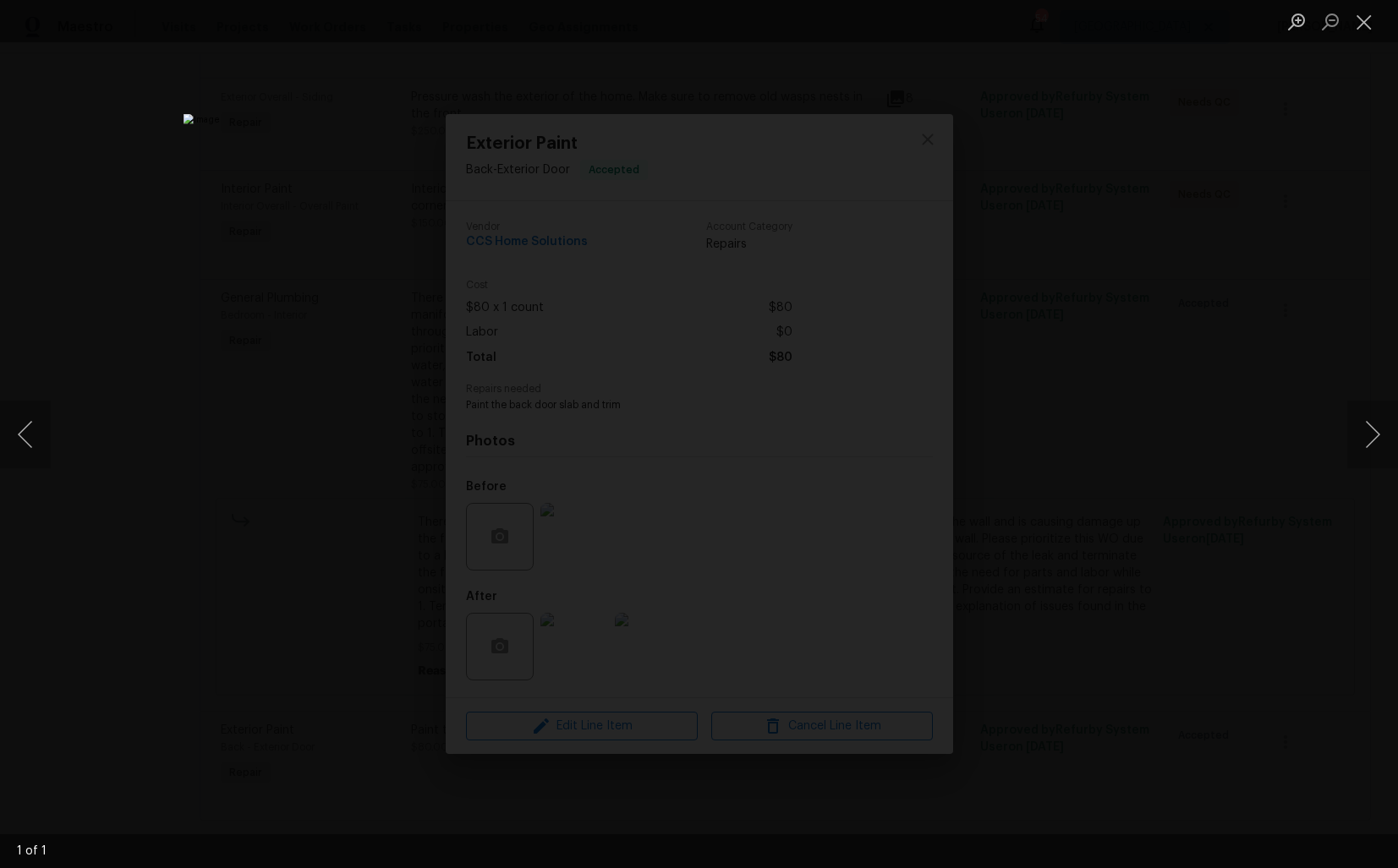
click at [1242, 446] on div "Lightbox" at bounding box center [699, 434] width 1398 height 868
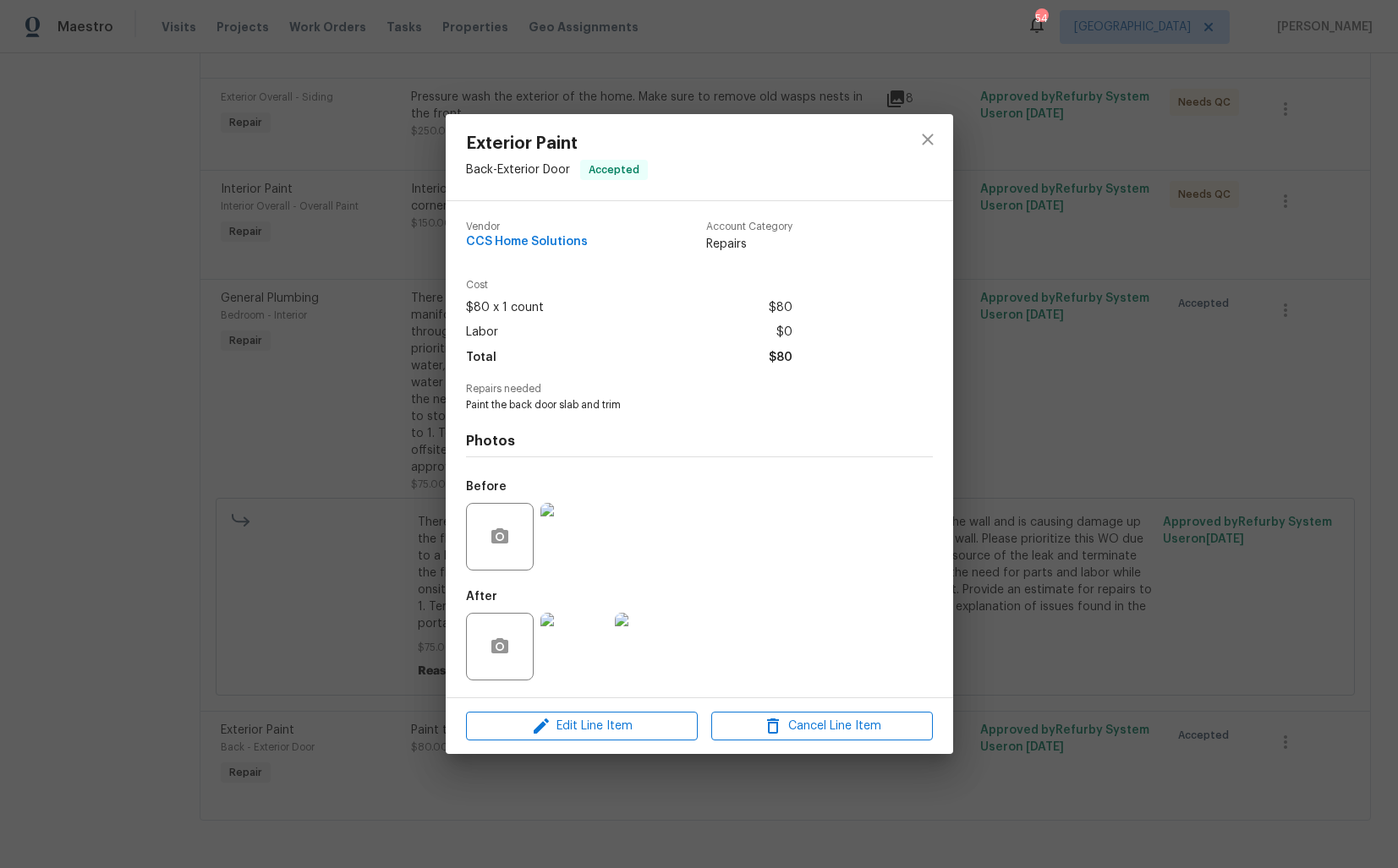
click at [590, 633] on img at bounding box center [574, 647] width 67 height 67
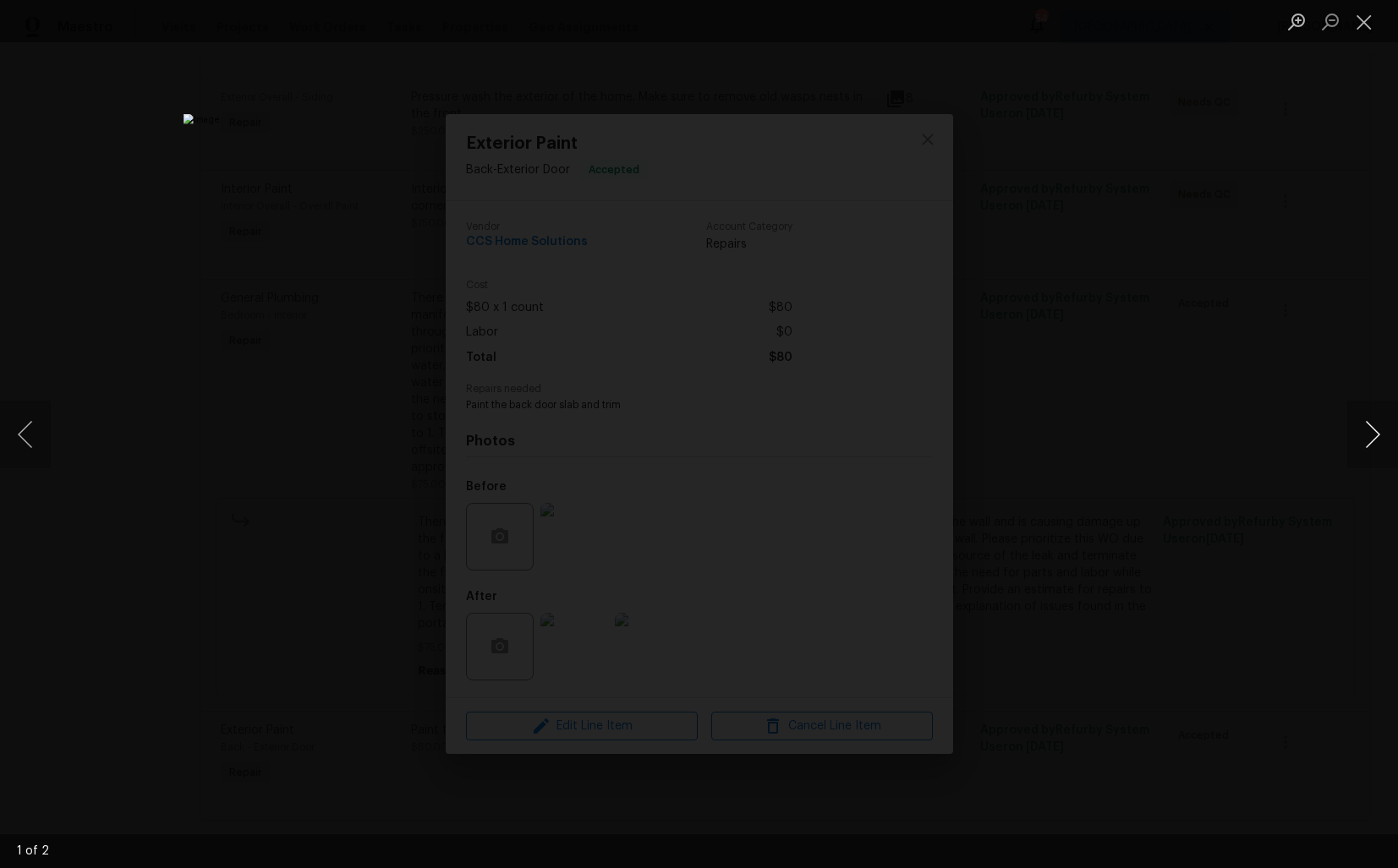
click at [1370, 439] on button "Next image" at bounding box center [1373, 434] width 50 height 67
click at [1289, 487] on div "Lightbox" at bounding box center [699, 434] width 1398 height 868
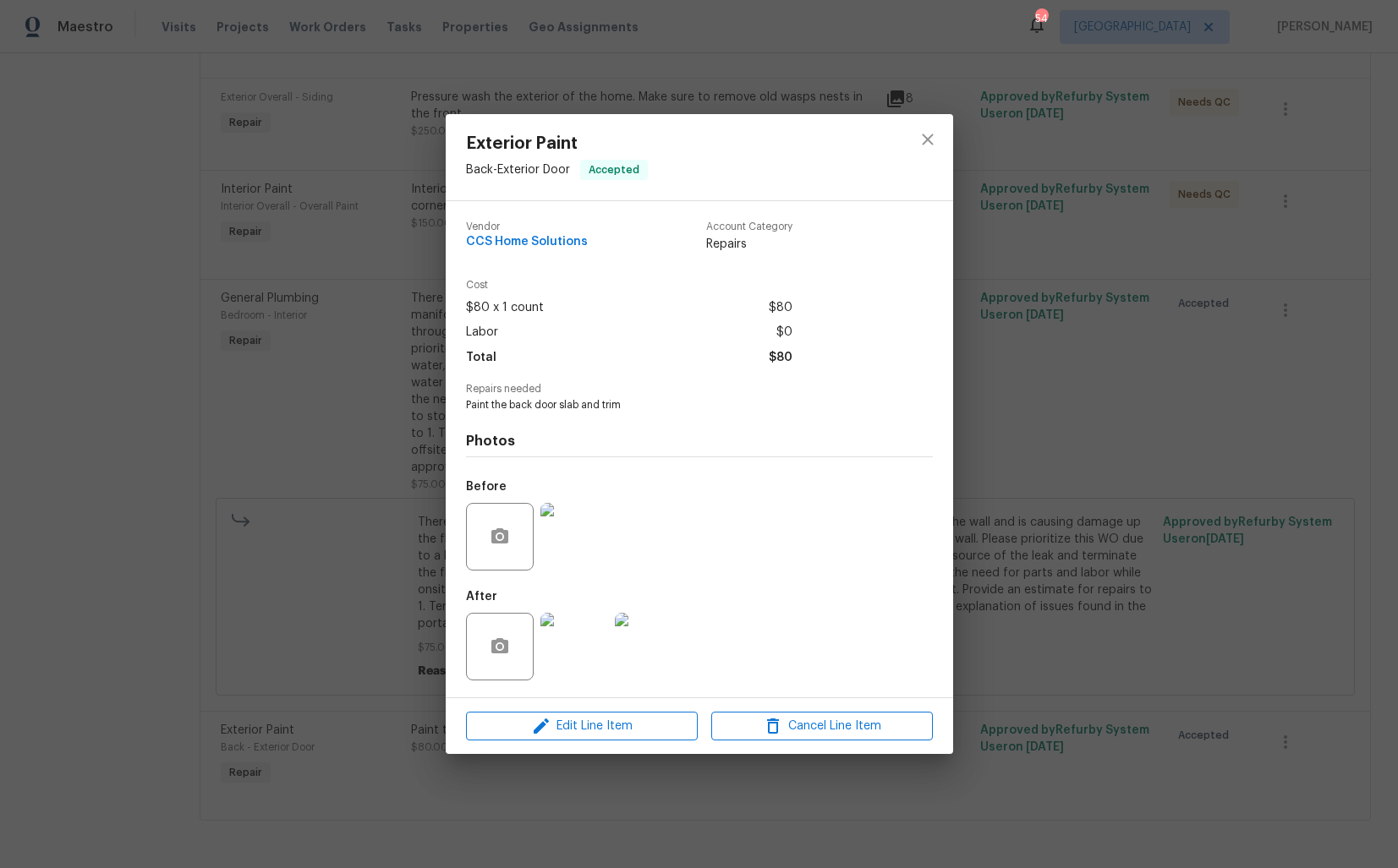
click at [1061, 511] on div "Exterior Paint Back - Exterior Door Accepted Vendor CCS Home Solutions Account …" at bounding box center [699, 434] width 1398 height 868
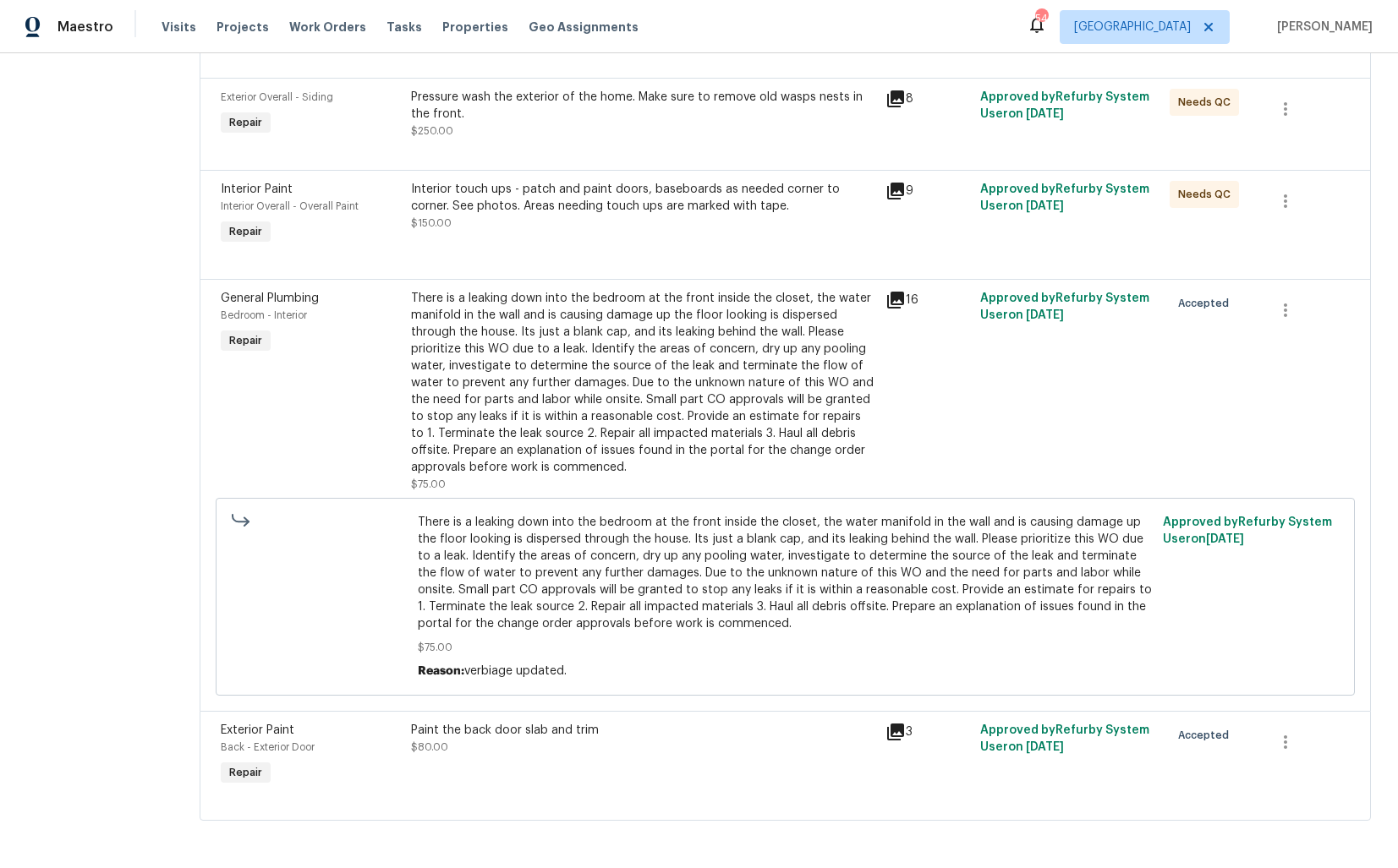
scroll to position [0, 0]
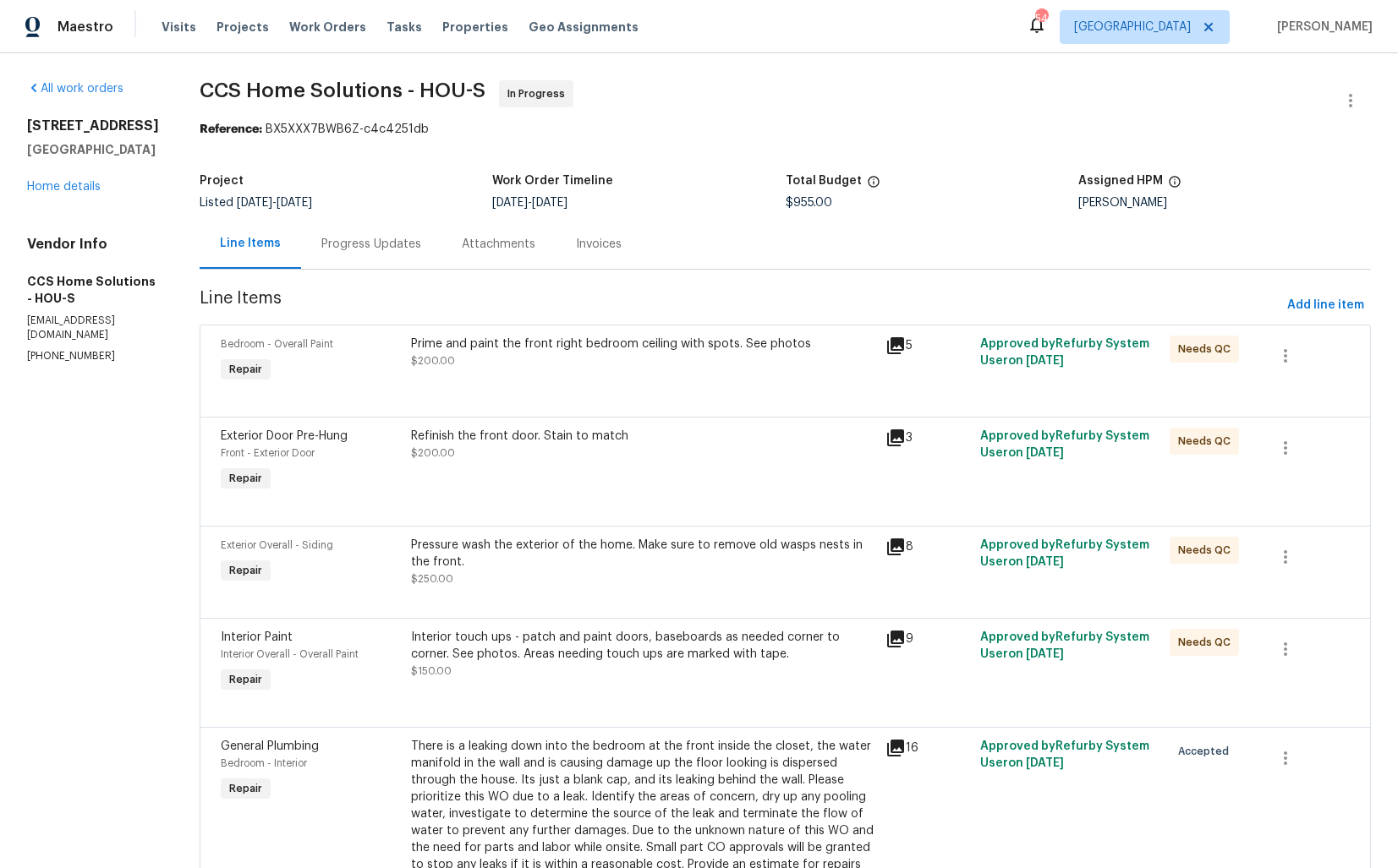
click at [402, 255] on div "Progress Updates" at bounding box center [371, 244] width 140 height 49
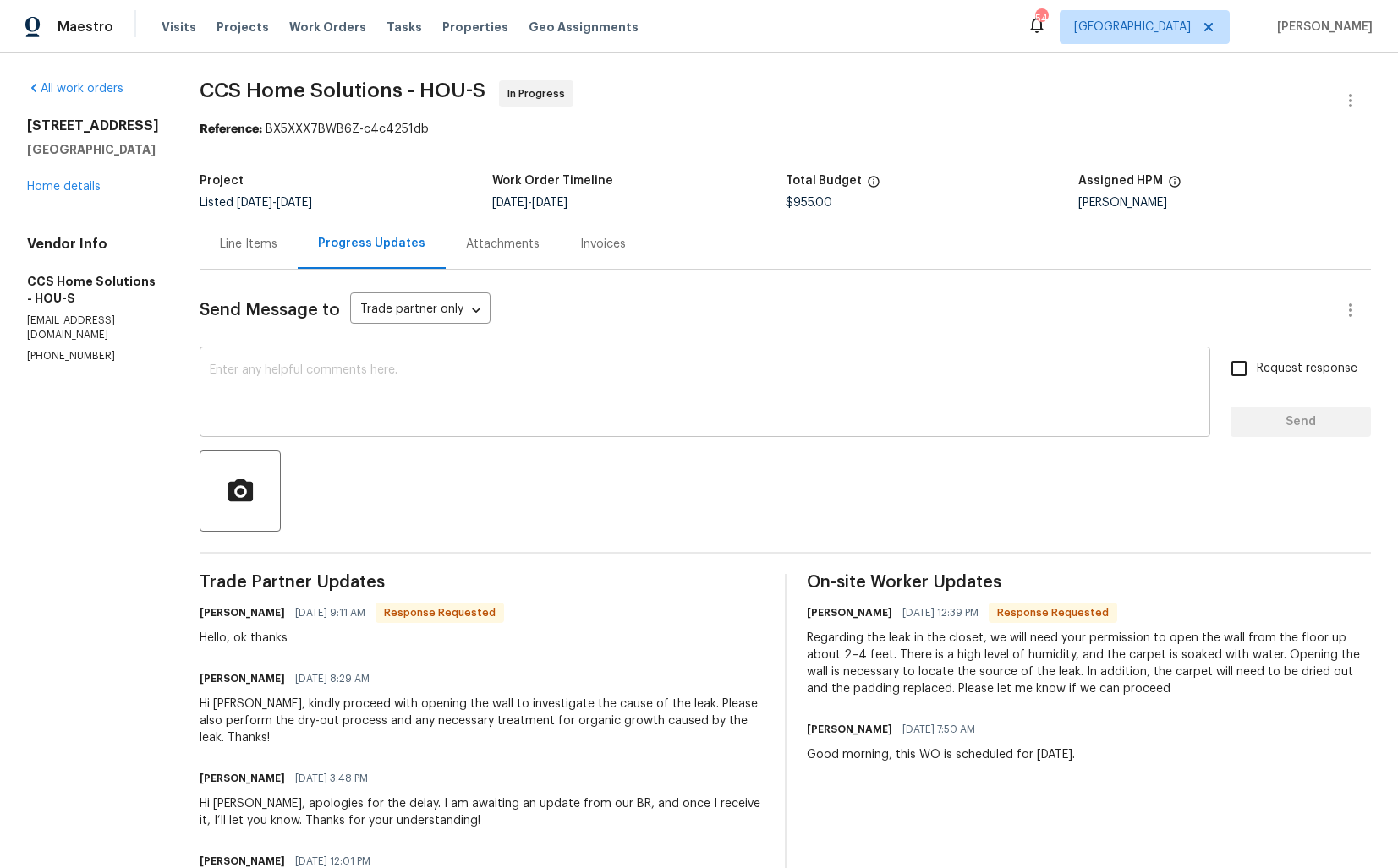
click at [445, 384] on textarea at bounding box center [705, 393] width 991 height 59
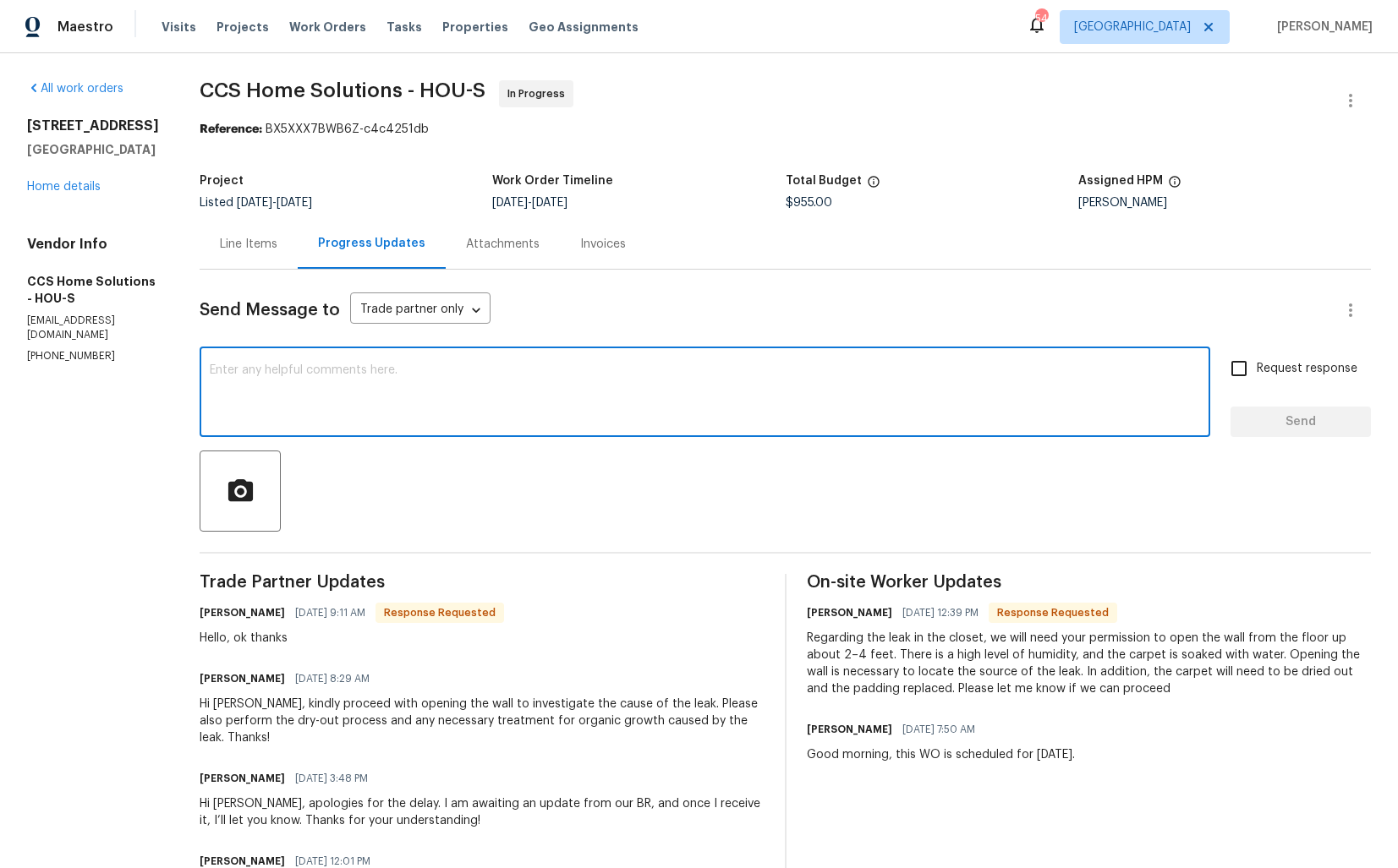
click at [233, 641] on div "Hello, ok thanks" at bounding box center [352, 638] width 304 height 17
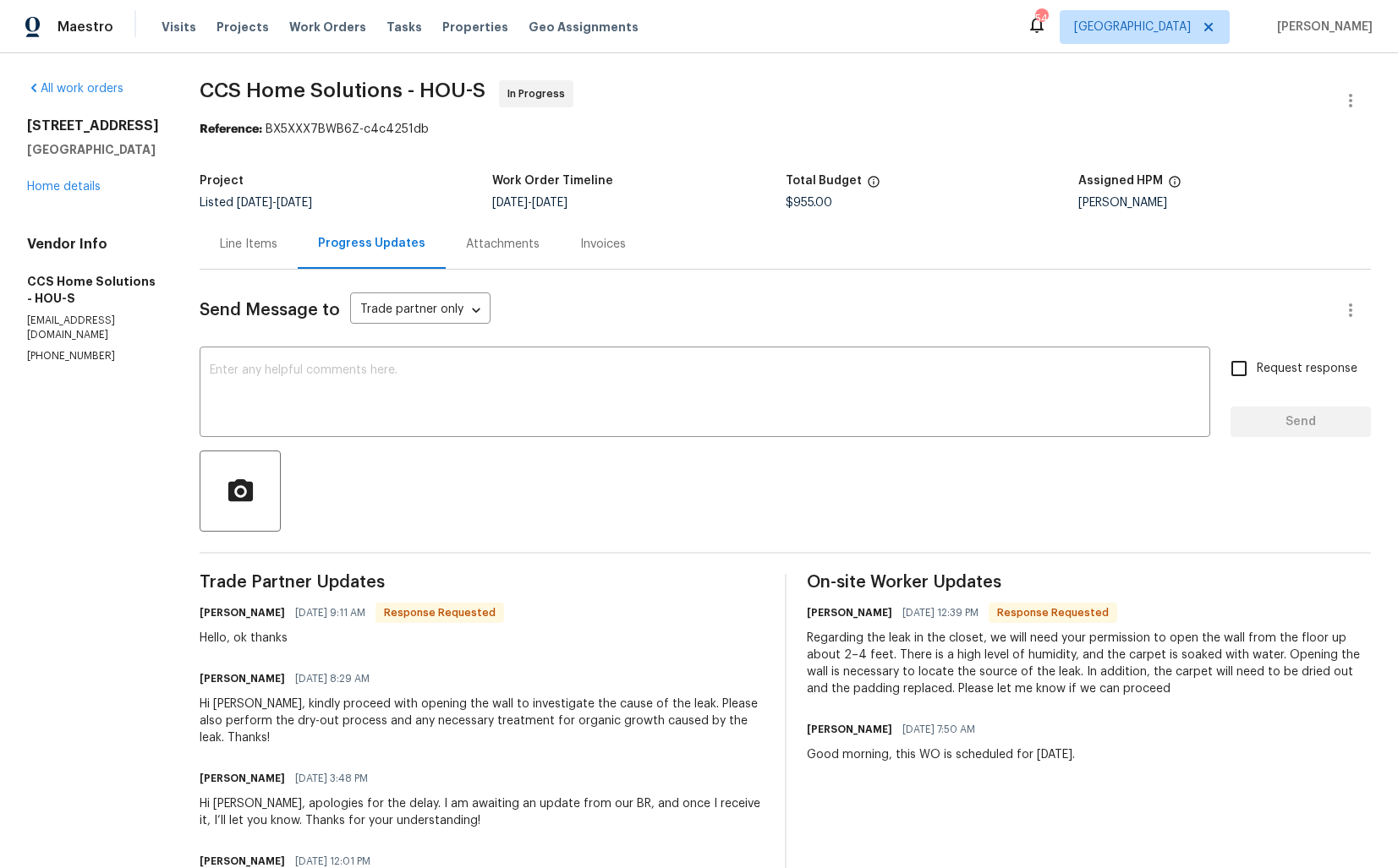
click at [233, 641] on div "Hello, ok thanks" at bounding box center [352, 638] width 304 height 17
click at [402, 550] on div "Send Message to Trade partner only Trade partner only ​ x ​ Request response Se…" at bounding box center [785, 841] width 1172 height 1143
click at [215, 616] on h6 "Julice Millan" at bounding box center [242, 613] width 85 height 17
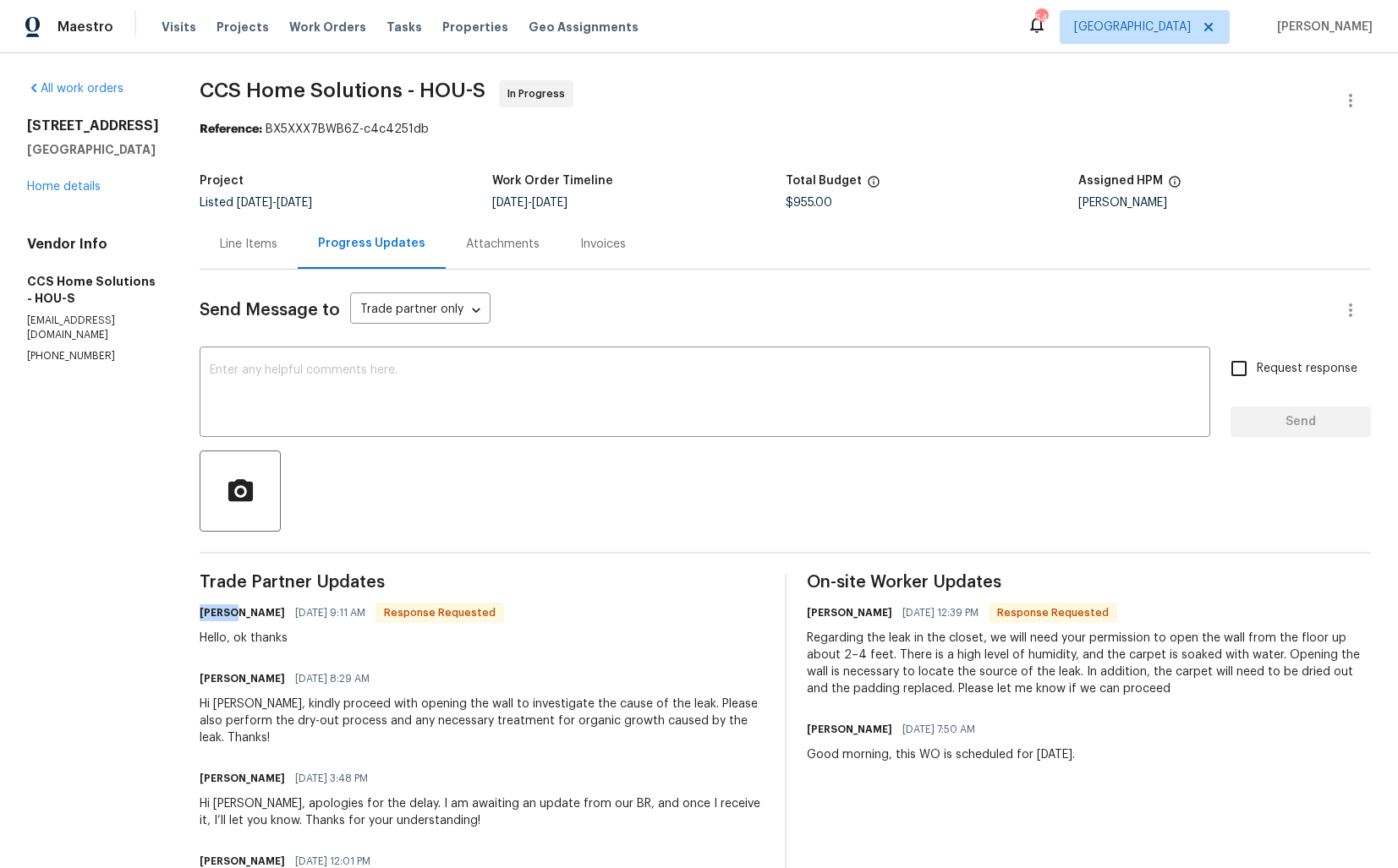
click at [238, 637] on div "Hello, ok thanks" at bounding box center [352, 638] width 304 height 17
copy div "Hello, ok thanks"
click at [1185, 453] on div at bounding box center [785, 491] width 1172 height 81
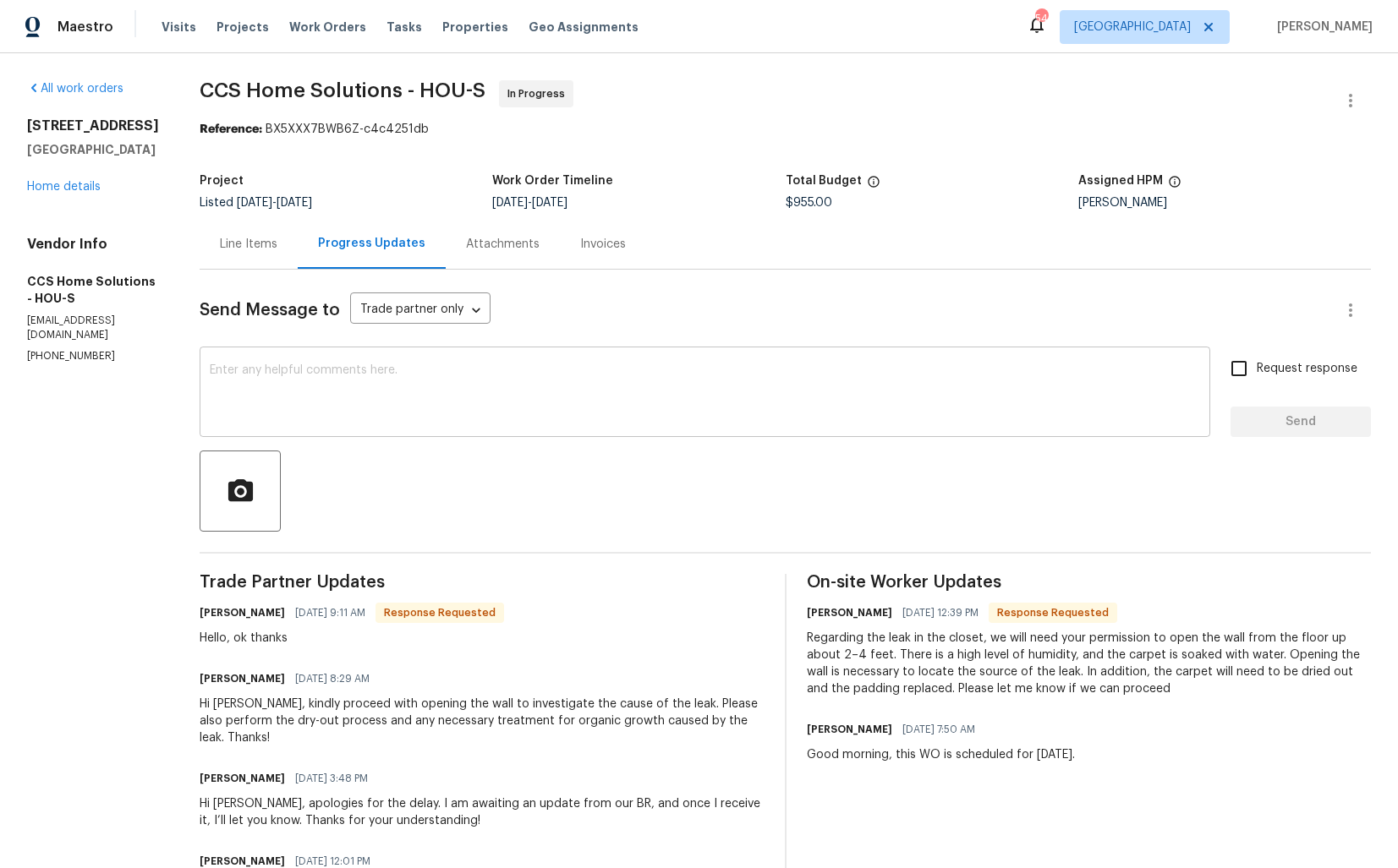
click at [354, 389] on textarea at bounding box center [705, 393] width 991 height 59
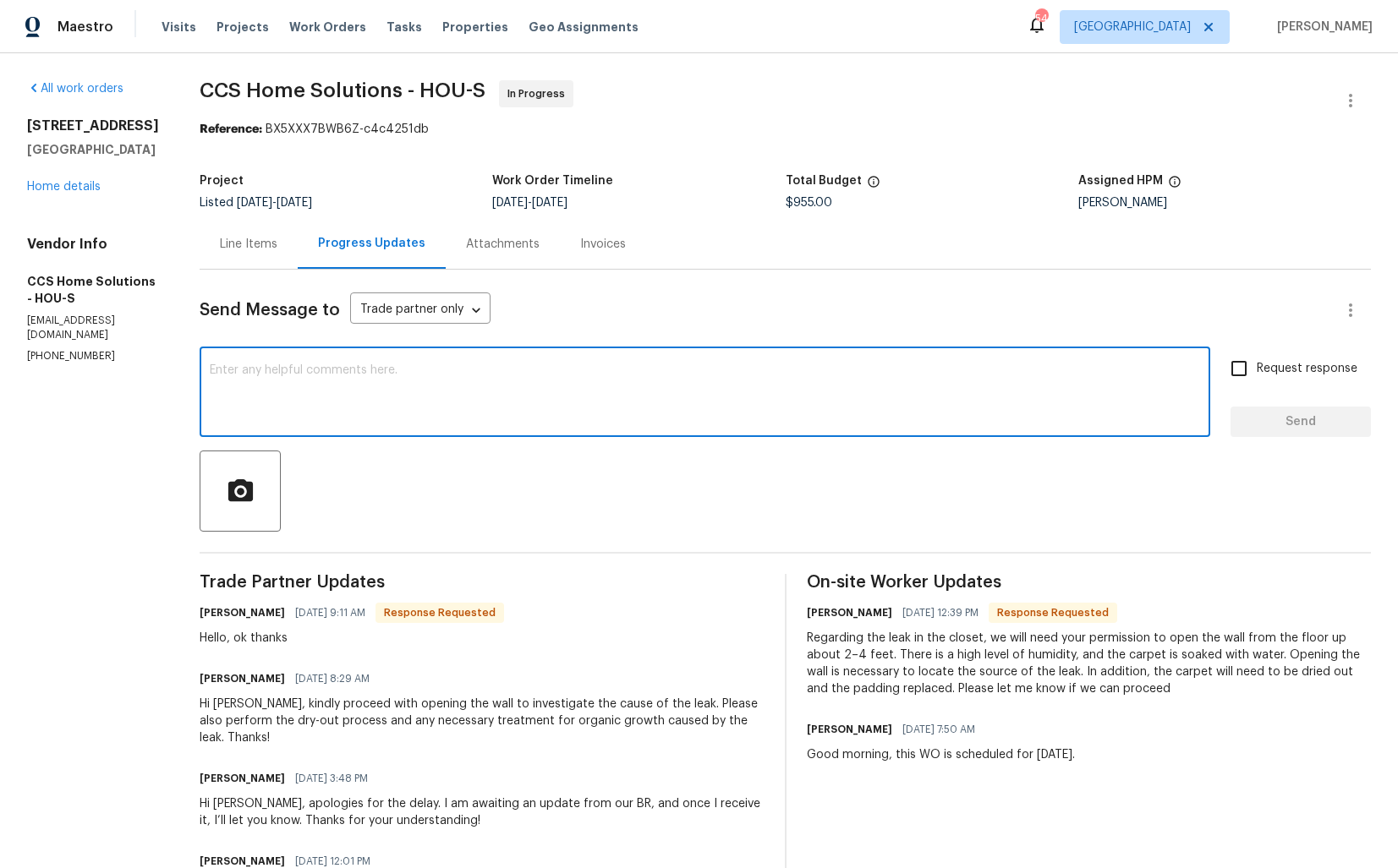
paste textarea "Thanks, please keep me posted on the progress of the WO."
type textarea "Thanks, please keep me posted on the progress of the WO."
click at [1295, 419] on span "Send" at bounding box center [1301, 422] width 113 height 21
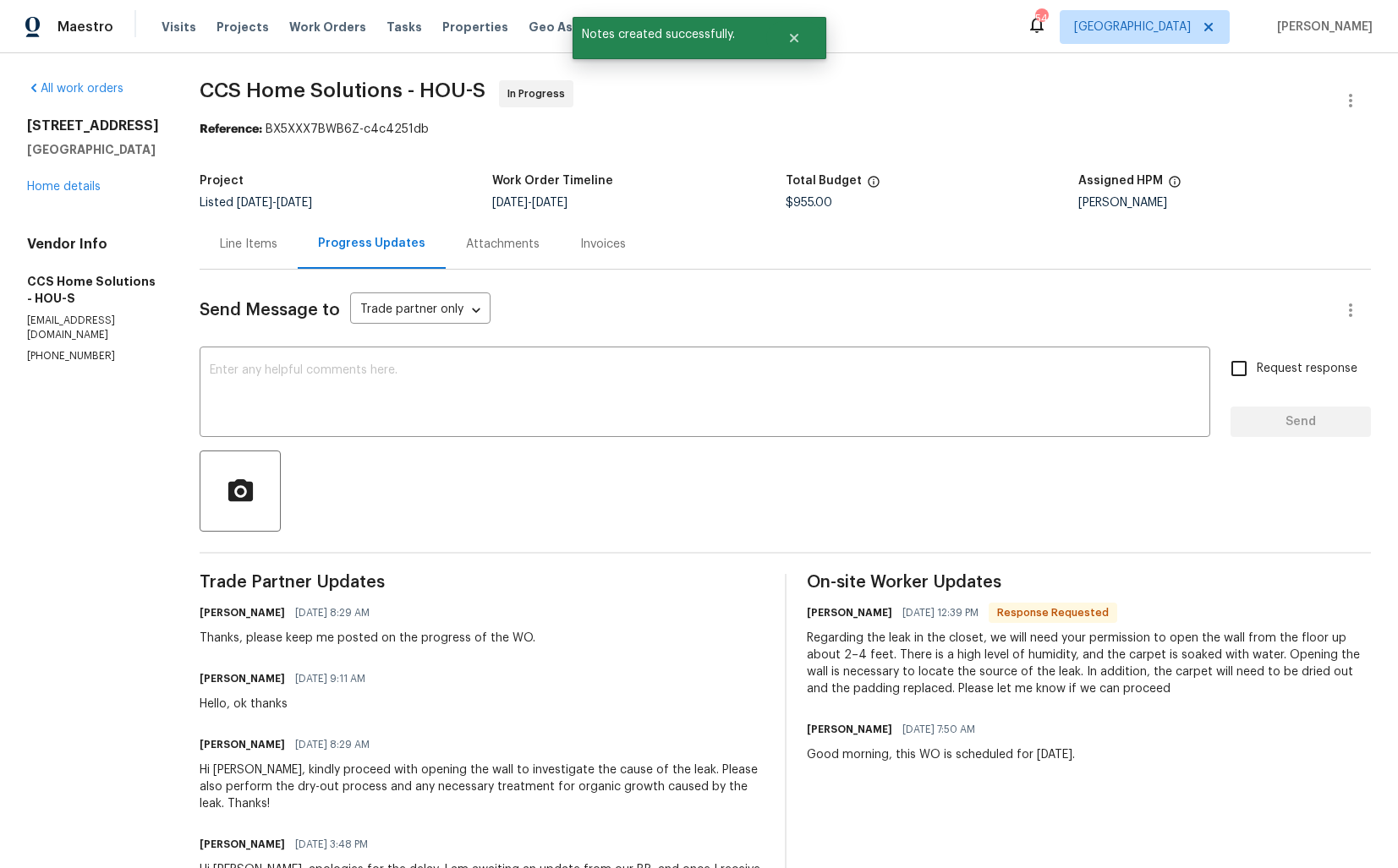
click at [250, 709] on div "Hello, ok thanks" at bounding box center [288, 705] width 176 height 17
copy div "Hello, ok thanks"
click at [788, 17] on div at bounding box center [797, 37] width 60 height 42
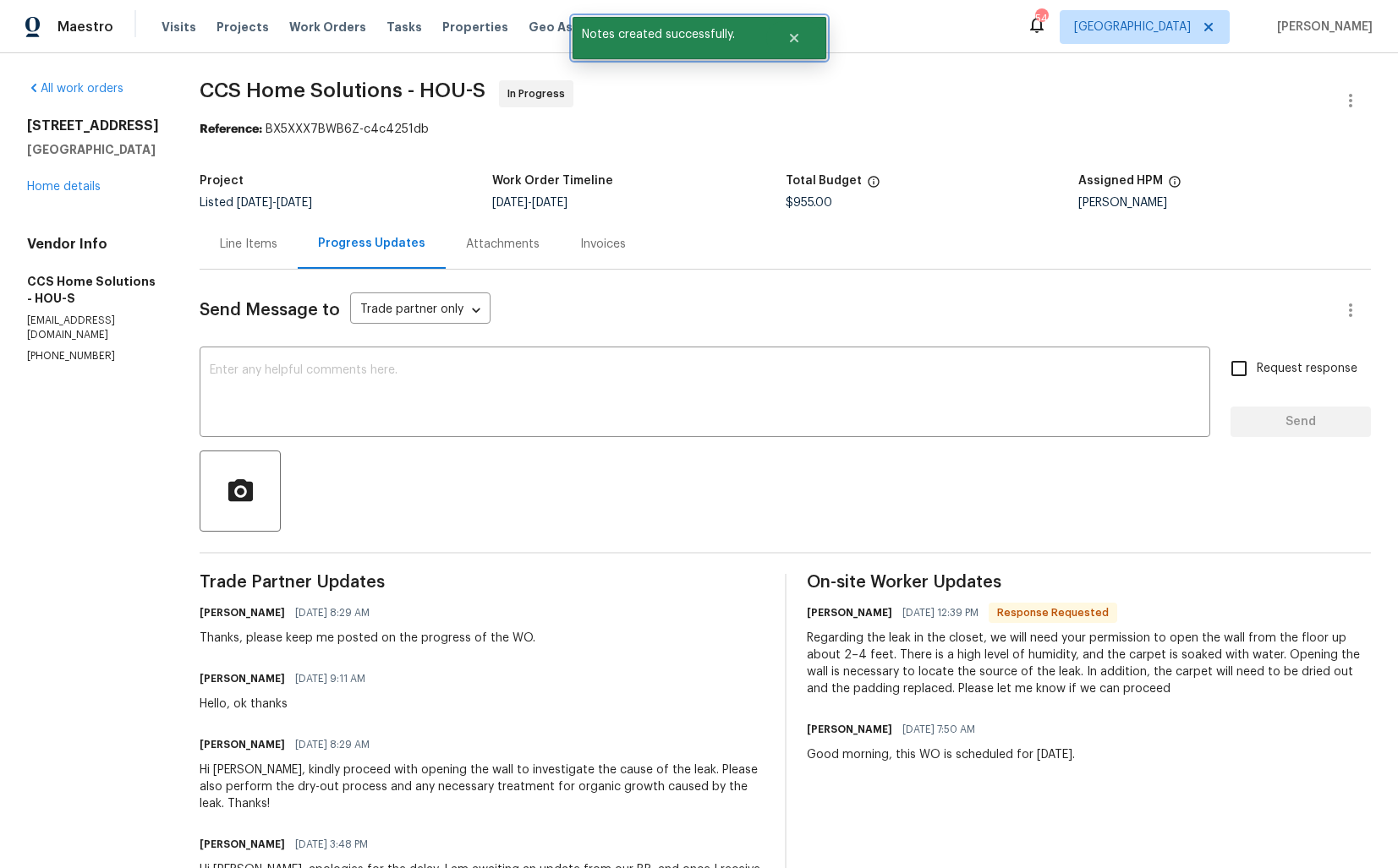
click at [788, 17] on div at bounding box center [797, 37] width 60 height 42
click at [788, 46] on button "Close" at bounding box center [795, 38] width 56 height 34
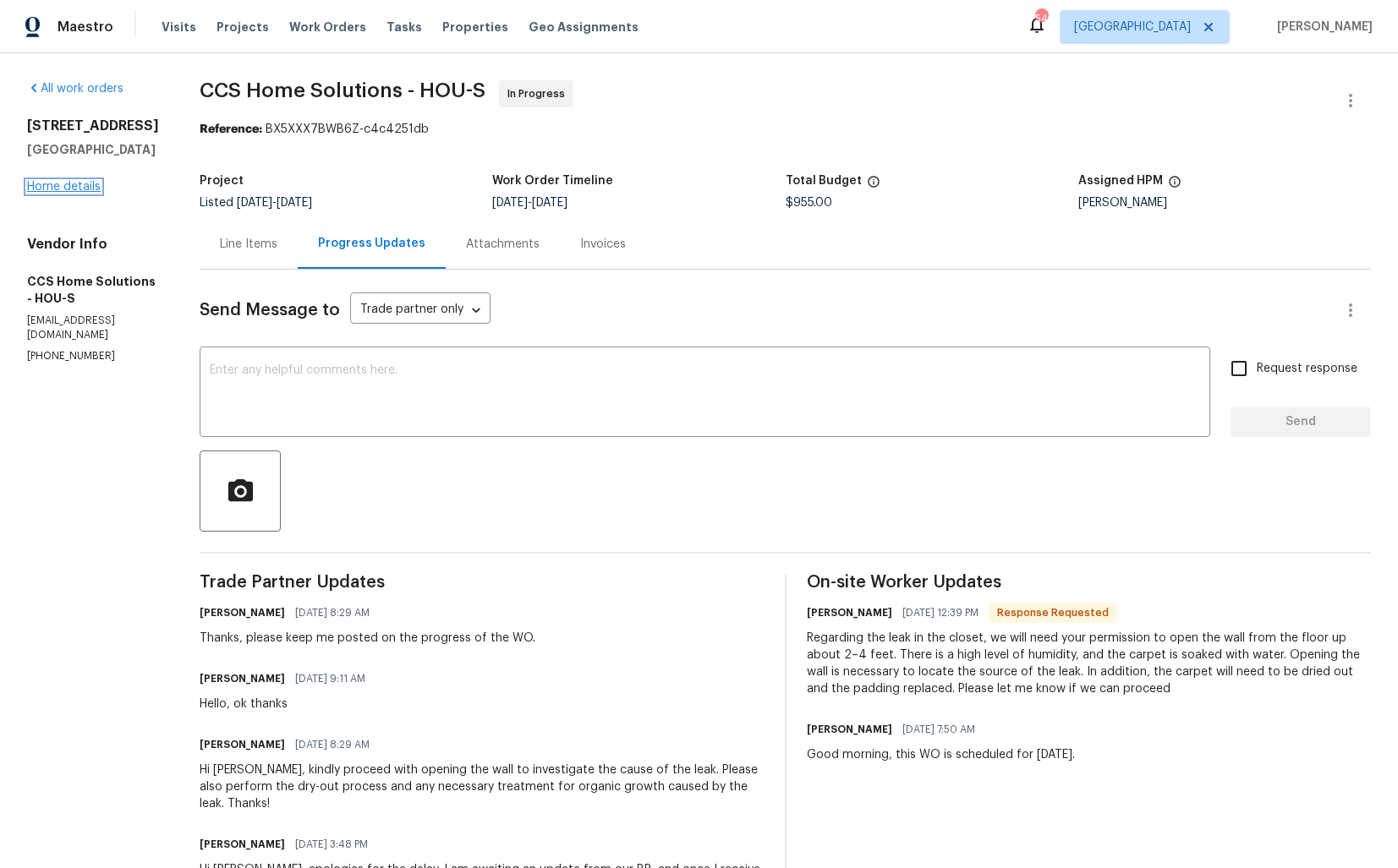
click at [82, 186] on link "Home details" at bounding box center [64, 187] width 74 height 12
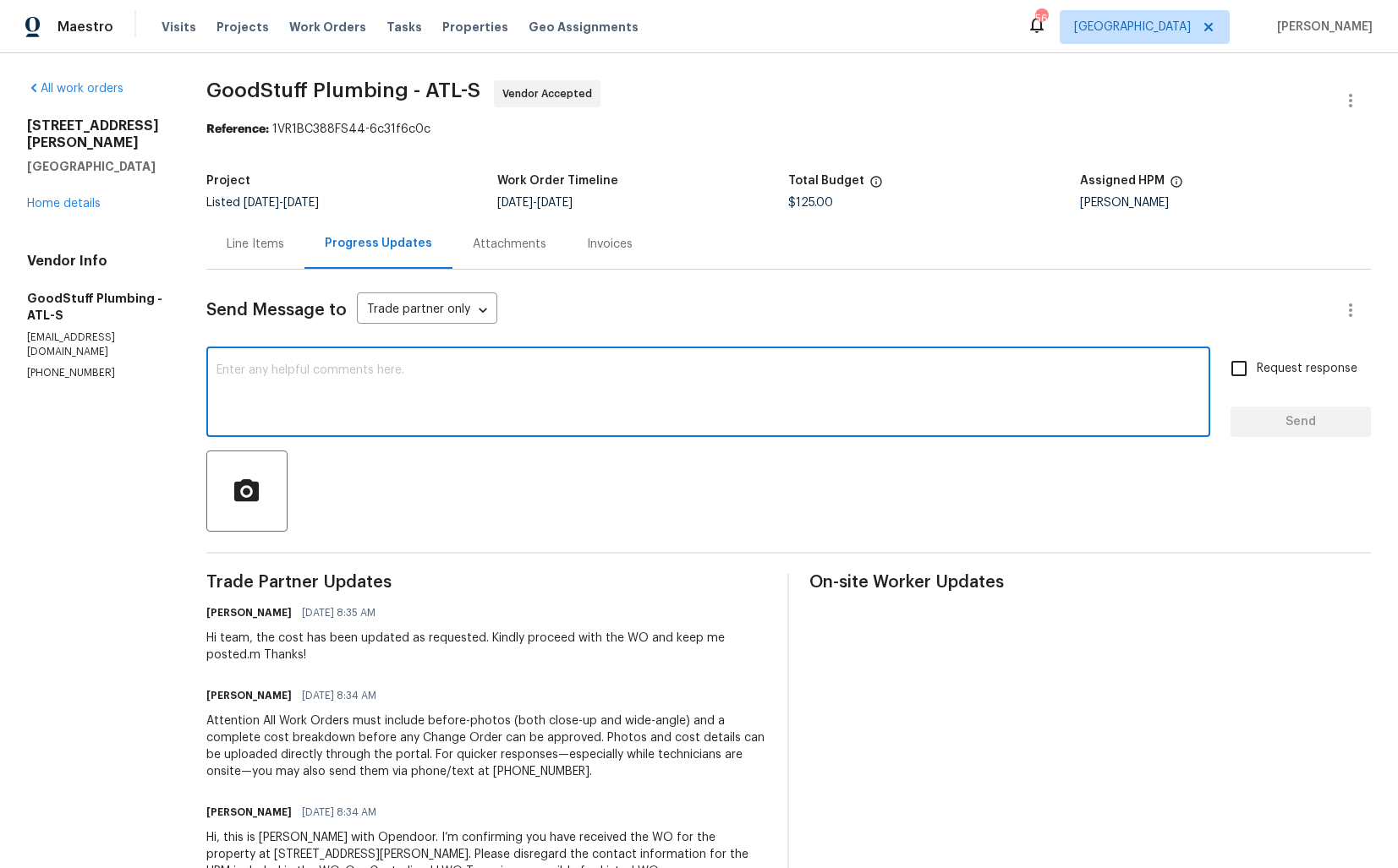
click at [416, 387] on textarea at bounding box center [709, 393] width 984 height 59
paste textarea "it would be really helpful if we could get a scheduled date for this. Thanks!"
click at [903, 372] on textarea "Thank you for accepting the WO, it would be really helpful if we could get a sc…" at bounding box center [709, 393] width 984 height 59
type textarea "Thank you for accepting the WO, it would be really helpful if we could get a sc…"
click at [1251, 372] on input "Request response" at bounding box center [1239, 369] width 35 height 35
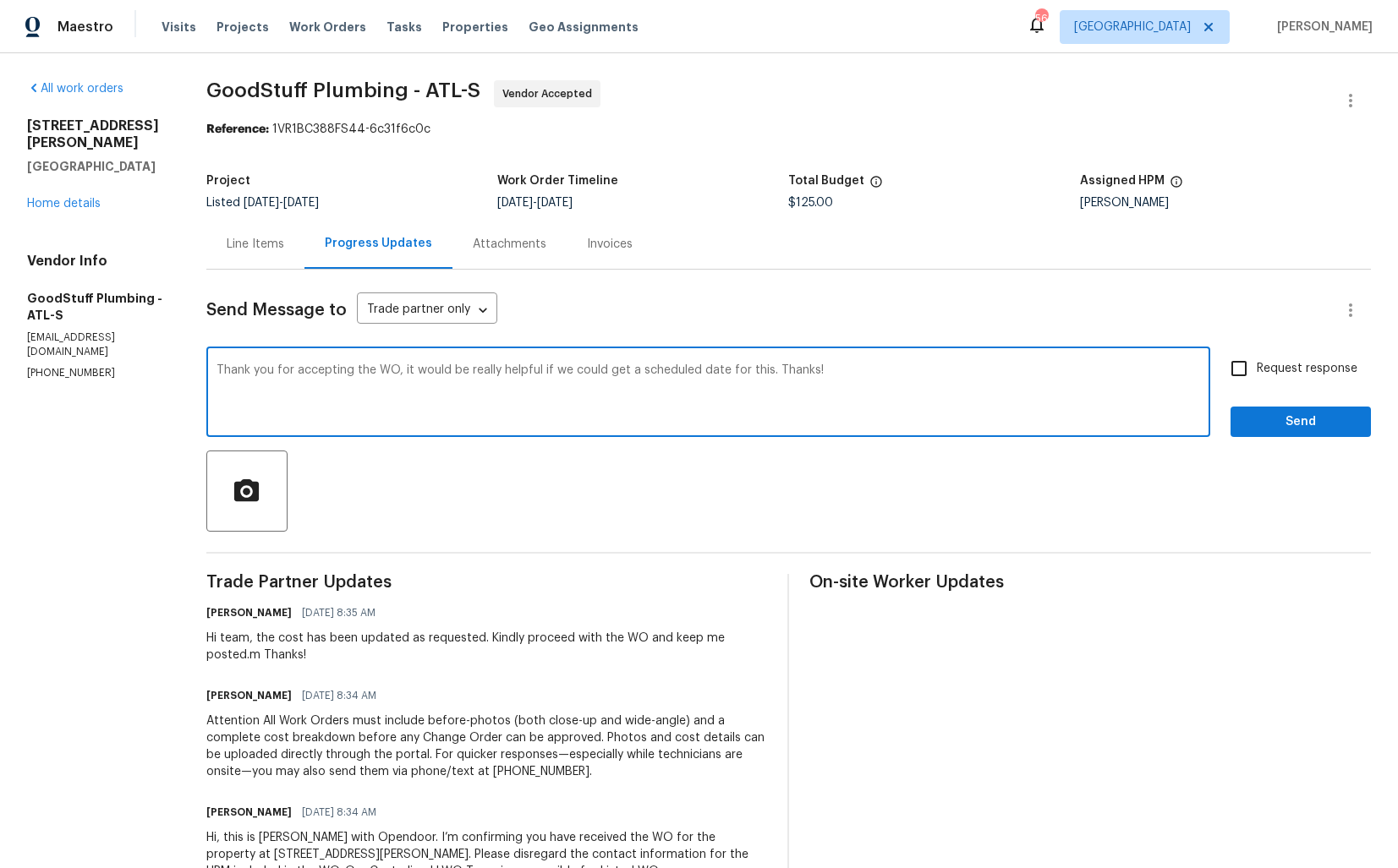
checkbox input "true"
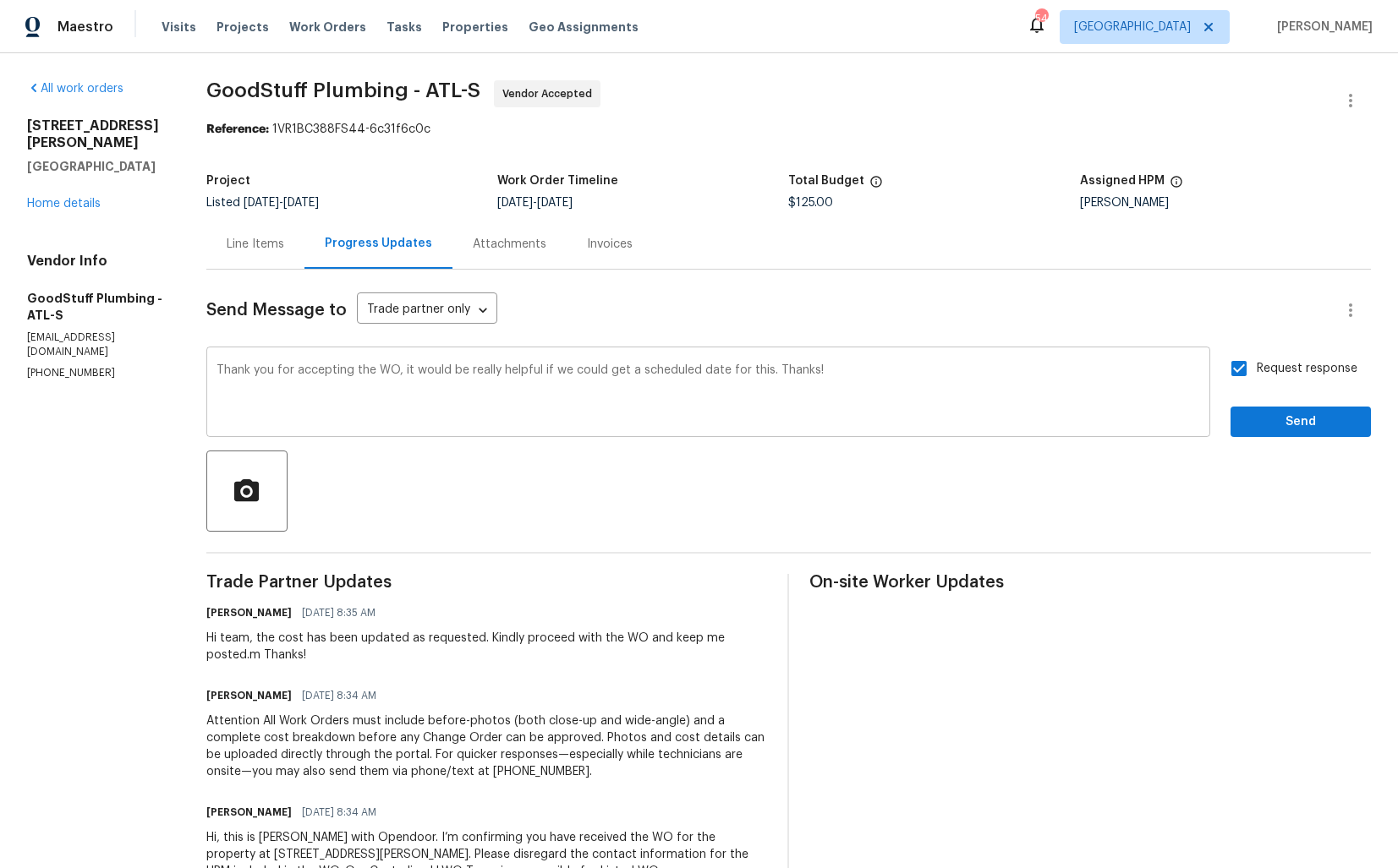
click at [1104, 357] on div "Thank you for accepting the WO, it would be really helpful if we could get a sc…" at bounding box center [708, 394] width 1004 height 86
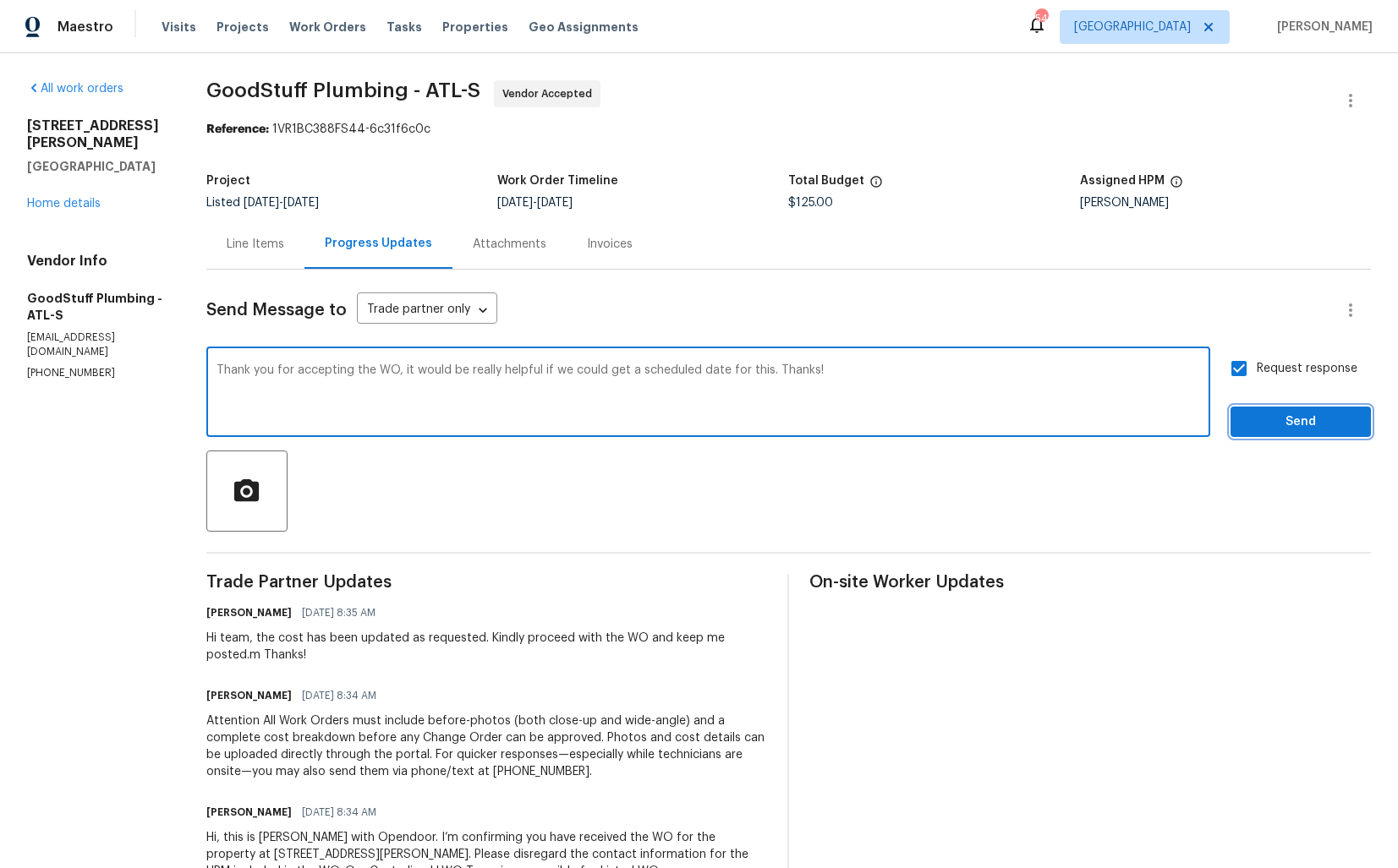
click at [1266, 428] on span "Send" at bounding box center [1301, 422] width 113 height 21
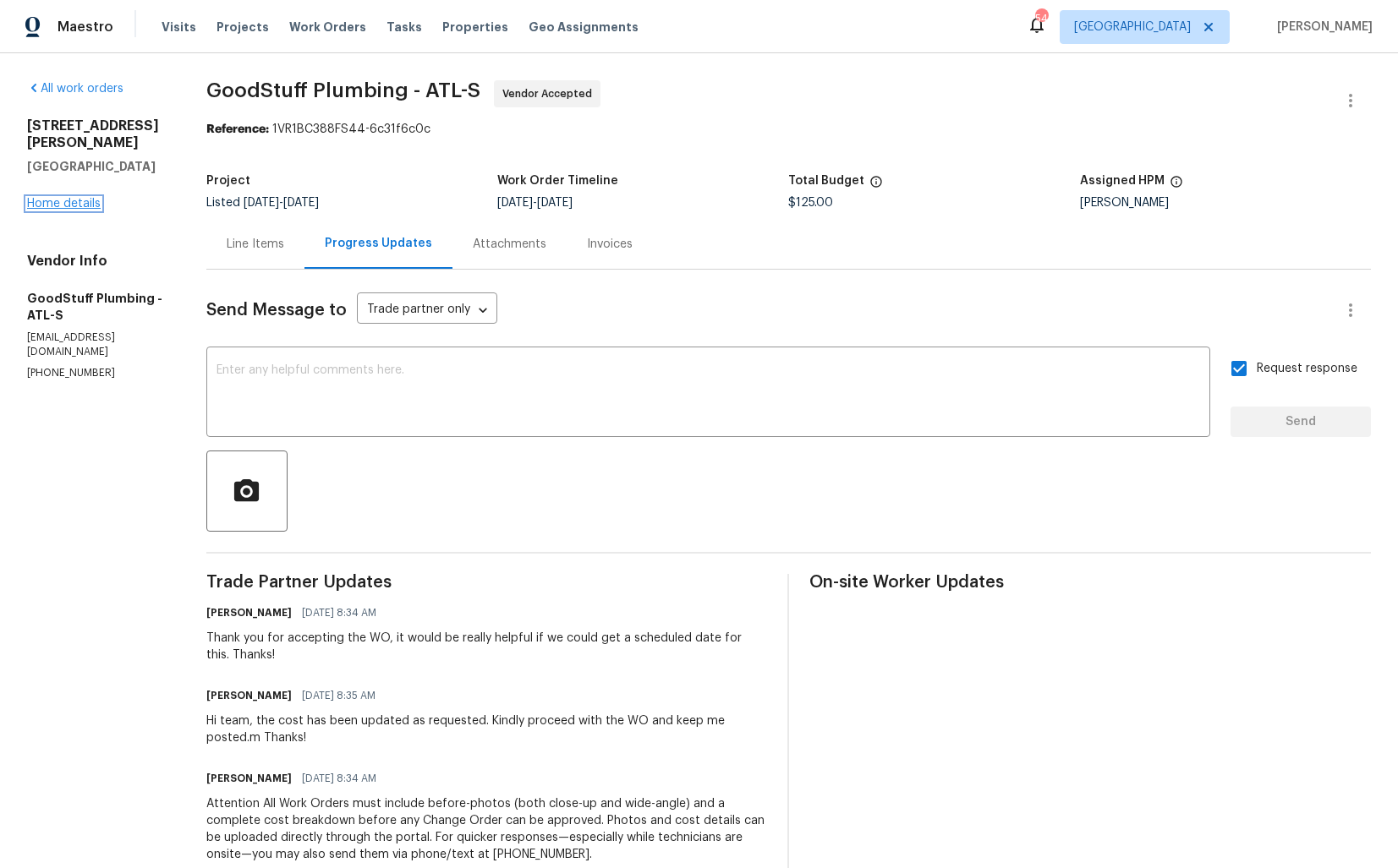
click at [83, 198] on link "Home details" at bounding box center [64, 203] width 74 height 12
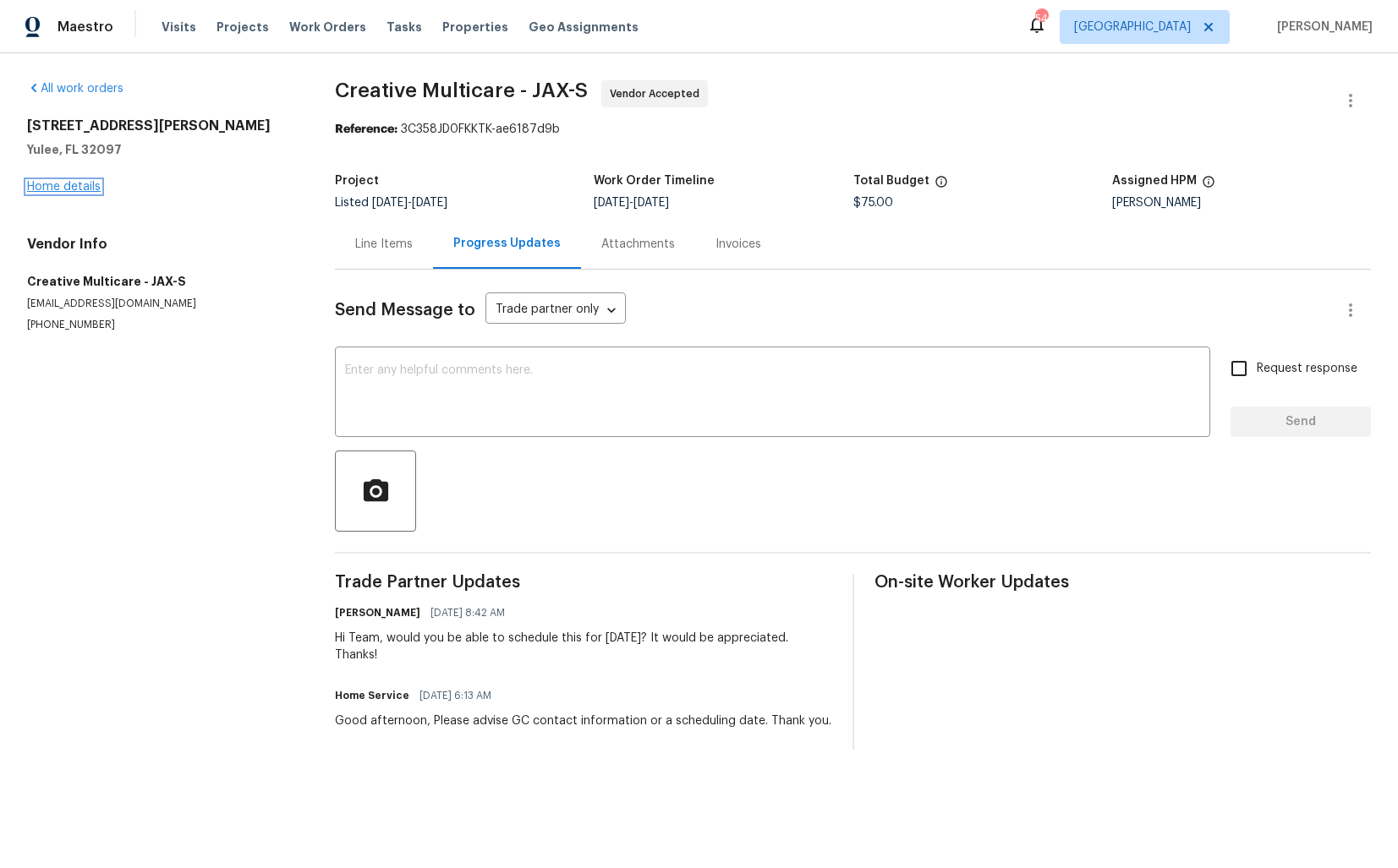
click at [50, 184] on link "Home details" at bounding box center [64, 187] width 74 height 12
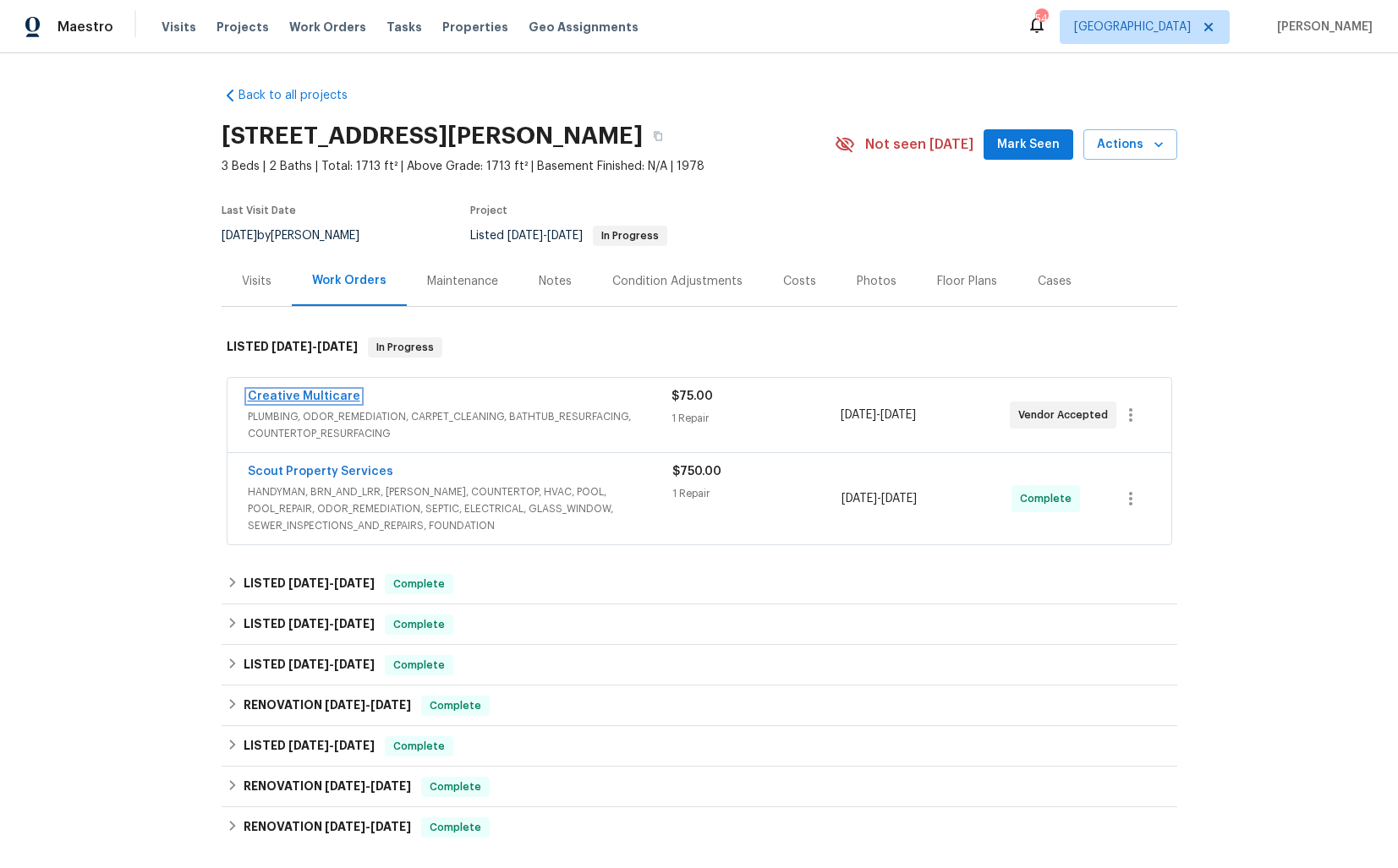
click at [304, 396] on link "Creative Multicare" at bounding box center [304, 397] width 112 height 12
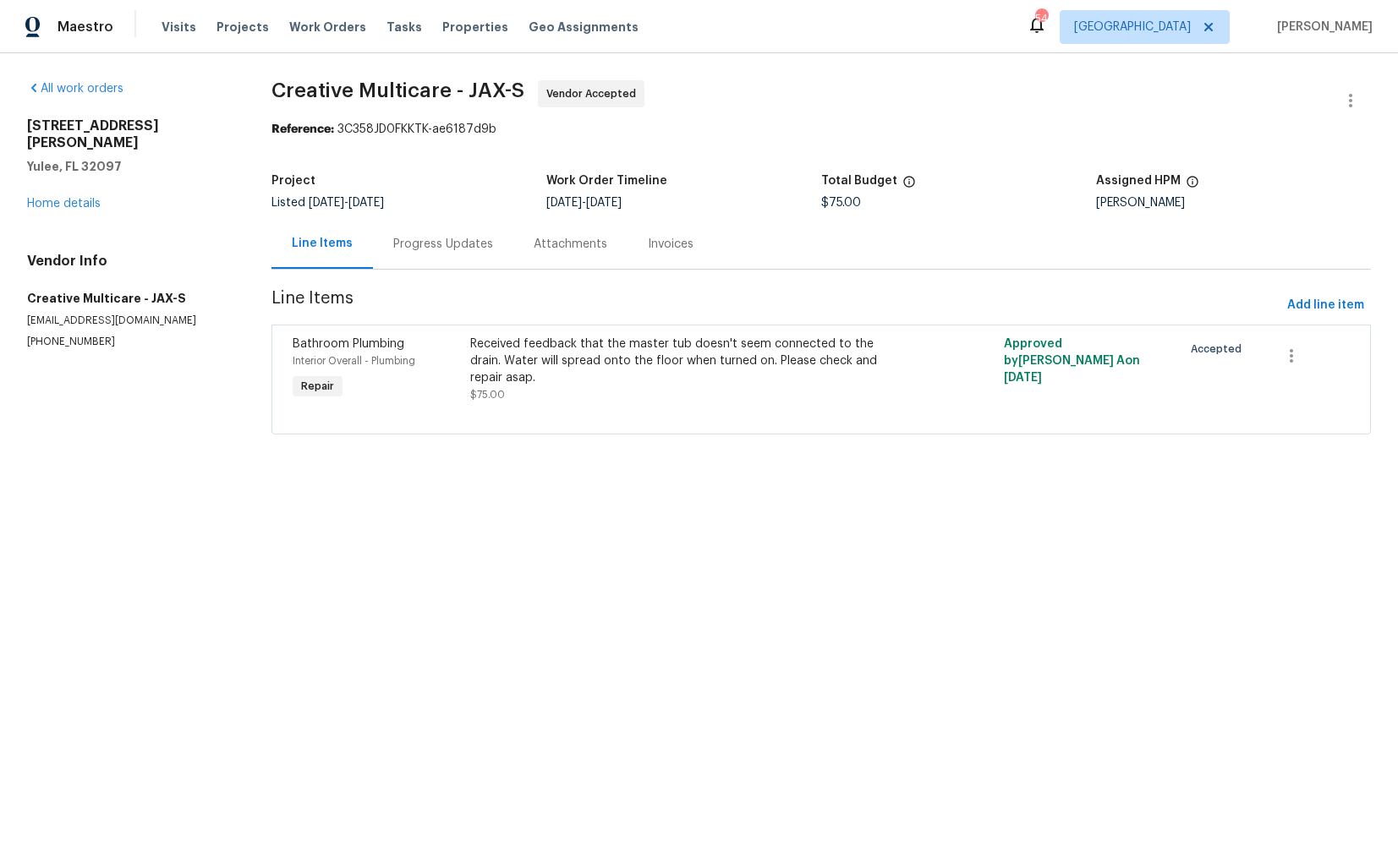
click at [441, 249] on div "Progress Updates" at bounding box center [443, 245] width 100 height 17
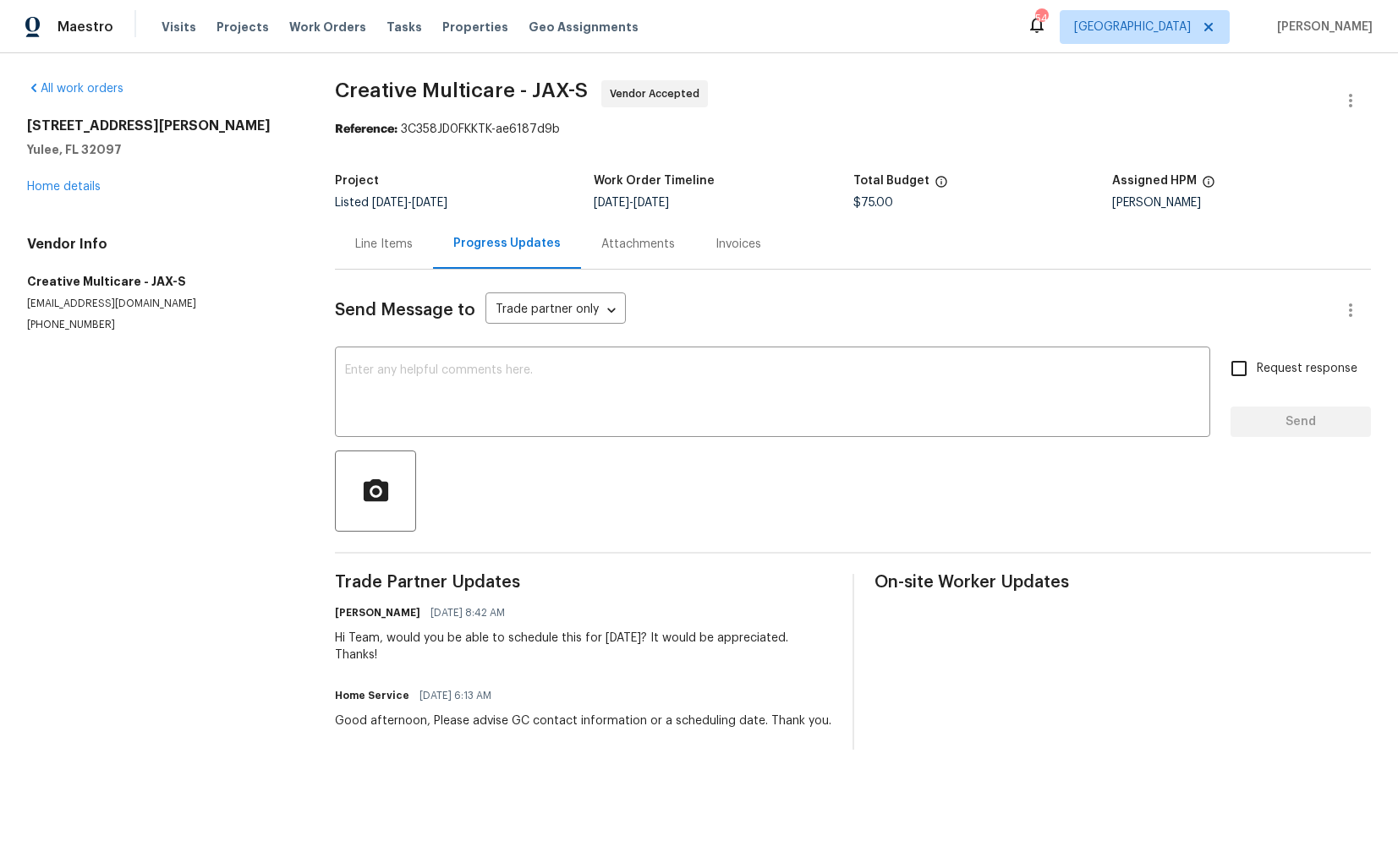
click at [579, 442] on div "Send Message to Trade partner only Trade partner only ​ x ​ Request response Se…" at bounding box center [854, 510] width 1037 height 481
click at [600, 366] on textarea at bounding box center [773, 393] width 855 height 59
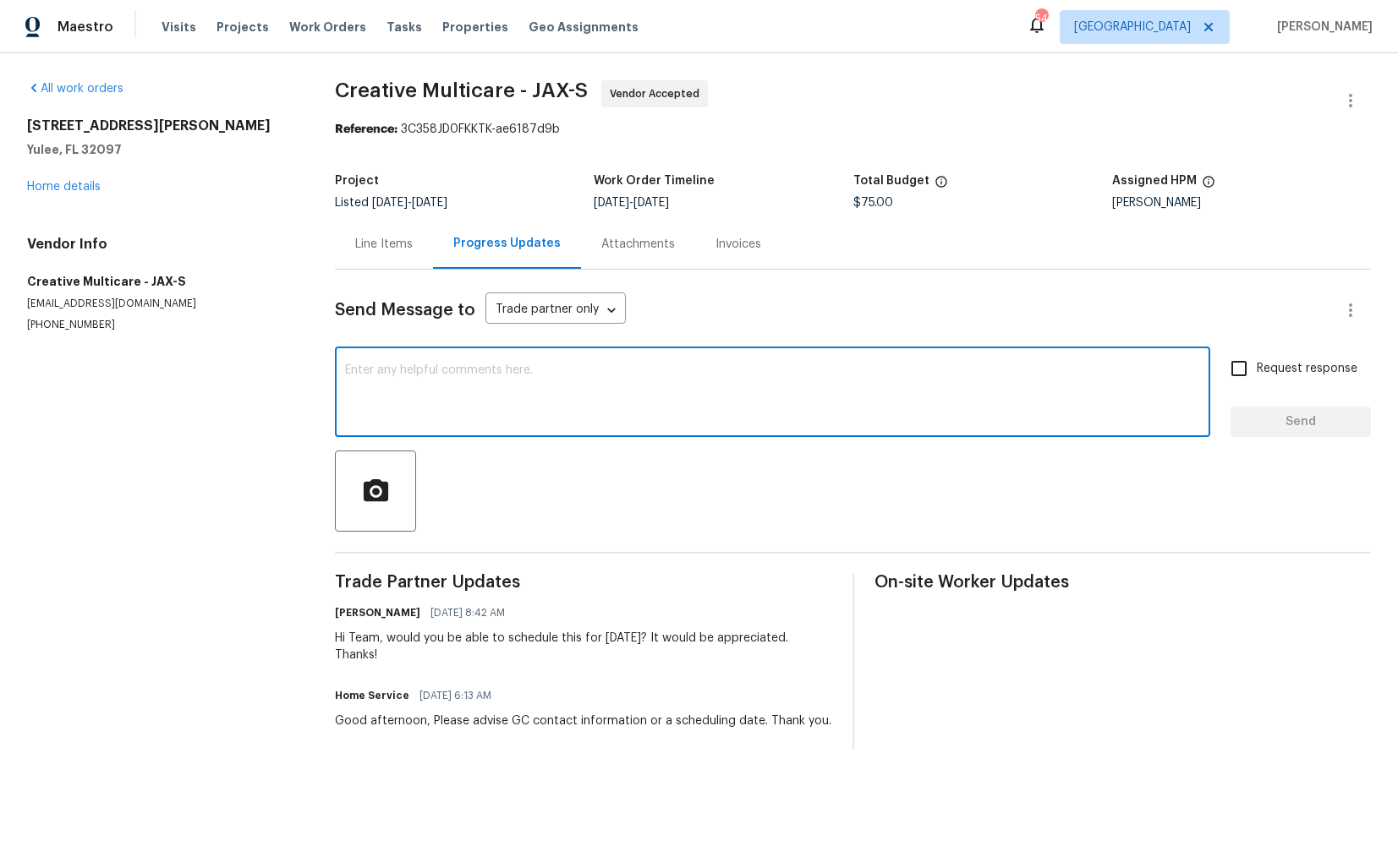
click at [608, 427] on div "x ​" at bounding box center [773, 394] width 876 height 86
